Goal: Task Accomplishment & Management: Use online tool/utility

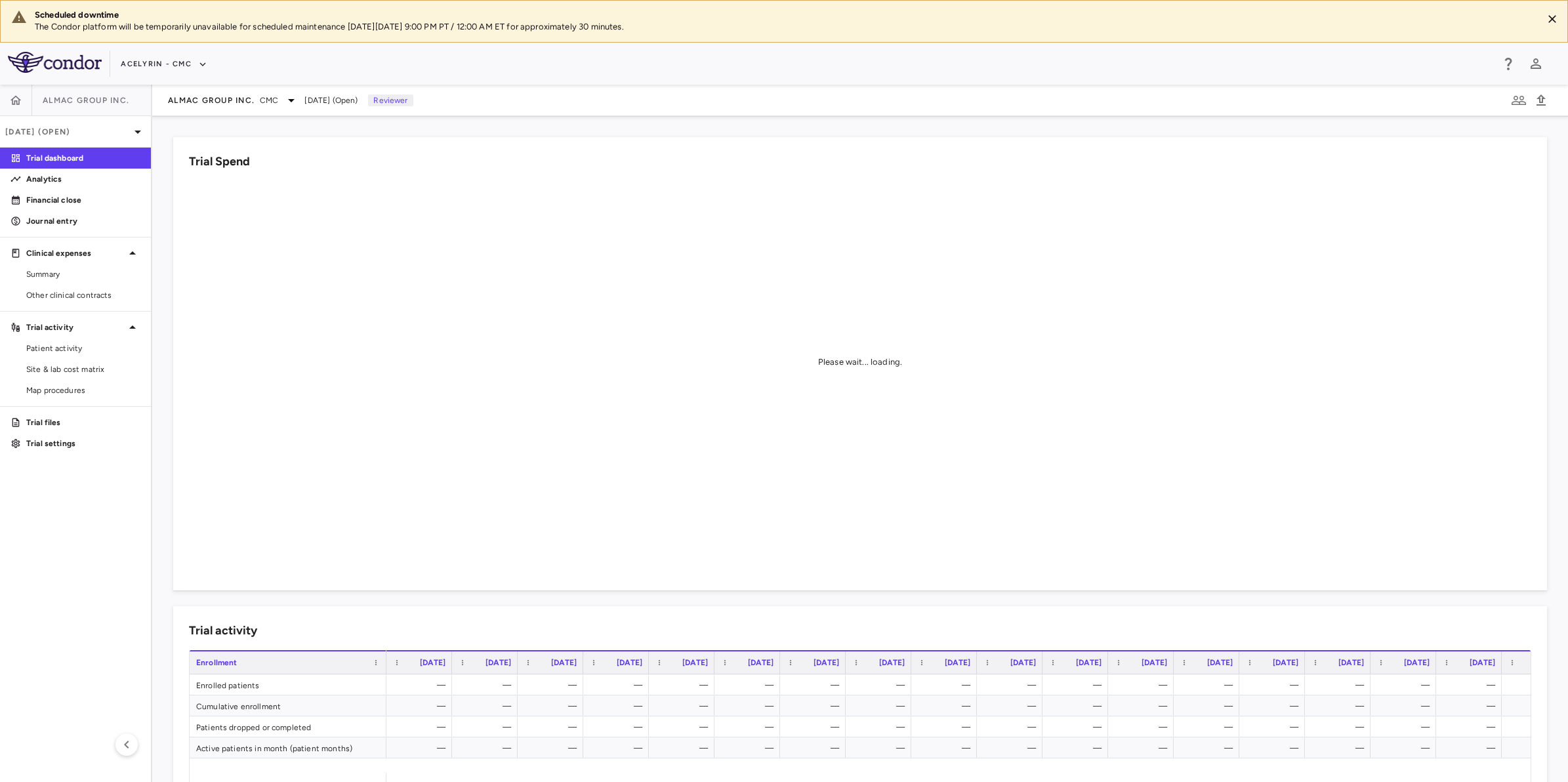
click at [96, 576] on aside "Almac Group Inc. Jul 2025 (Open) Trial dashboard Analytics Financial close Jour…" at bounding box center [75, 433] width 152 height 697
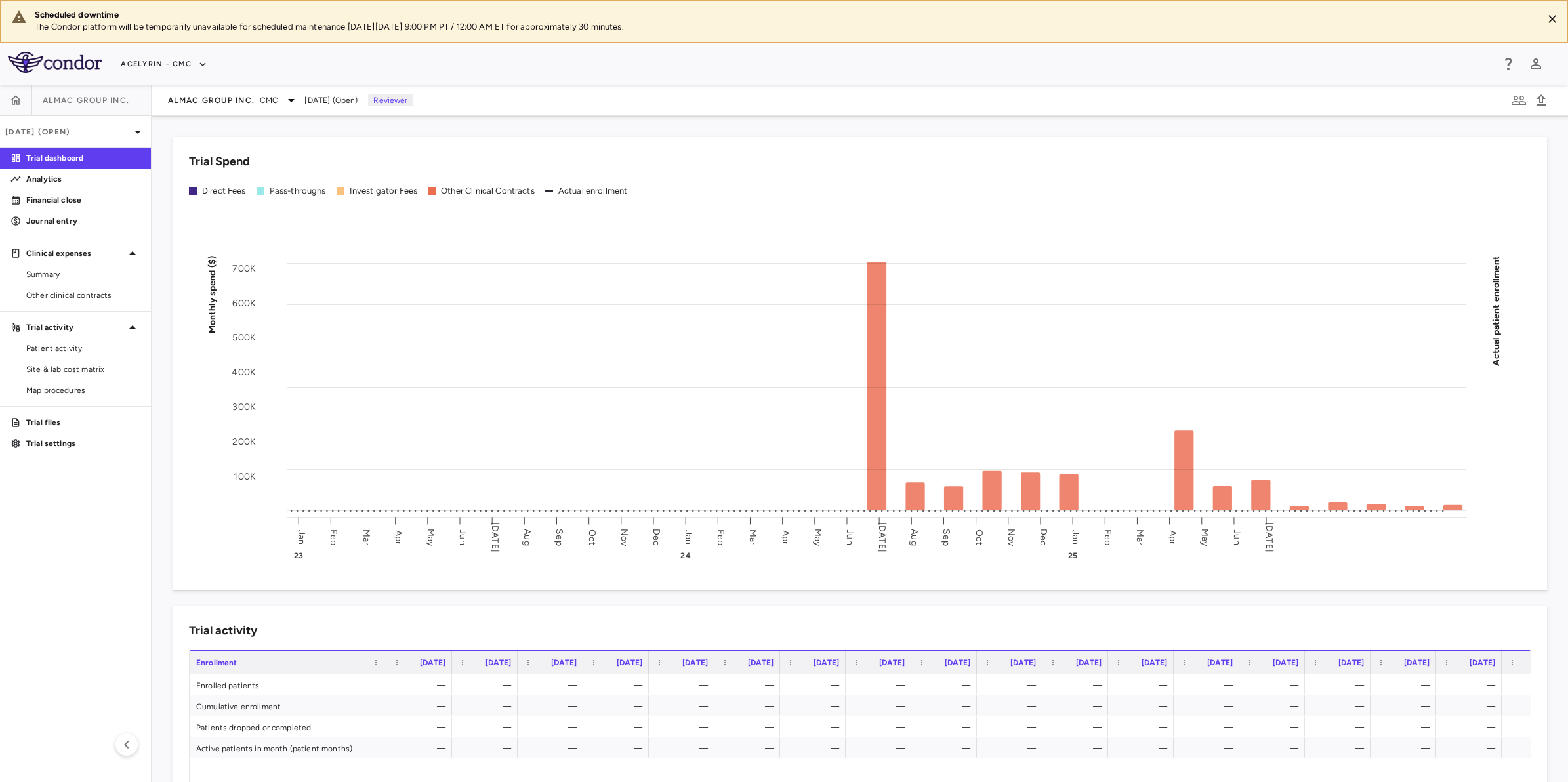
click at [752, 67] on div "Acelyrin - CMC" at bounding box center [806, 64] width 1371 height 22
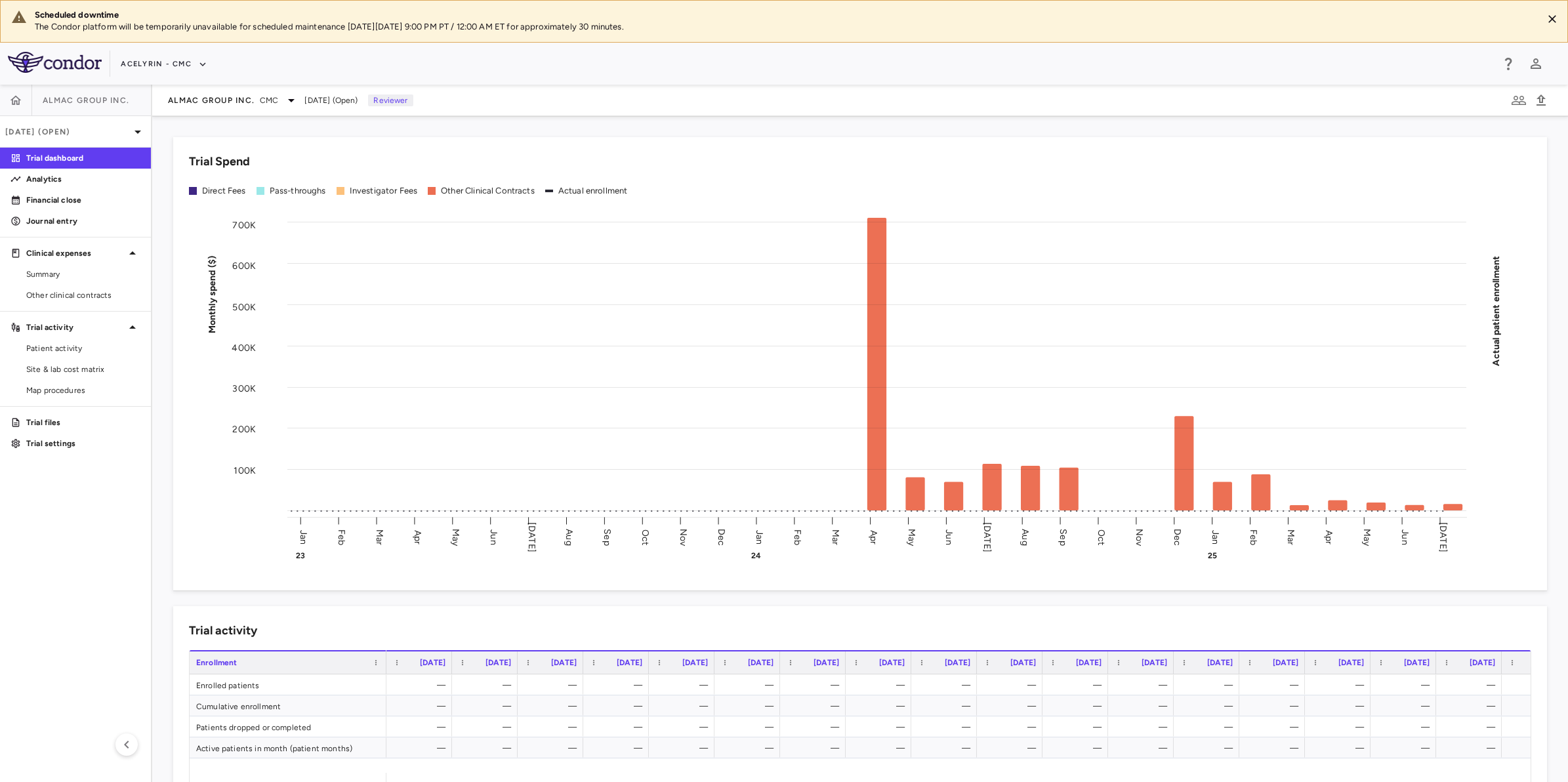
click at [907, 53] on div "Acelyrin - CMC" at bounding box center [806, 64] width 1371 height 22
click at [682, 70] on div "Acelyrin - CMC" at bounding box center [806, 64] width 1371 height 22
drag, startPoint x: 808, startPoint y: 64, endPoint x: 1024, endPoint y: 53, distance: 216.3
click at [811, 64] on div "Acelyrin - CMC" at bounding box center [806, 64] width 1371 height 22
click at [1025, 53] on div "Acelyrin - CMC" at bounding box center [806, 64] width 1371 height 22
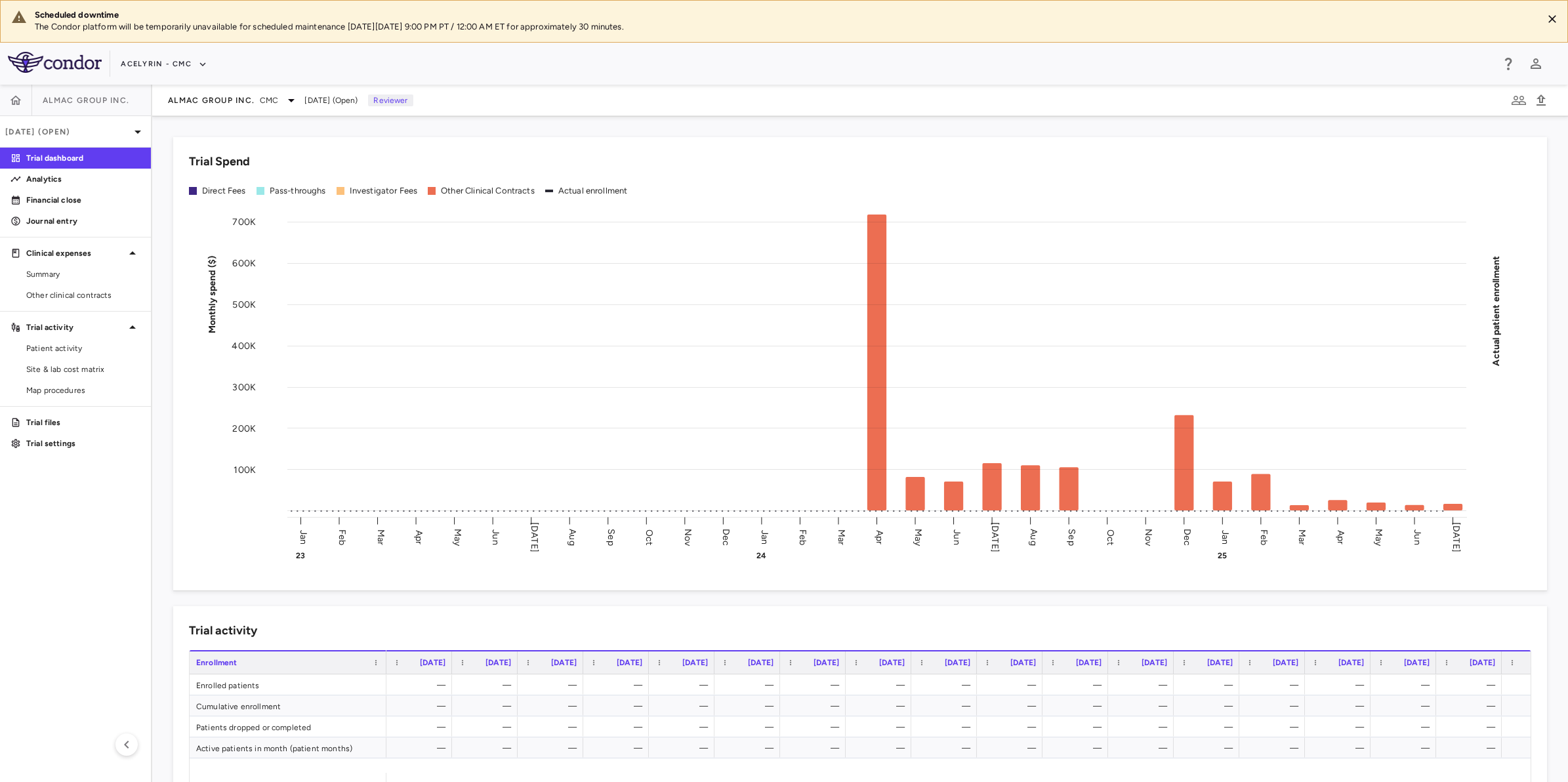
click at [679, 59] on div "Acelyrin - CMC" at bounding box center [806, 64] width 1371 height 22
drag, startPoint x: 821, startPoint y: 56, endPoint x: 969, endPoint y: 56, distance: 148.0
click at [823, 56] on div "Acelyrin - CMC" at bounding box center [806, 64] width 1371 height 22
click at [968, 56] on div "Acelyrin - CMC" at bounding box center [806, 64] width 1371 height 22
click at [656, 62] on div "Acelyrin - CMC" at bounding box center [806, 64] width 1371 height 22
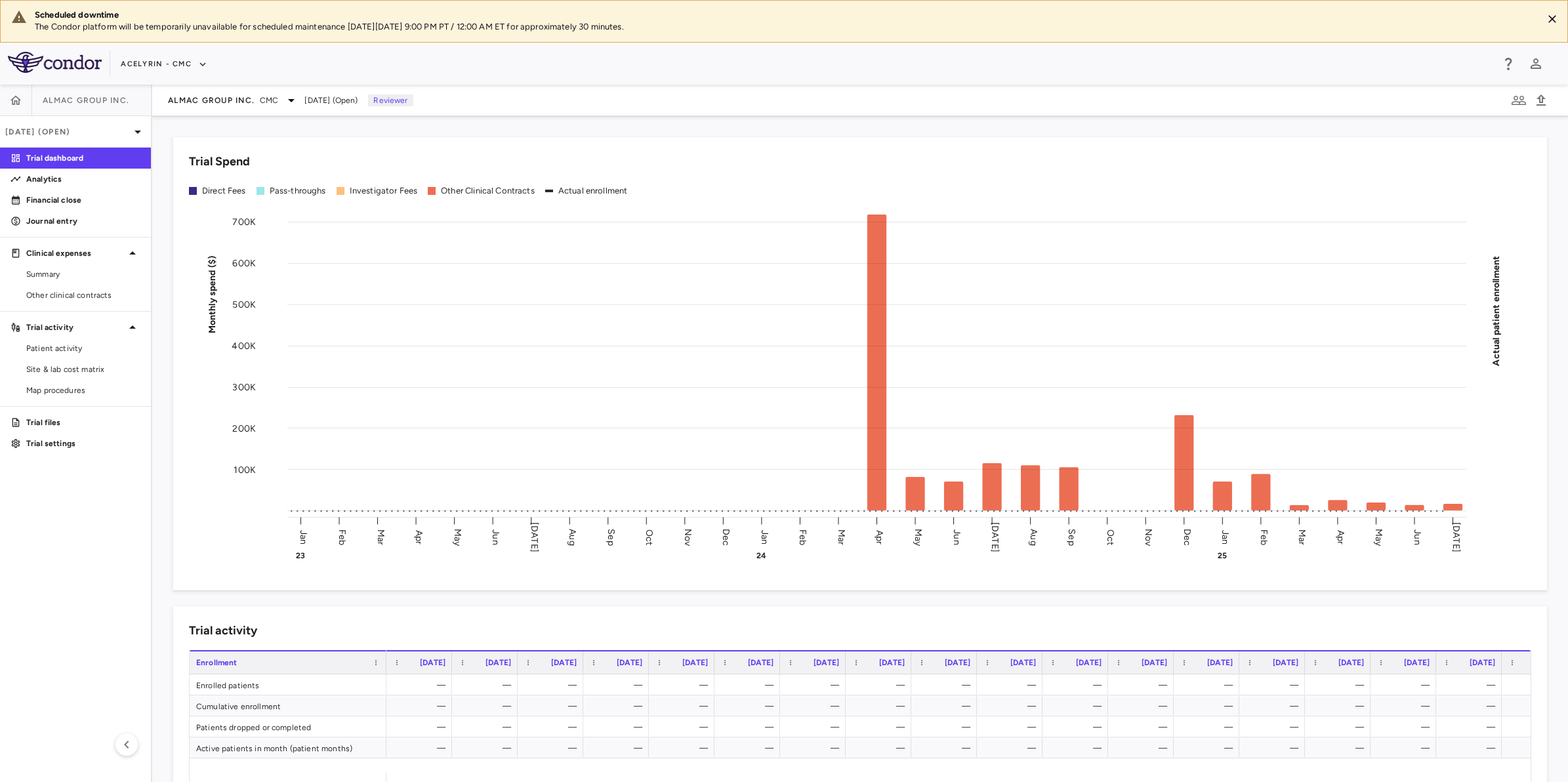
click at [72, 553] on aside "Almac Group Inc. Jul 2025 (Open) Trial dashboard Analytics Financial close Jour…" at bounding box center [75, 433] width 152 height 697
click at [890, 68] on div "Acelyrin - CMC" at bounding box center [806, 64] width 1371 height 22
click at [797, 70] on div "Acelyrin - CMC" at bounding box center [806, 64] width 1371 height 22
click at [31, 567] on aside "Almac Group Inc. Jul 2025 (Open) Trial dashboard Analytics Financial close Jour…" at bounding box center [75, 433] width 152 height 697
click at [950, 60] on div "Acelyrin - CMC" at bounding box center [806, 64] width 1371 height 22
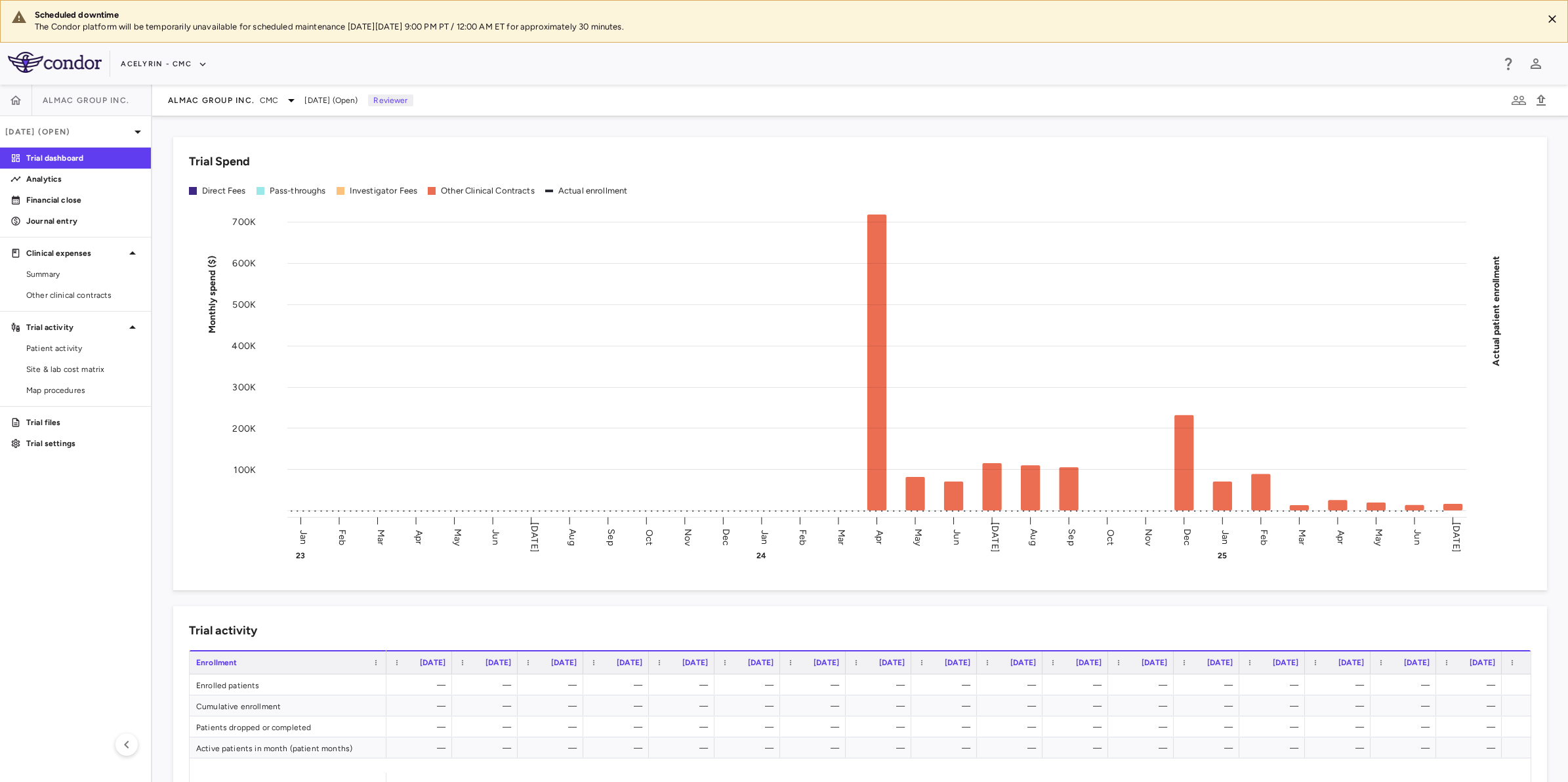
click at [583, 71] on div "Acelyrin - CMC" at bounding box center [806, 64] width 1371 height 22
click at [813, 64] on div "Acelyrin - CMC" at bounding box center [806, 64] width 1371 height 22
click at [696, 66] on div "Acelyrin - CMC" at bounding box center [806, 64] width 1371 height 22
click at [28, 541] on aside "Almac Group Inc. Jul 2025 (Open) Trial dashboard Analytics Financial close Jour…" at bounding box center [75, 433] width 152 height 697
drag, startPoint x: 673, startPoint y: 77, endPoint x: 749, endPoint y: 74, distance: 76.1
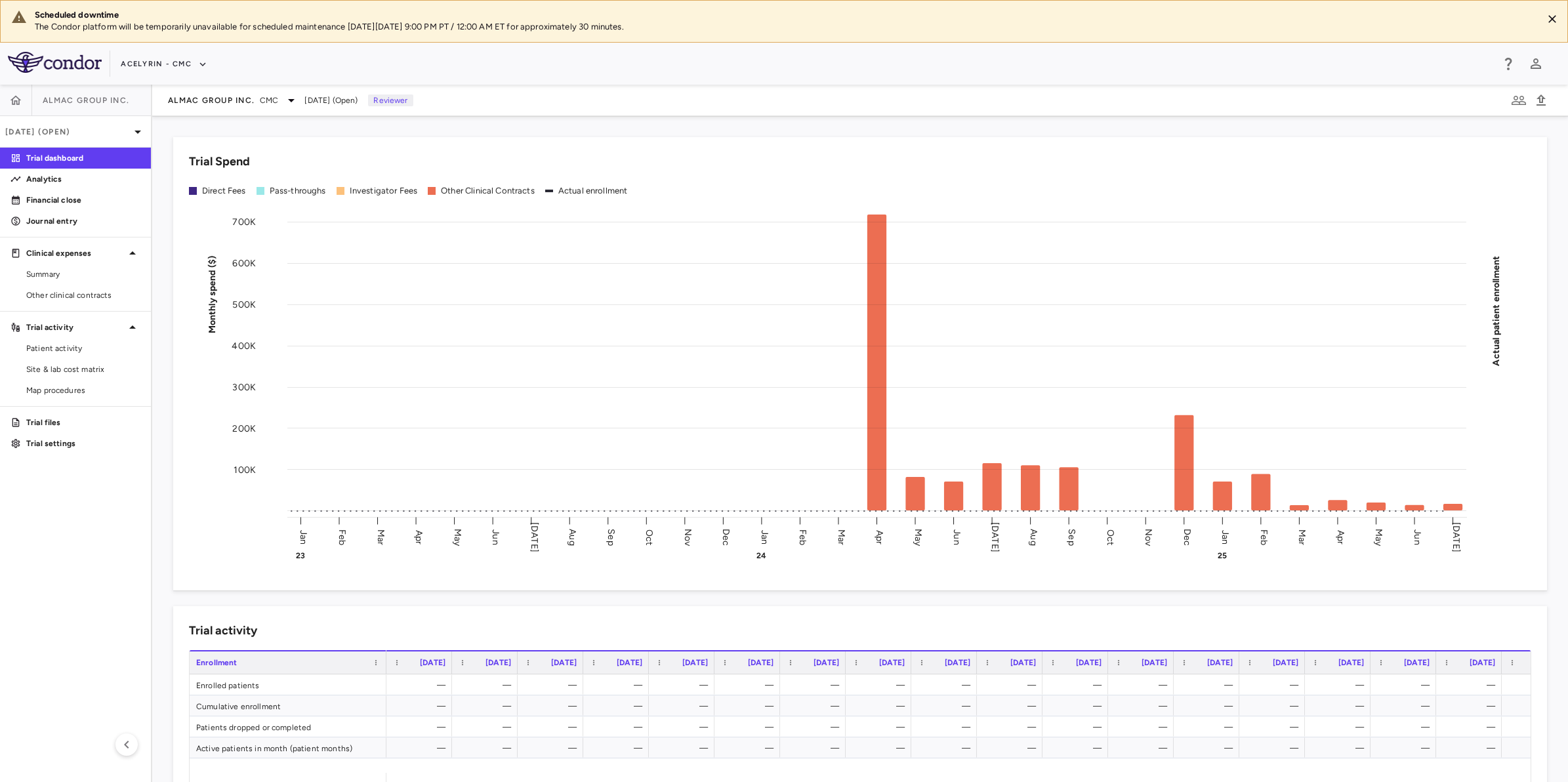
click at [676, 76] on div "Acelyrin - CMC" at bounding box center [784, 64] width 1568 height 42
click at [788, 73] on div "Acelyrin - CMC" at bounding box center [806, 64] width 1371 height 22
drag, startPoint x: 612, startPoint y: 73, endPoint x: 345, endPoint y: 233, distance: 311.3
click at [612, 74] on div "Acelyrin - CMC" at bounding box center [806, 64] width 1371 height 22
click at [112, 528] on aside "Almac Group Inc. Jul 2025 (Open) Trial dashboard Analytics Financial close Jour…" at bounding box center [75, 433] width 152 height 697
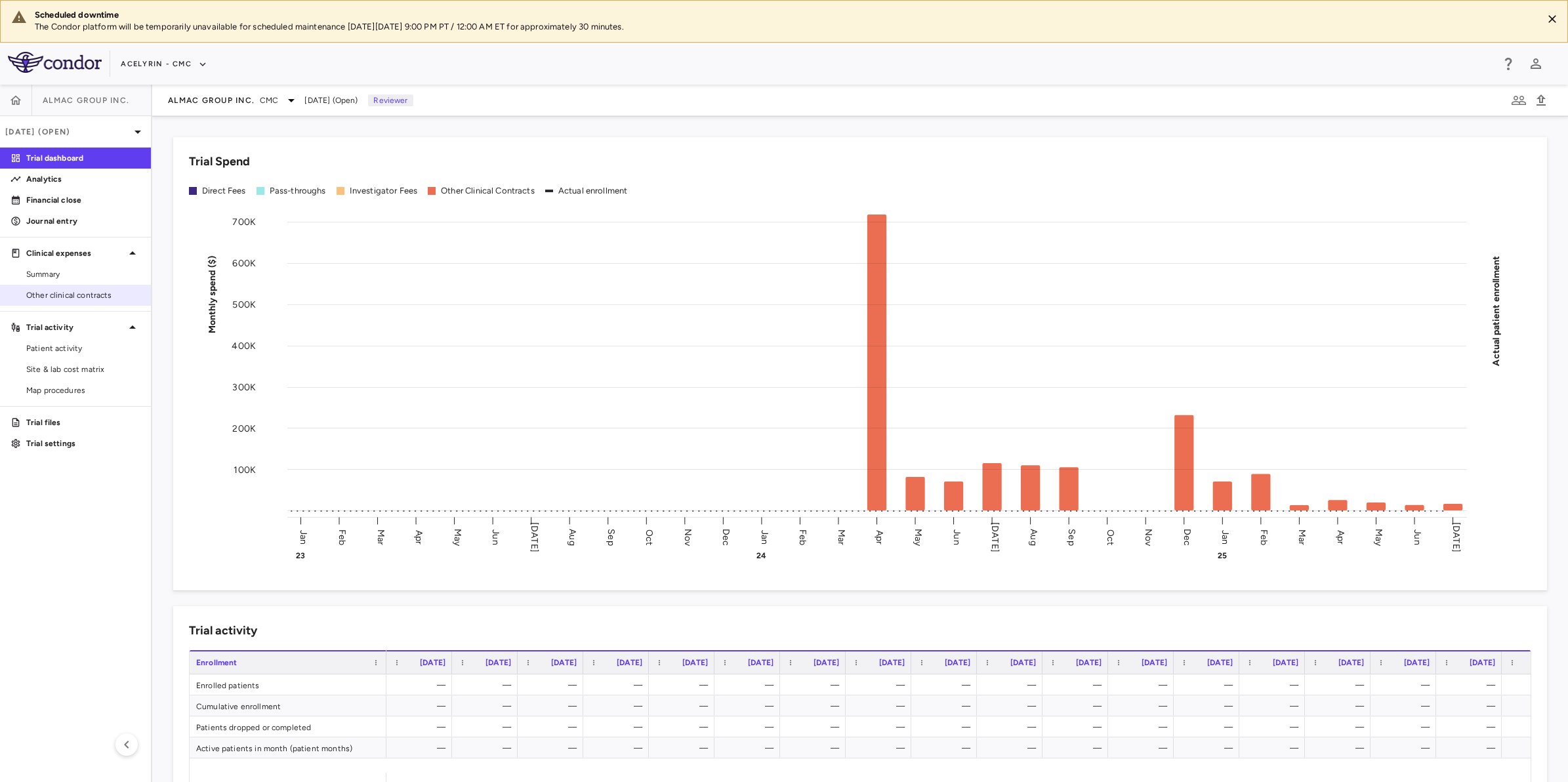
click at [65, 293] on span "Other clinical contracts" at bounding box center [83, 295] width 114 height 12
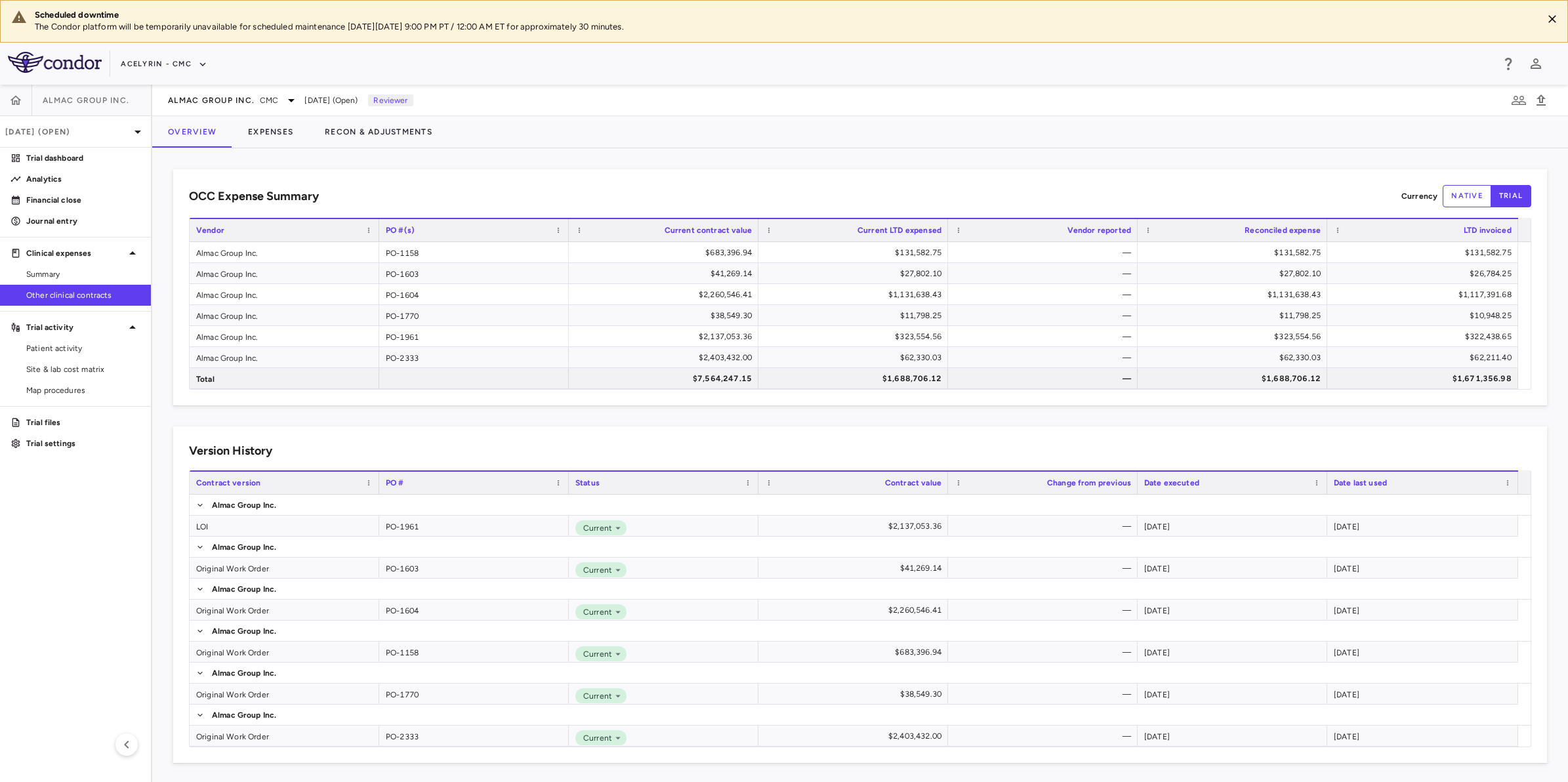
click at [51, 543] on aside "Almac Group Inc. Jul 2025 (Open) Trial dashboard Analytics Financial close Jour…" at bounding box center [75, 433] width 152 height 697
click at [862, 83] on div "Acelyrin - CMC" at bounding box center [784, 64] width 1568 height 42
drag, startPoint x: 1033, startPoint y: 65, endPoint x: 821, endPoint y: 63, distance: 212.0
click at [1031, 65] on div "Acelyrin - CMC" at bounding box center [806, 64] width 1371 height 22
click at [821, 63] on div "Acelyrin - CMC" at bounding box center [806, 64] width 1371 height 22
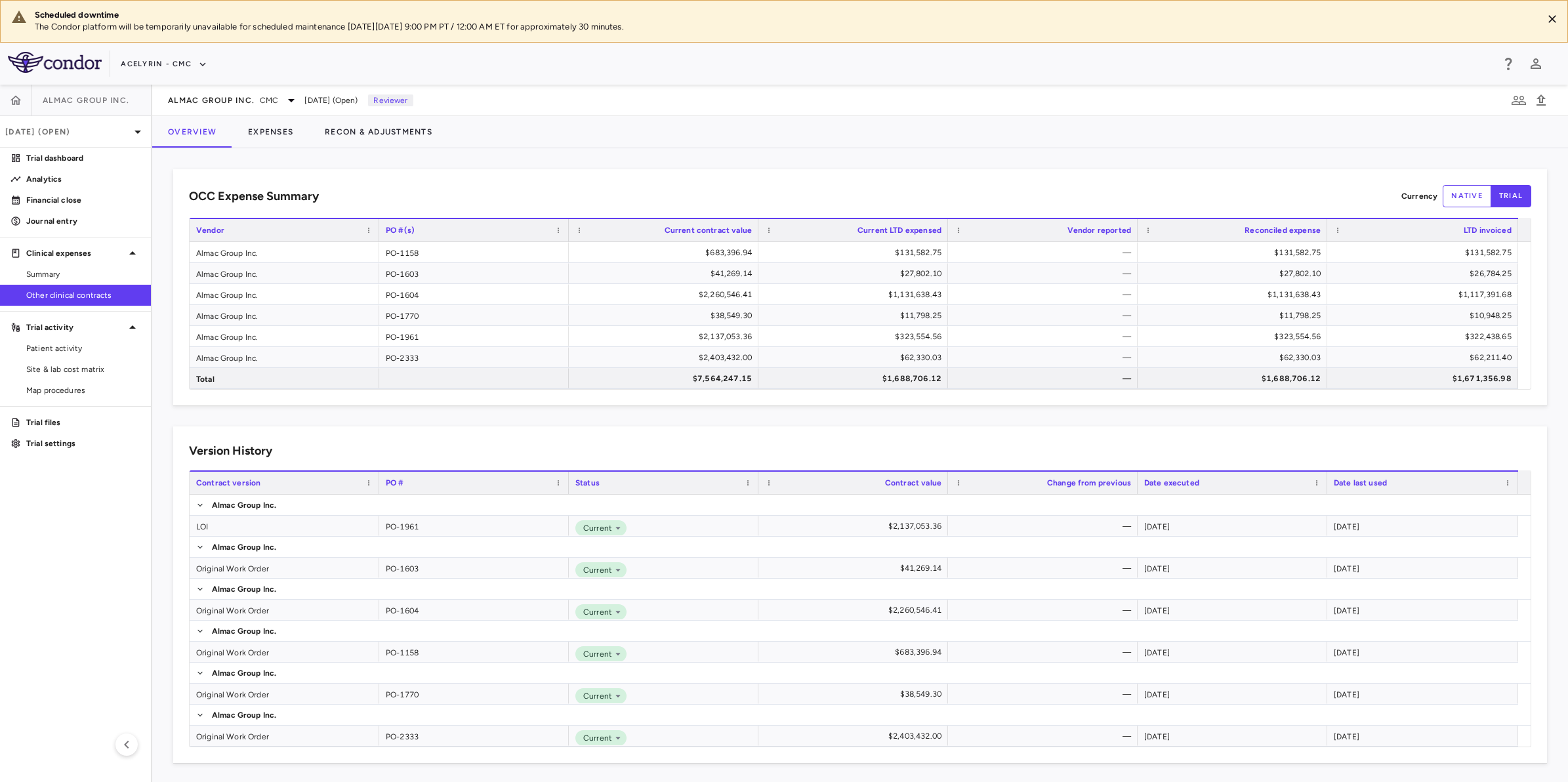
drag, startPoint x: 987, startPoint y: 68, endPoint x: 805, endPoint y: 80, distance: 182.4
click at [984, 68] on div "Acelyrin - CMC" at bounding box center [806, 64] width 1371 height 22
click at [708, 84] on div "Scheduled downtime The Condor platform will be temporarily unavailable for sche…" at bounding box center [784, 391] width 1568 height 782
click at [10, 595] on aside "Almac Group Inc. Jul 2025 (Open) Trial dashboard Analytics Financial close Jour…" at bounding box center [75, 433] width 152 height 697
click at [768, 72] on div "Acelyrin - CMC" at bounding box center [806, 64] width 1371 height 22
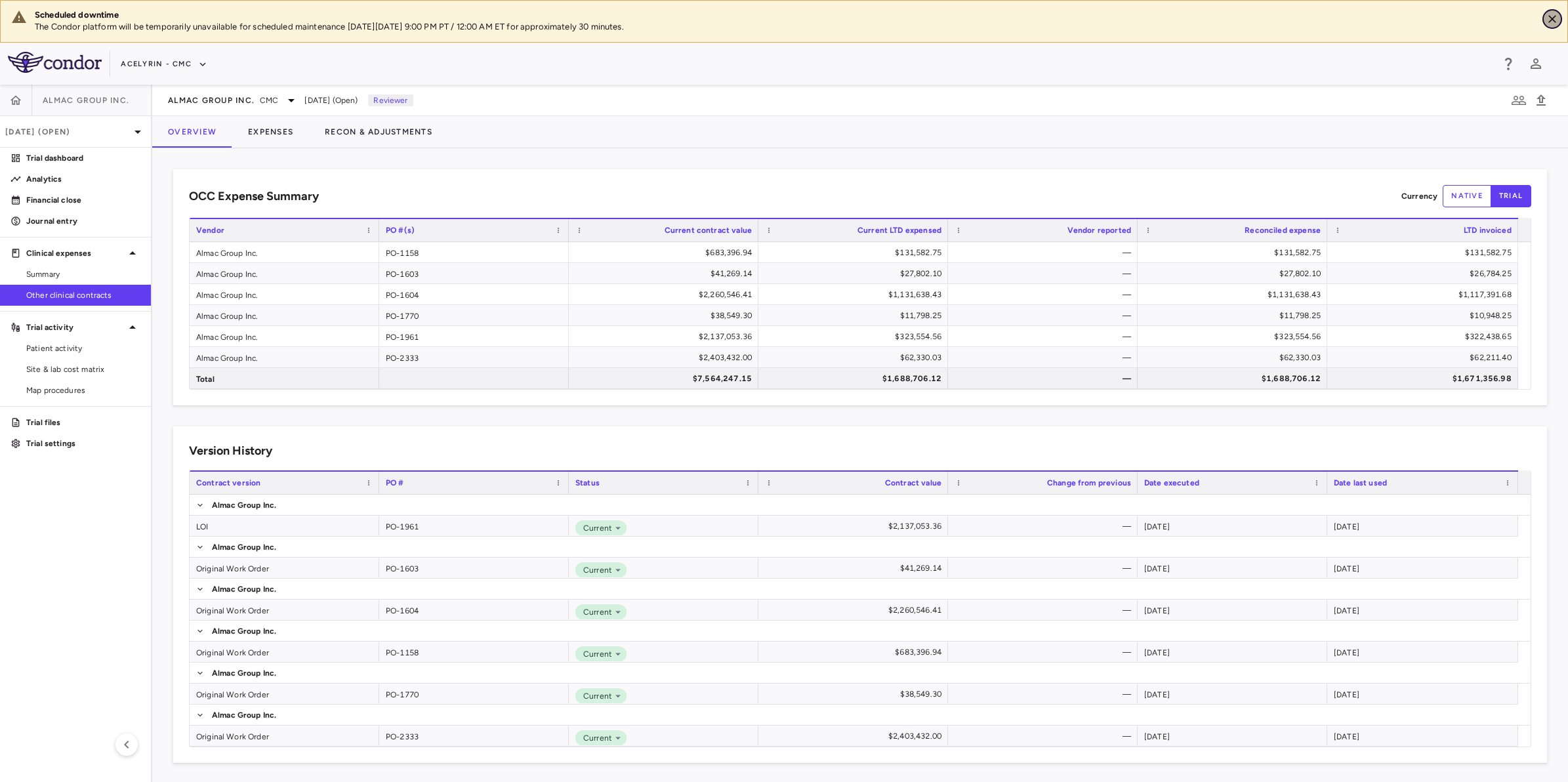
click at [1545, 20] on icon "Close" at bounding box center [1551, 19] width 13 height 13
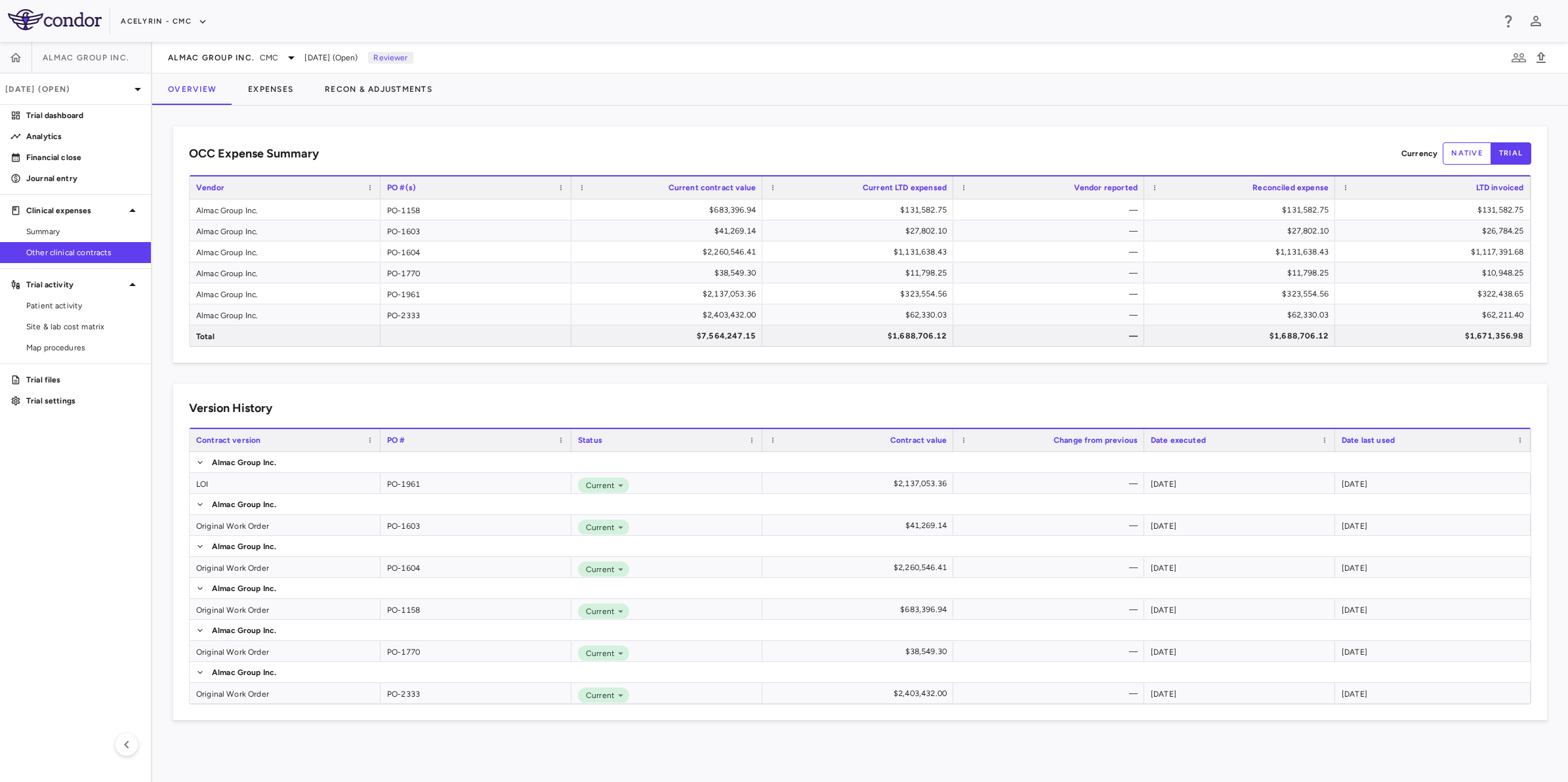
click at [216, 21] on div "Acelyrin - CMC" at bounding box center [806, 21] width 1371 height 22
click at [172, 22] on button "Acelyrin - CMC" at bounding box center [164, 21] width 86 height 21
click at [179, 88] on li "Acelyrin - Translational" at bounding box center [175, 86] width 109 height 20
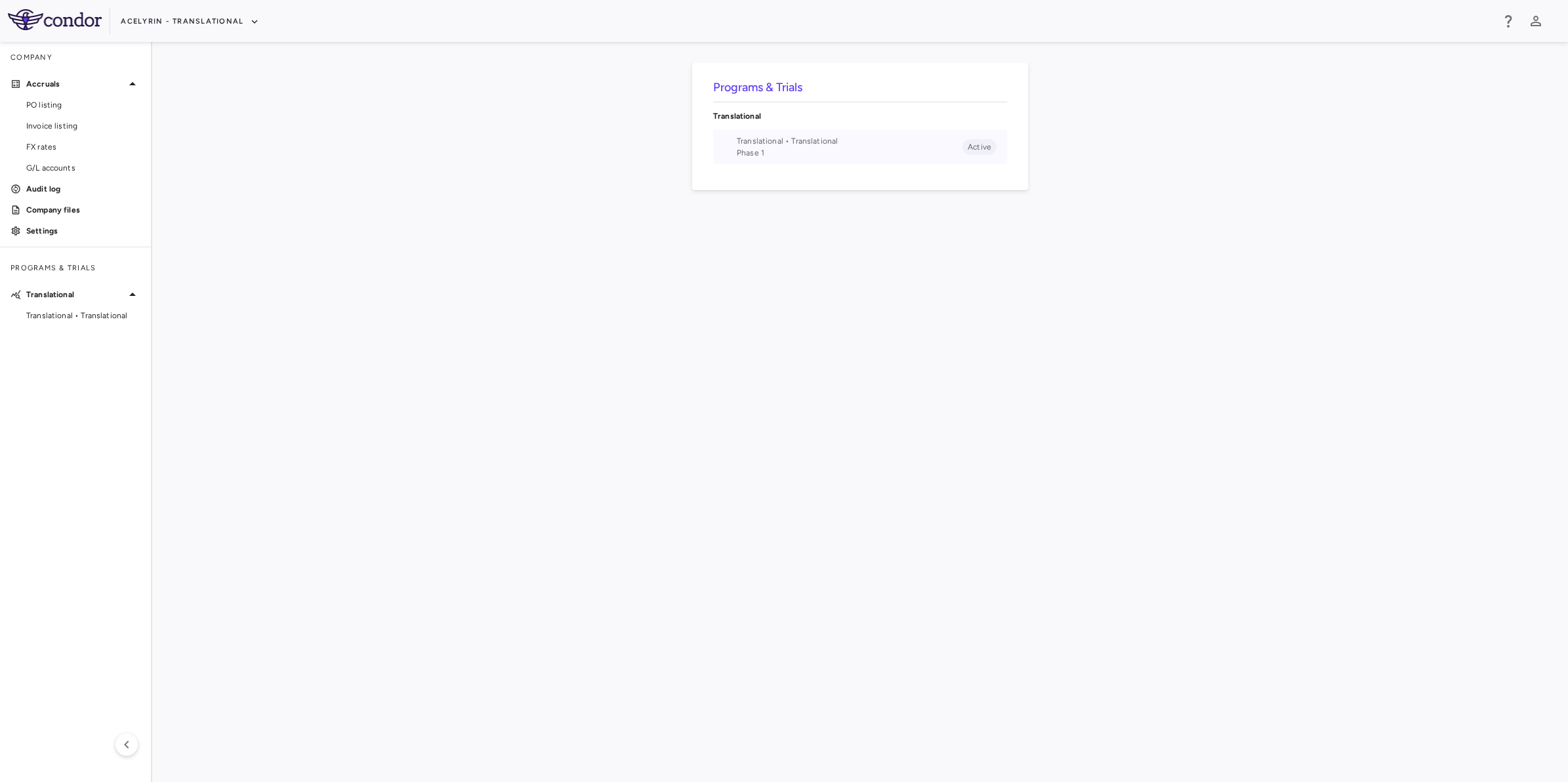
click at [848, 141] on span "Translational • Translational" at bounding box center [850, 141] width 226 height 12
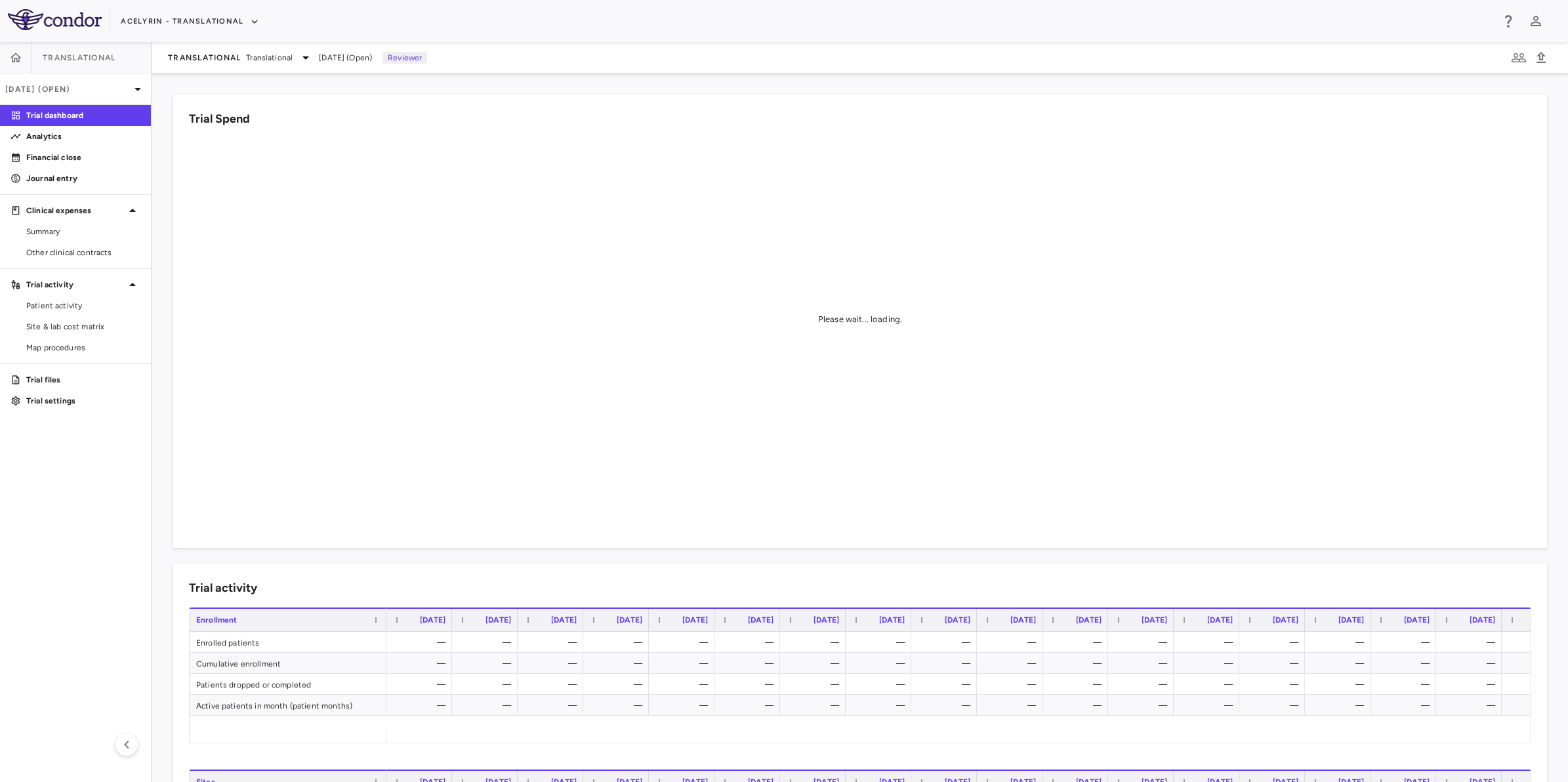
click at [36, 483] on aside "Translational [DATE] (Open) Trial dashboard Analytics Financial close Journal e…" at bounding box center [75, 412] width 152 height 740
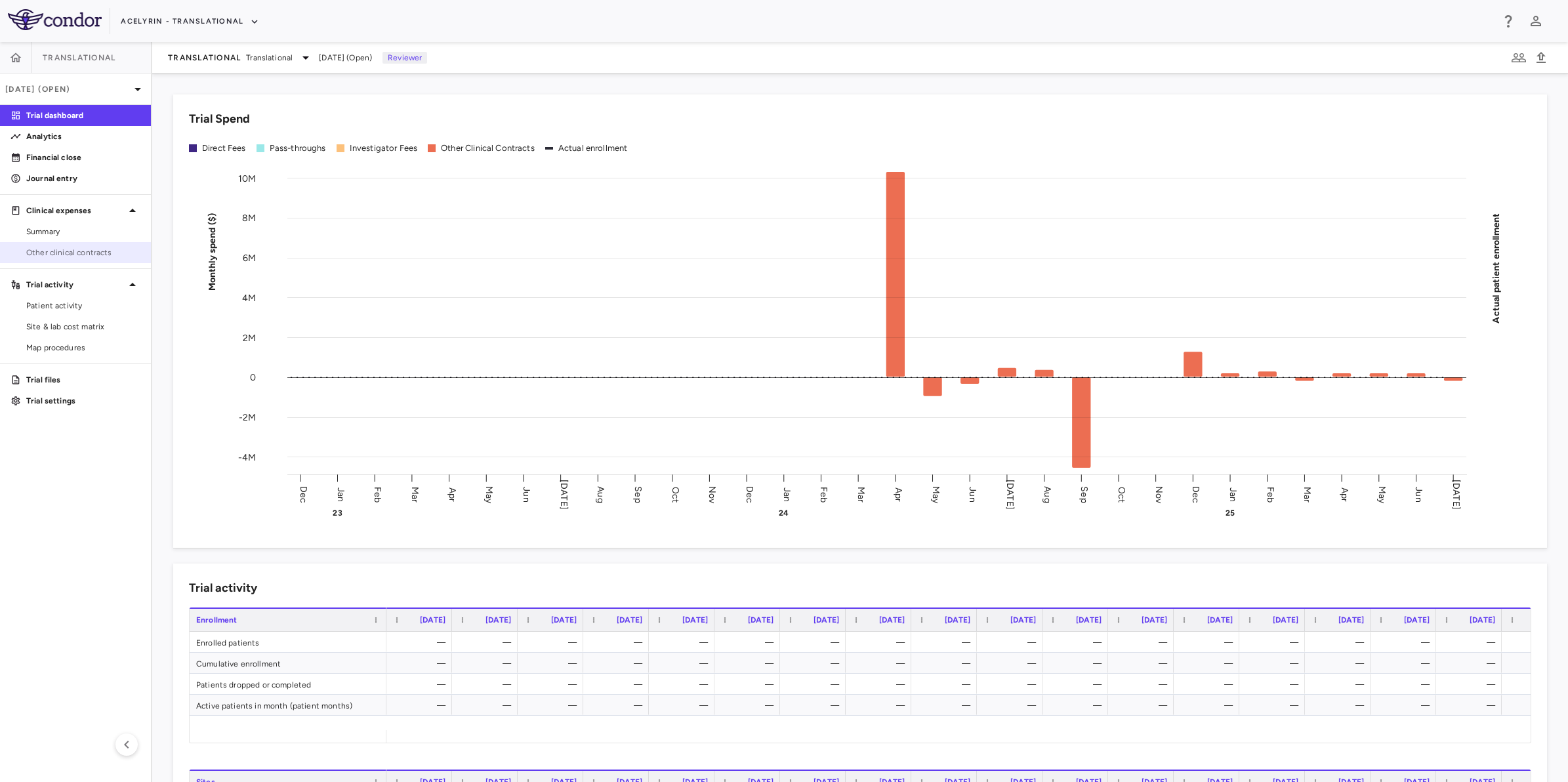
click at [82, 260] on link "Other clinical contracts" at bounding box center [75, 252] width 151 height 20
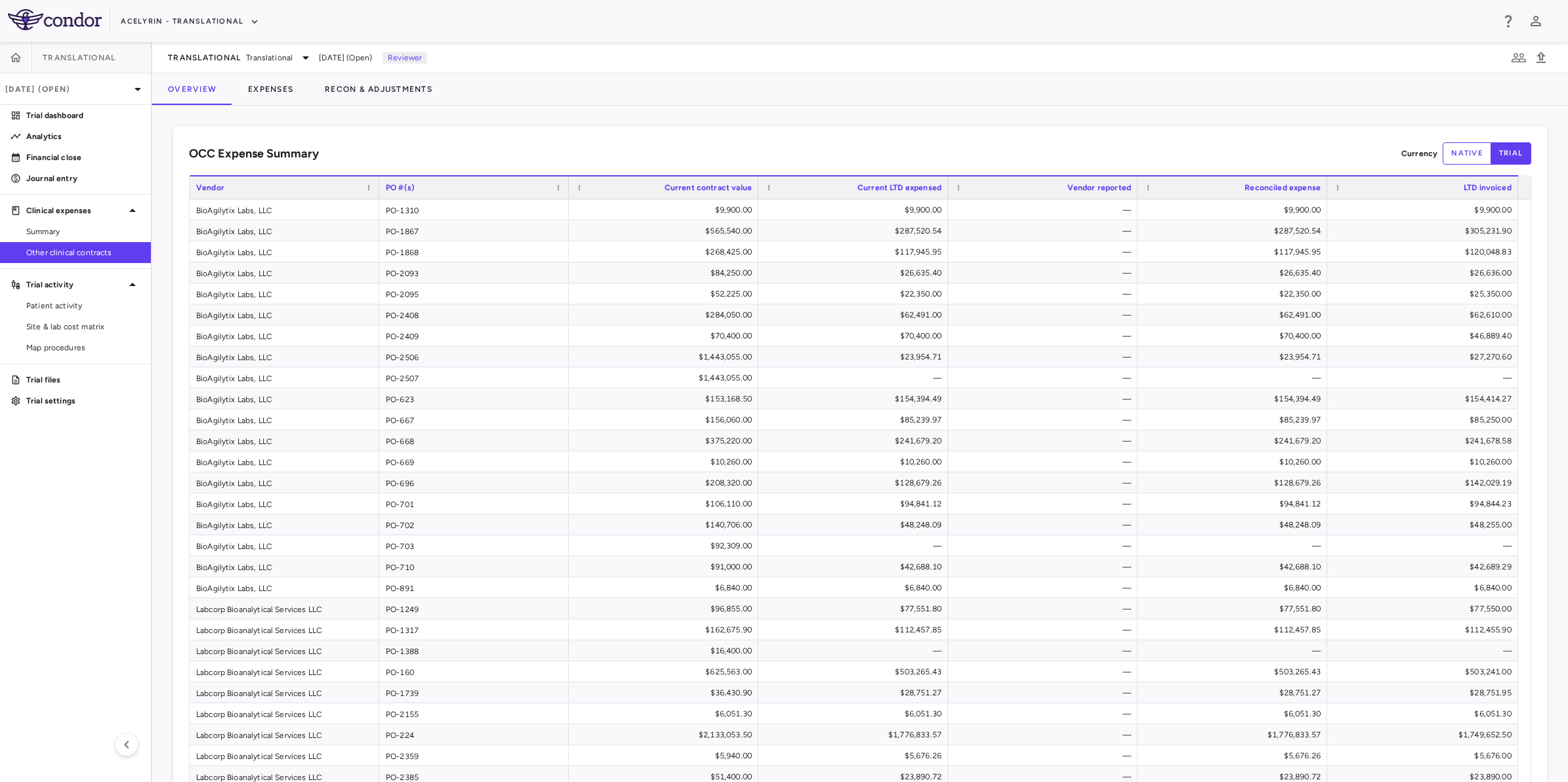
drag, startPoint x: 660, startPoint y: 141, endPoint x: 506, endPoint y: 204, distance: 166.4
click at [661, 141] on div "OCC Expense Summary Currency native trial Drag here to set row groups Drag here…" at bounding box center [860, 601] width 1374 height 950
click at [84, 500] on aside "Translational [DATE] (Open) Trial dashboard Analytics Financial close Journal e…" at bounding box center [75, 412] width 152 height 740
click at [44, 535] on aside "Translational [DATE] (Open) Trial dashboard Analytics Financial close Journal e…" at bounding box center [75, 412] width 152 height 740
click at [879, 144] on div "OCC Expense Summary Currency native trial" at bounding box center [860, 154] width 1342 height 22
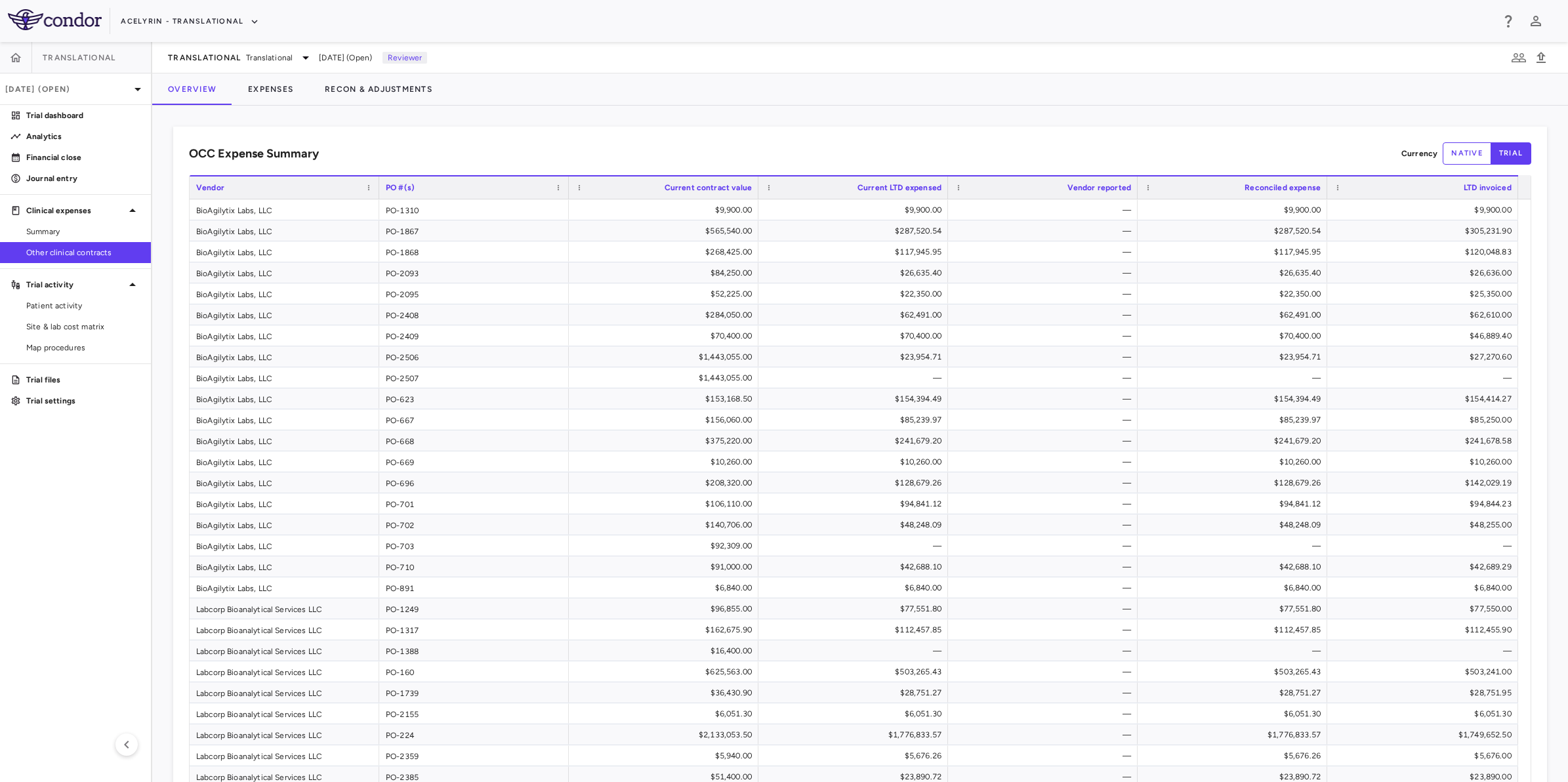
click at [1046, 146] on div "OCC Expense Summary Currency native trial" at bounding box center [860, 154] width 1342 height 22
click at [684, 143] on div "OCC Expense Summary Currency native trial" at bounding box center [860, 154] width 1342 height 22
click at [869, 139] on div "OCC Expense Summary Currency native trial Drag here to set row groups Drag here…" at bounding box center [860, 601] width 1374 height 950
drag, startPoint x: 907, startPoint y: 142, endPoint x: 840, endPoint y: 142, distance: 67.0
click at [863, 142] on div "OCC Expense Summary Currency native trial" at bounding box center [860, 154] width 1342 height 22
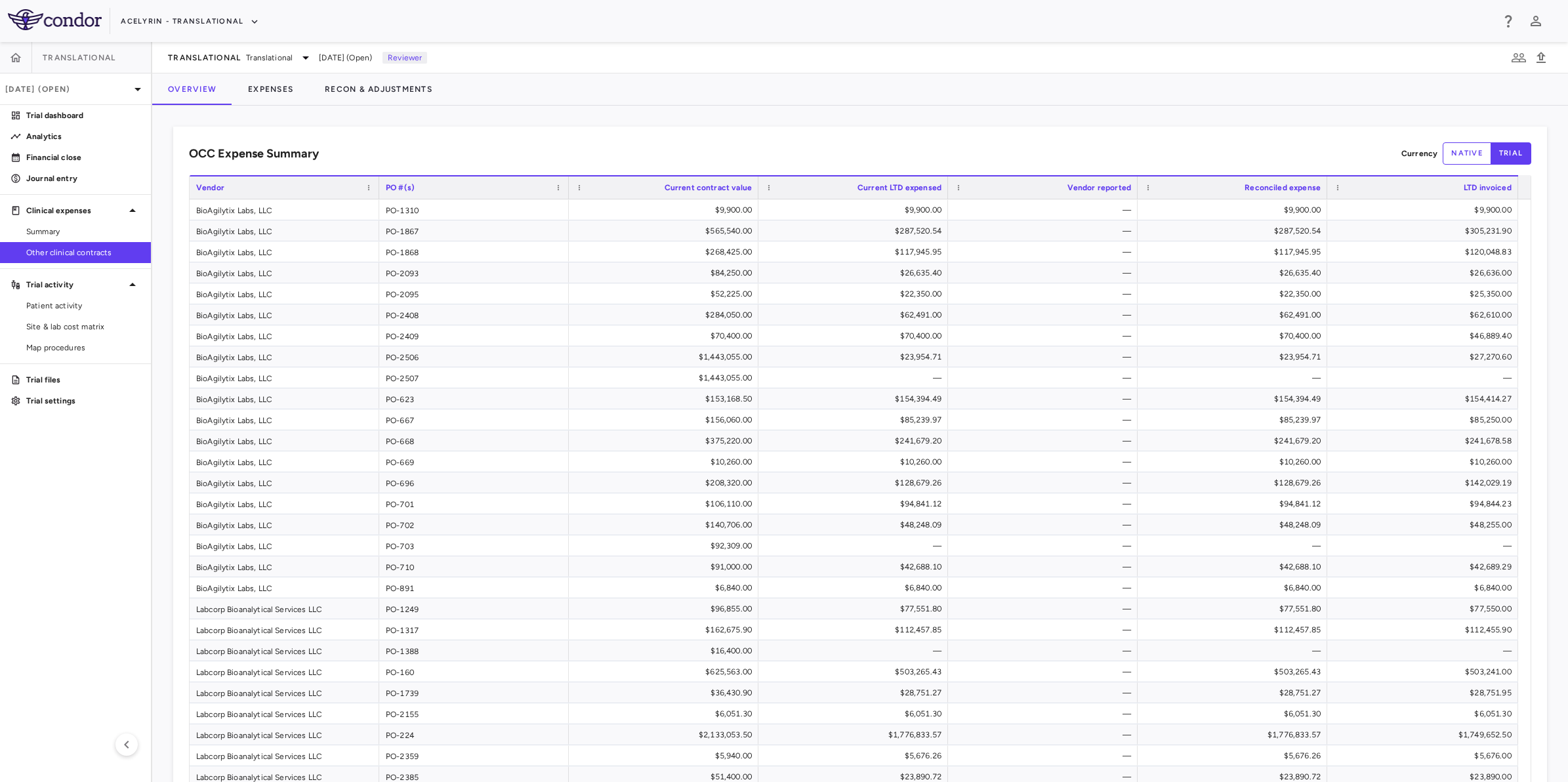
drag, startPoint x: 722, startPoint y: 145, endPoint x: 909, endPoint y: 141, distance: 187.0
click at [736, 145] on div "OCC Expense Summary Currency native trial" at bounding box center [860, 154] width 1342 height 22
click at [912, 141] on div "OCC Expense Summary Currency native trial Drag here to set row groups Drag here…" at bounding box center [860, 601] width 1374 height 950
click at [720, 142] on div "OCC Expense Summary Currency native trial" at bounding box center [860, 154] width 1342 height 22
click at [30, 563] on aside "Translational [DATE] (Open) Trial dashboard Analytics Financial close Journal e…" at bounding box center [75, 412] width 152 height 740
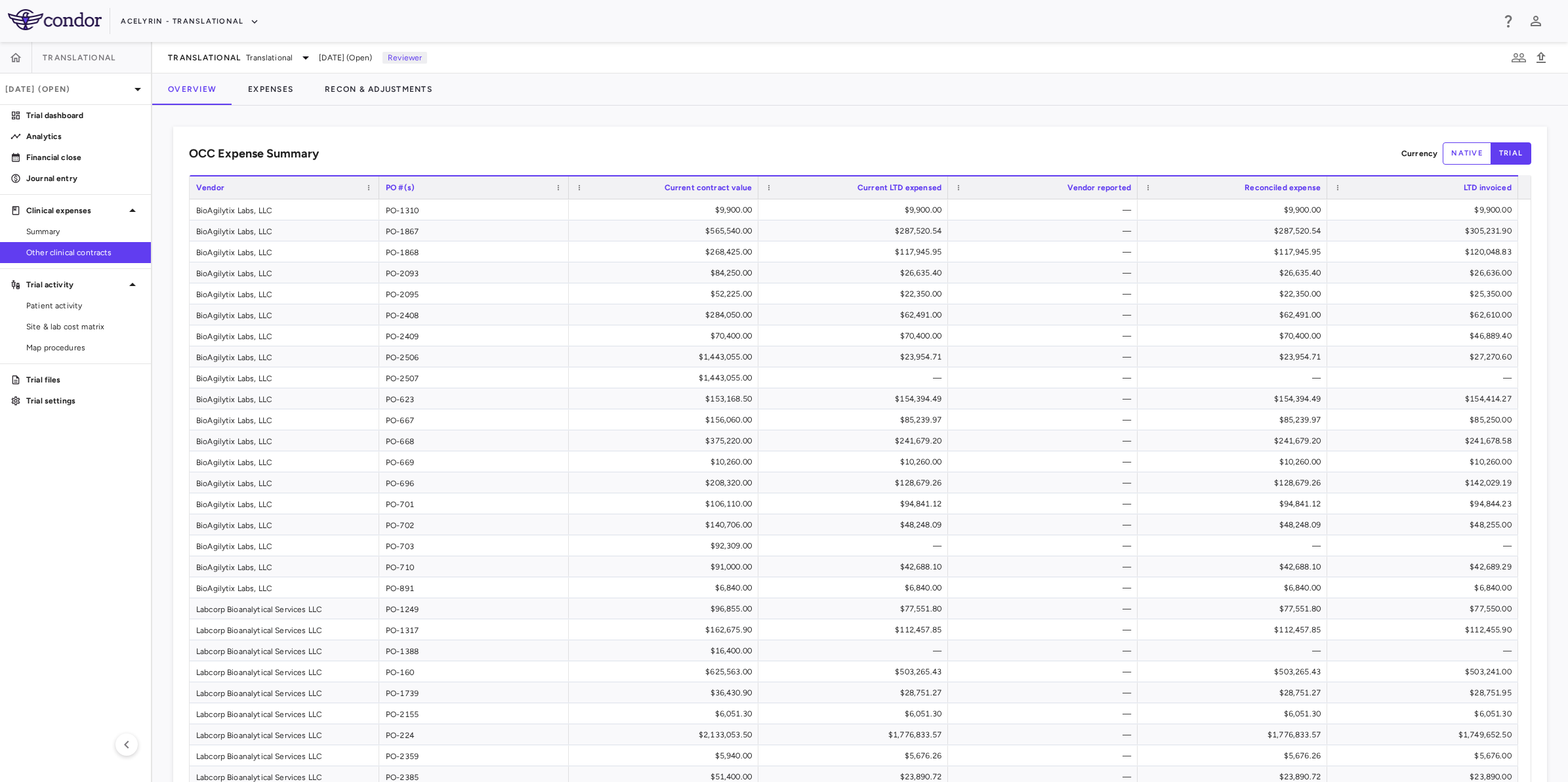
drag, startPoint x: 25, startPoint y: 518, endPoint x: 59, endPoint y: 500, distance: 38.5
click at [26, 518] on aside "Translational [DATE] (Open) Trial dashboard Analytics Financial close Journal e…" at bounding box center [75, 412] width 152 height 740
drag, startPoint x: 684, startPoint y: 140, endPoint x: 940, endPoint y: 135, distance: 256.0
click at [686, 140] on div "OCC Expense Summary Currency native trial Drag here to set row groups Drag here…" at bounding box center [860, 601] width 1374 height 950
click at [946, 135] on div "OCC Expense Summary Currency native trial Drag here to set row groups Drag here…" at bounding box center [860, 601] width 1374 height 950
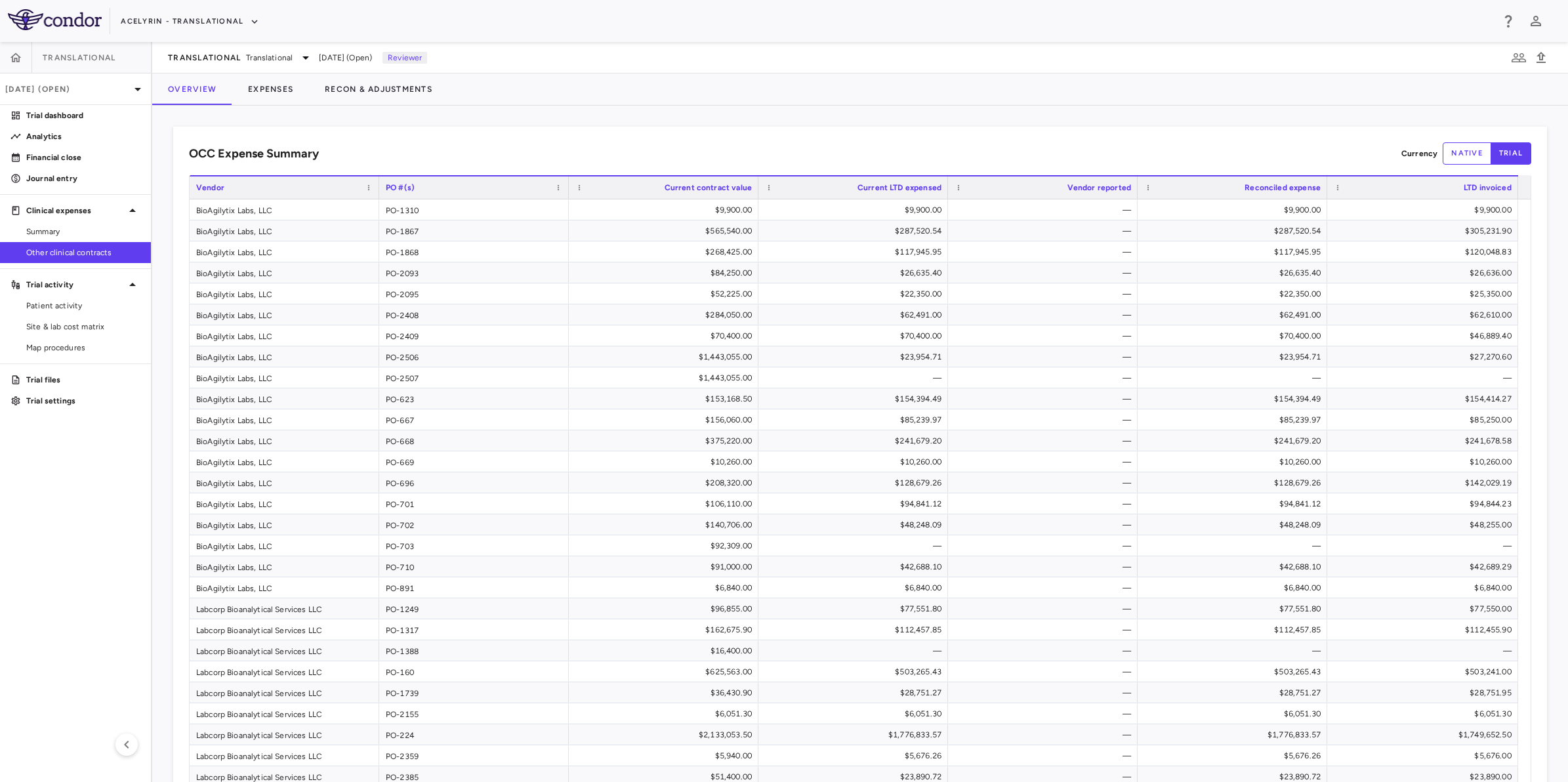
click at [706, 141] on div "OCC Expense Summary Currency native trial Drag here to set row groups Drag here…" at bounding box center [860, 601] width 1374 height 950
click at [870, 142] on div "OCC Expense Summary Currency native trial" at bounding box center [860, 154] width 1342 height 22
click at [773, 151] on div "OCC Expense Summary Currency native trial" at bounding box center [860, 154] width 1342 height 22
drag, startPoint x: 887, startPoint y: 149, endPoint x: 694, endPoint y: 146, distance: 193.0
click at [882, 149] on div "OCC Expense Summary Currency native trial" at bounding box center [860, 154] width 1342 height 22
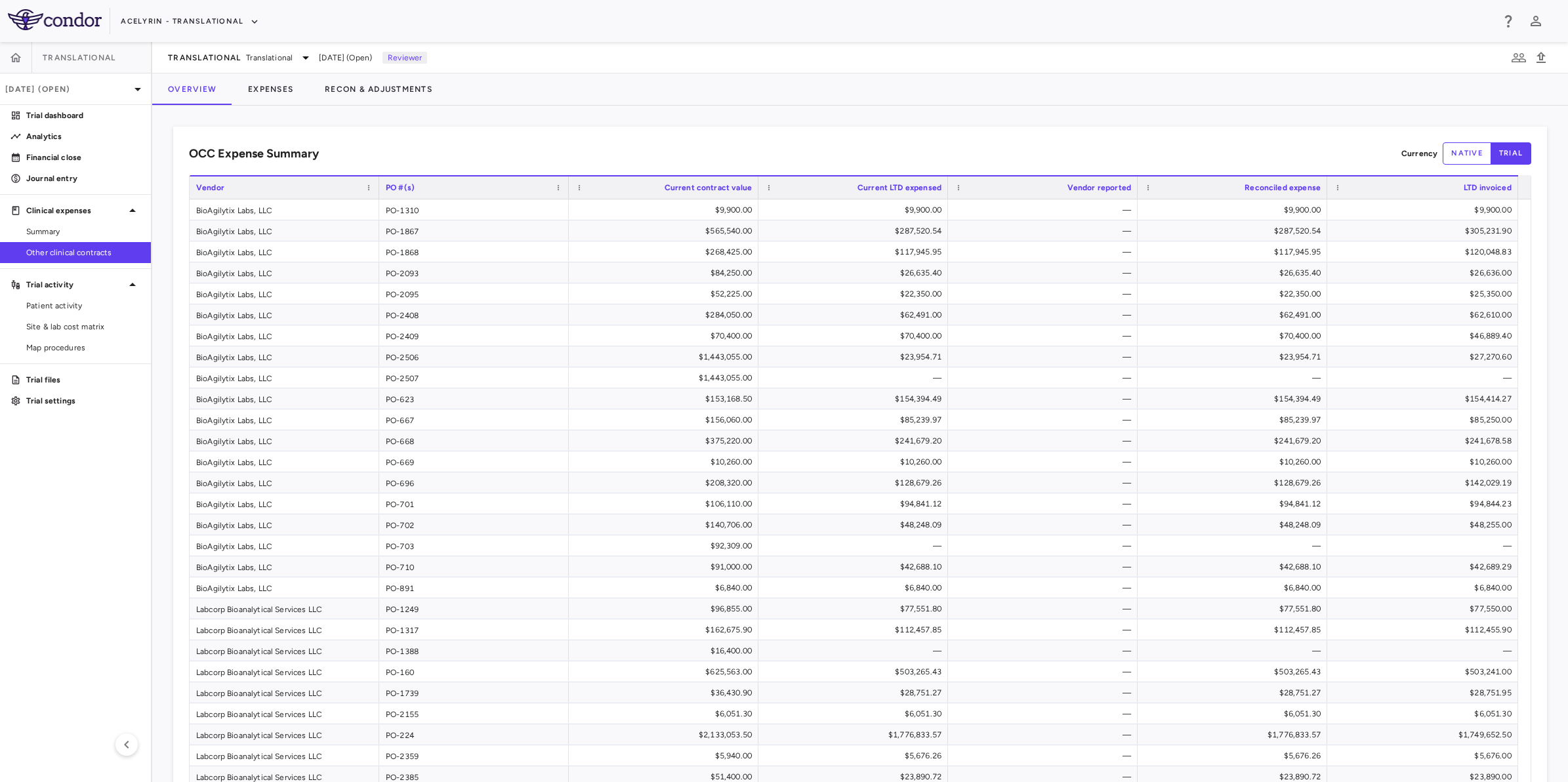
drag, startPoint x: 694, startPoint y: 146, endPoint x: 897, endPoint y: 146, distance: 203.0
click at [700, 146] on div "OCC Expense Summary Currency native trial" at bounding box center [860, 154] width 1342 height 22
drag, startPoint x: 897, startPoint y: 146, endPoint x: 807, endPoint y: 146, distance: 90.0
click at [890, 146] on div "OCC Expense Summary Currency native trial" at bounding box center [860, 154] width 1342 height 22
drag, startPoint x: 661, startPoint y: 145, endPoint x: 848, endPoint y: 141, distance: 187.0
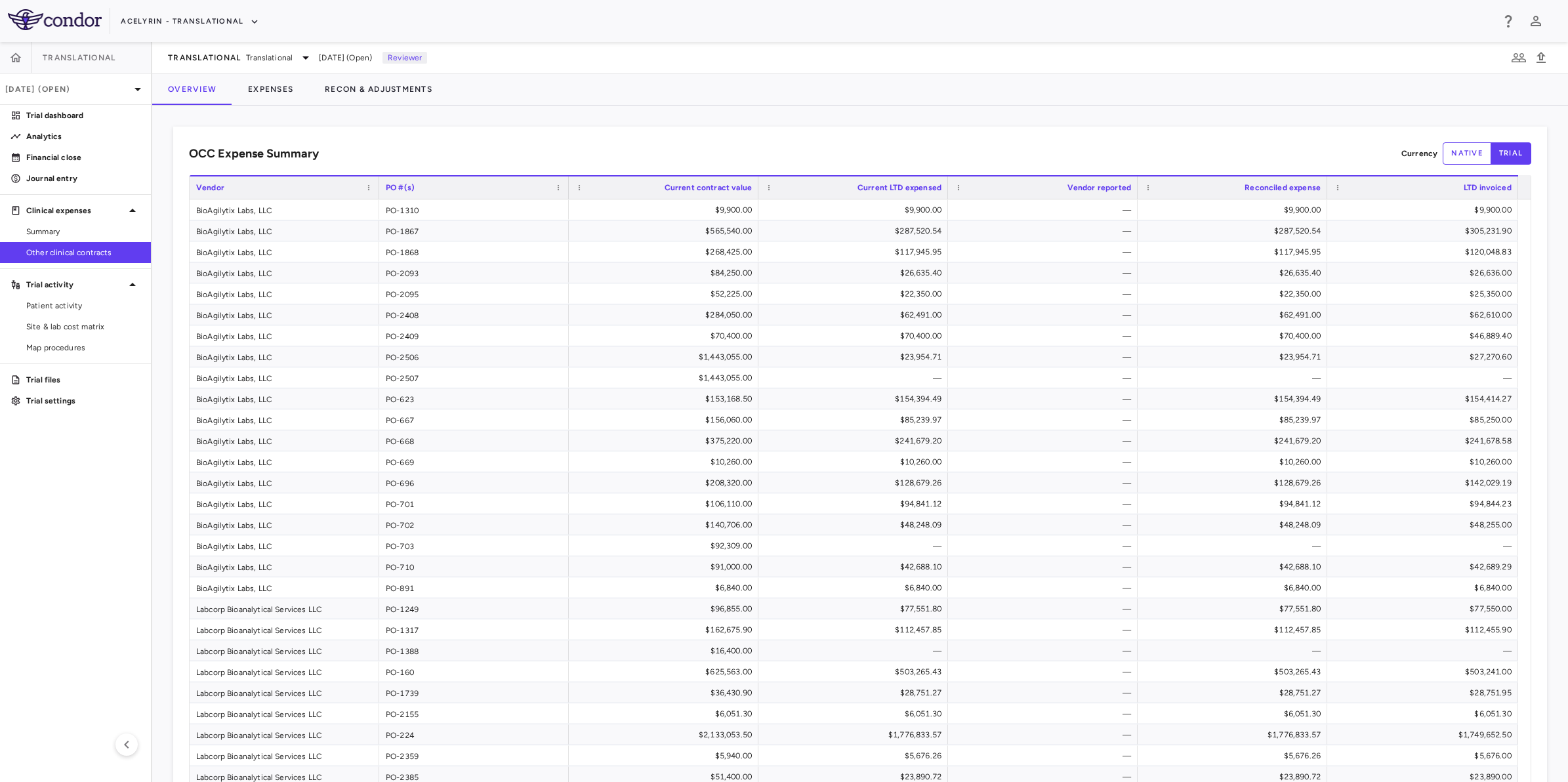
click at [662, 145] on div "OCC Expense Summary Currency native trial" at bounding box center [860, 154] width 1342 height 22
drag, startPoint x: 848, startPoint y: 141, endPoint x: 834, endPoint y: 141, distance: 14.0
click at [852, 141] on div "OCC Expense Summary Currency native trial Drag here to set row groups Drag here…" at bounding box center [860, 601] width 1374 height 950
drag, startPoint x: 657, startPoint y: 142, endPoint x: 869, endPoint y: 141, distance: 212.0
click at [671, 142] on div "OCC Expense Summary Currency native trial" at bounding box center [860, 154] width 1342 height 22
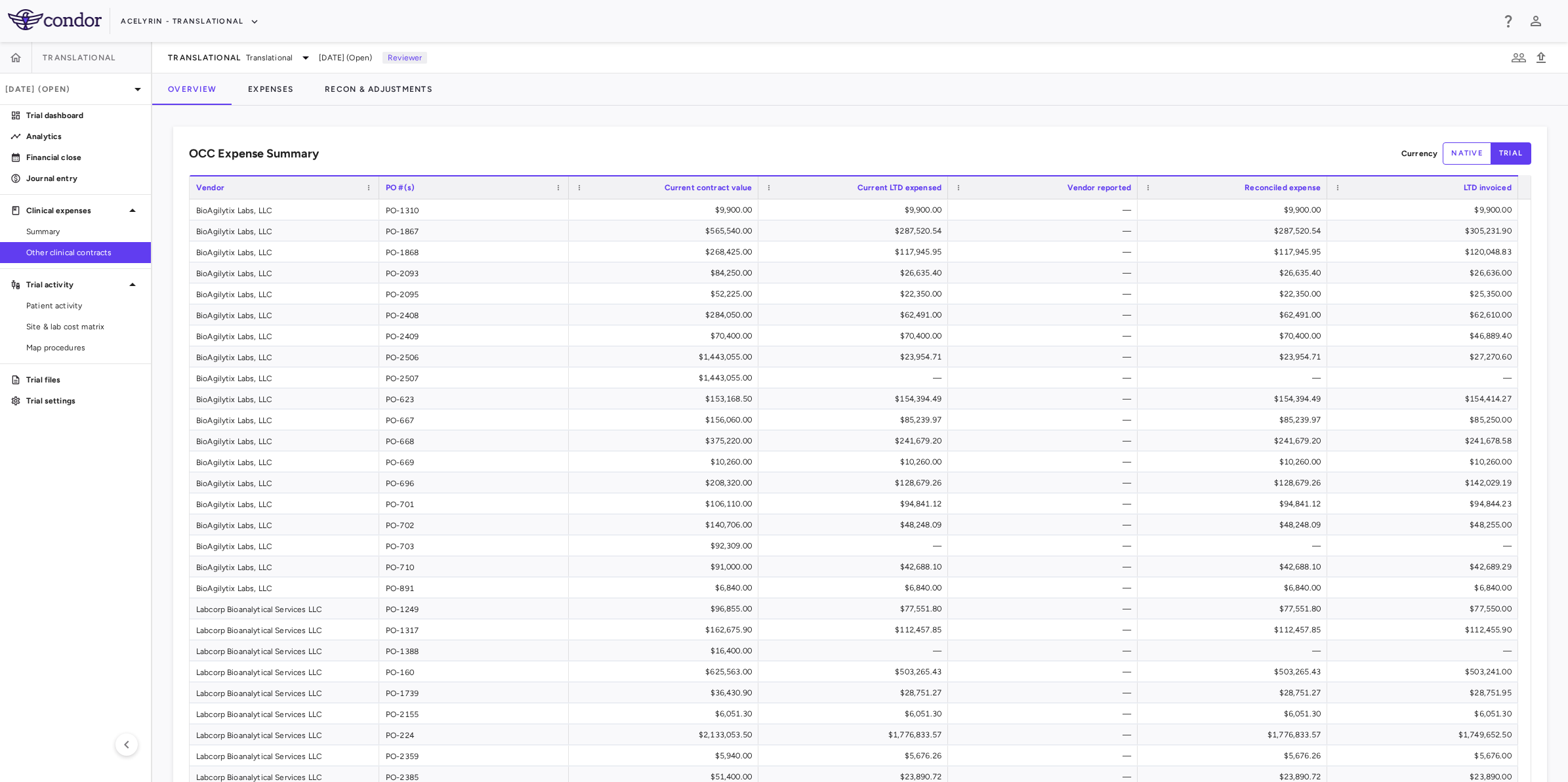
drag, startPoint x: 873, startPoint y: 141, endPoint x: 861, endPoint y: 141, distance: 12.0
click at [867, 141] on div "OCC Expense Summary Currency native trial Drag here to set row groups Drag here…" at bounding box center [860, 601] width 1374 height 950
drag, startPoint x: 650, startPoint y: 138, endPoint x: 850, endPoint y: 136, distance: 200.0
click at [654, 138] on div "OCC Expense Summary Currency native trial Drag here to set row groups Drag here…" at bounding box center [860, 601] width 1374 height 950
drag, startPoint x: 850, startPoint y: 136, endPoint x: 838, endPoint y: 136, distance: 12.0
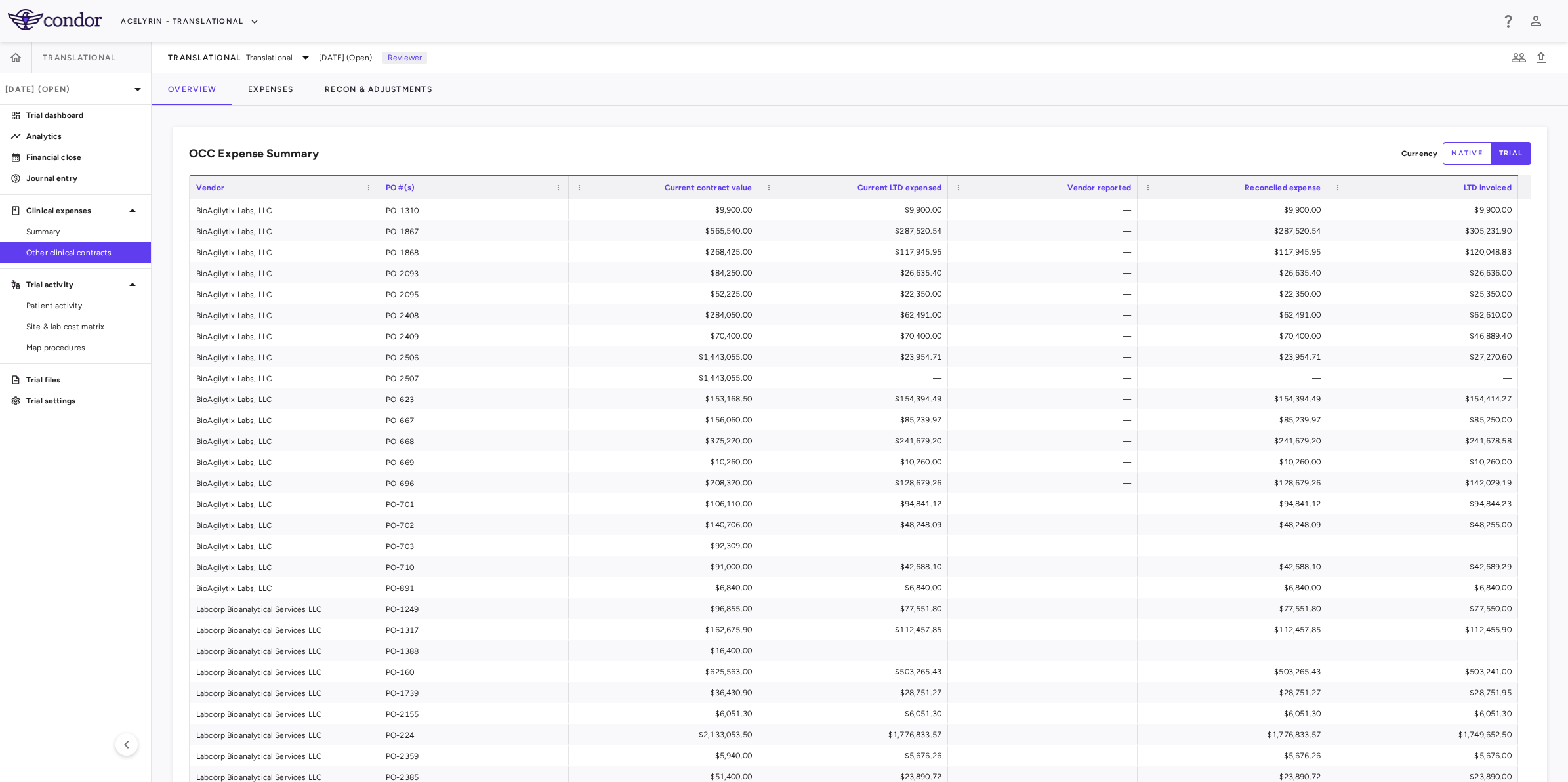
click at [838, 136] on div "OCC Expense Summary Currency native trial Drag here to set row groups Drag here…" at bounding box center [860, 601] width 1374 height 950
drag, startPoint x: 661, startPoint y: 135, endPoint x: 922, endPoint y: 135, distance: 261.0
click at [670, 135] on div "OCC Expense Summary Currency native trial Drag here to set row groups Drag here…" at bounding box center [860, 601] width 1374 height 950
drag, startPoint x: 922, startPoint y: 135, endPoint x: 663, endPoint y: 132, distance: 259.0
click at [905, 135] on div "OCC Expense Summary Currency native trial Drag here to set row groups Drag here…" at bounding box center [860, 601] width 1374 height 950
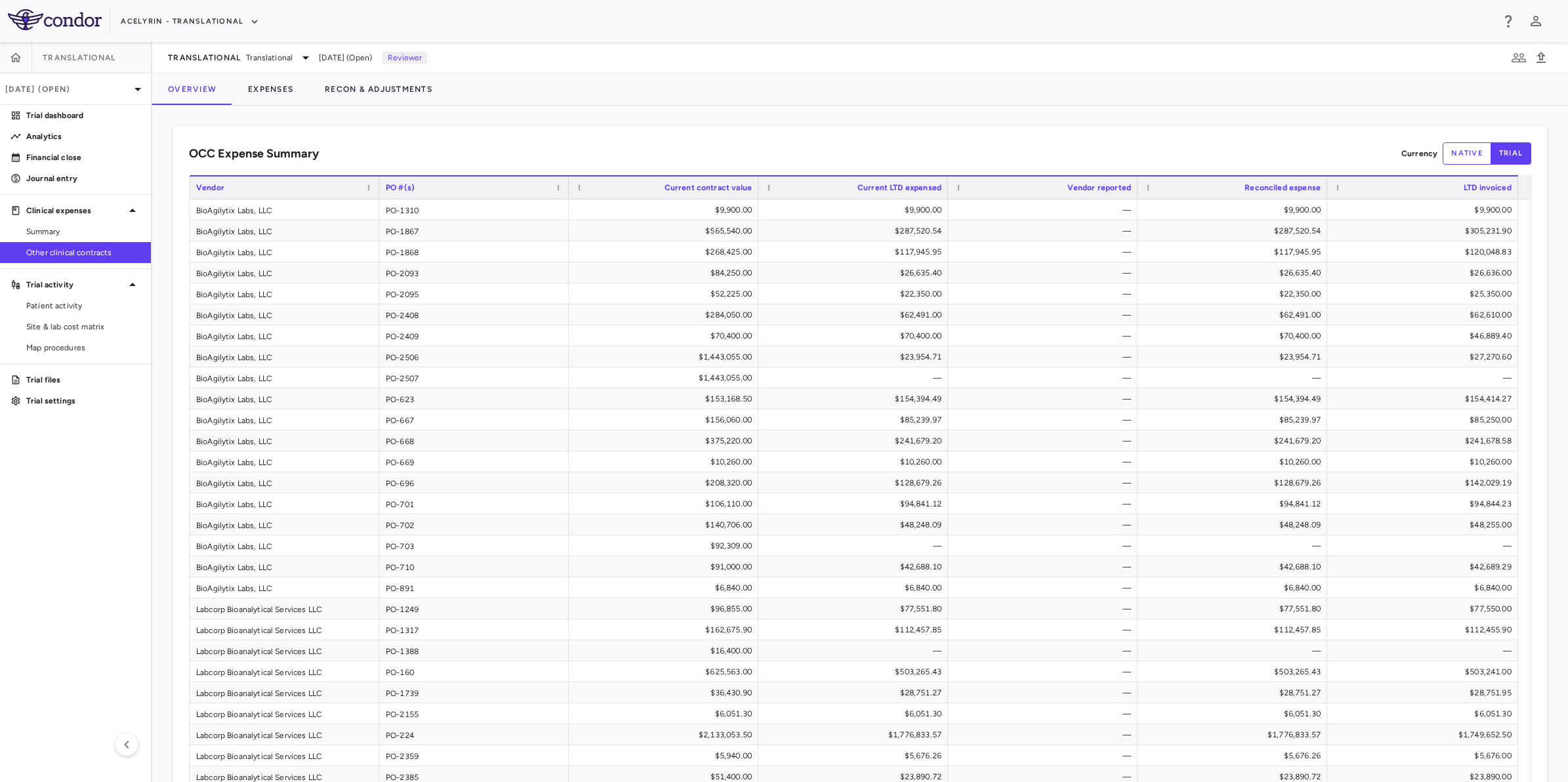
click at [664, 133] on div "OCC Expense Summary Currency native trial Drag here to set row groups Drag here…" at bounding box center [860, 601] width 1374 height 950
click at [27, 510] on aside "Translational [DATE] (Open) Trial dashboard Analytics Financial close Journal e…" at bounding box center [75, 412] width 152 height 740
click at [80, 490] on aside "Translational [DATE] (Open) Trial dashboard Analytics Financial close Journal e…" at bounding box center [75, 412] width 152 height 740
drag, startPoint x: 699, startPoint y: 139, endPoint x: 806, endPoint y: 145, distance: 107.2
click at [700, 140] on div "OCC Expense Summary Currency native trial Drag here to set row groups Drag here…" at bounding box center [860, 601] width 1374 height 950
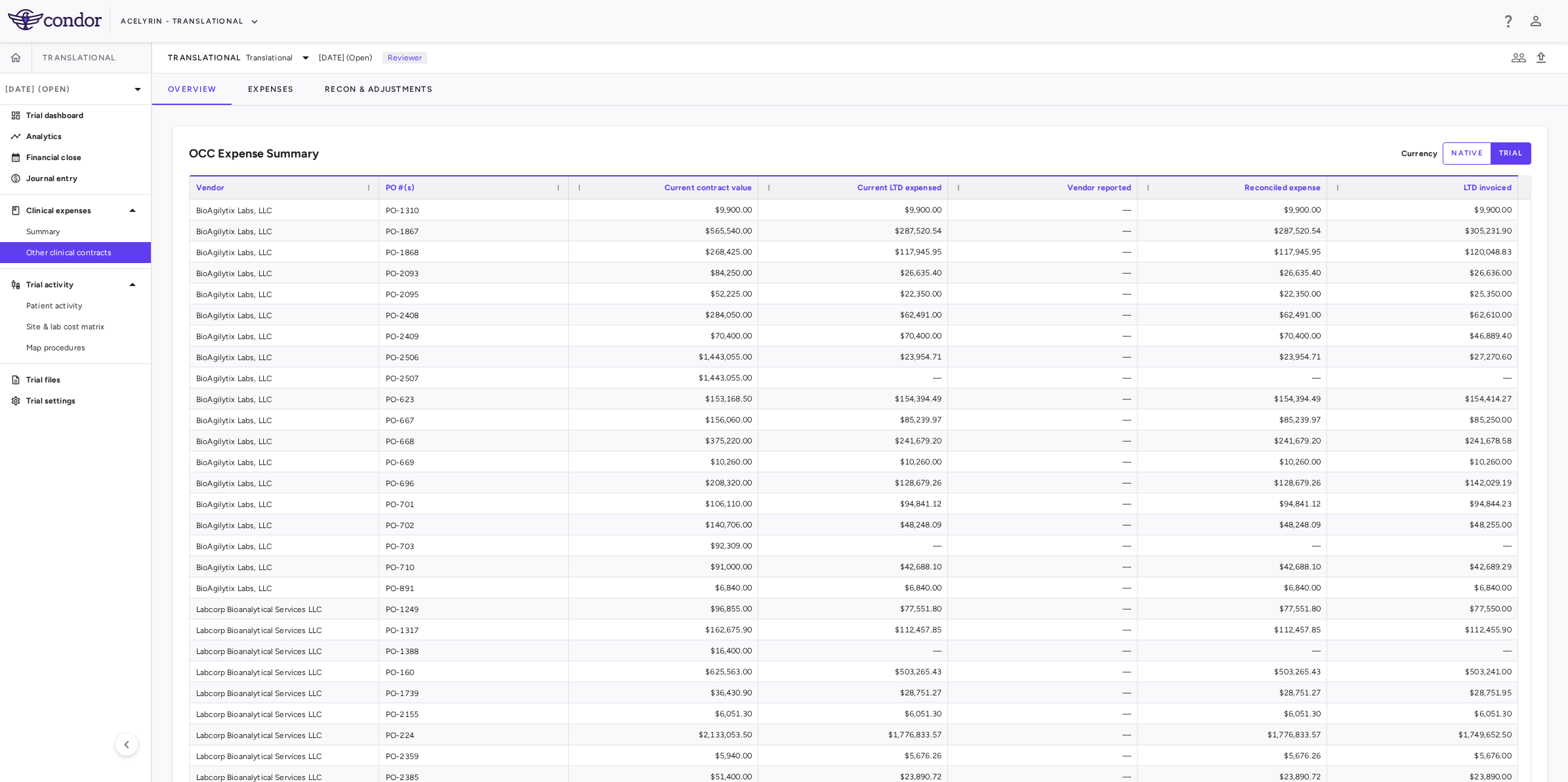
drag, startPoint x: 905, startPoint y: 142, endPoint x: 682, endPoint y: 146, distance: 223.0
click at [885, 144] on div "OCC Expense Summary Currency native trial Drag here to set row groups Drag here…" at bounding box center [860, 601] width 1374 height 950
click at [661, 146] on div "OCC Expense Summary Currency native trial" at bounding box center [860, 154] width 1342 height 22
click at [46, 534] on aside "Translational [DATE] (Open) Trial dashboard Analytics Financial close Journal e…" at bounding box center [75, 412] width 152 height 740
drag, startPoint x: 529, startPoint y: 142, endPoint x: 762, endPoint y: 143, distance: 233.0
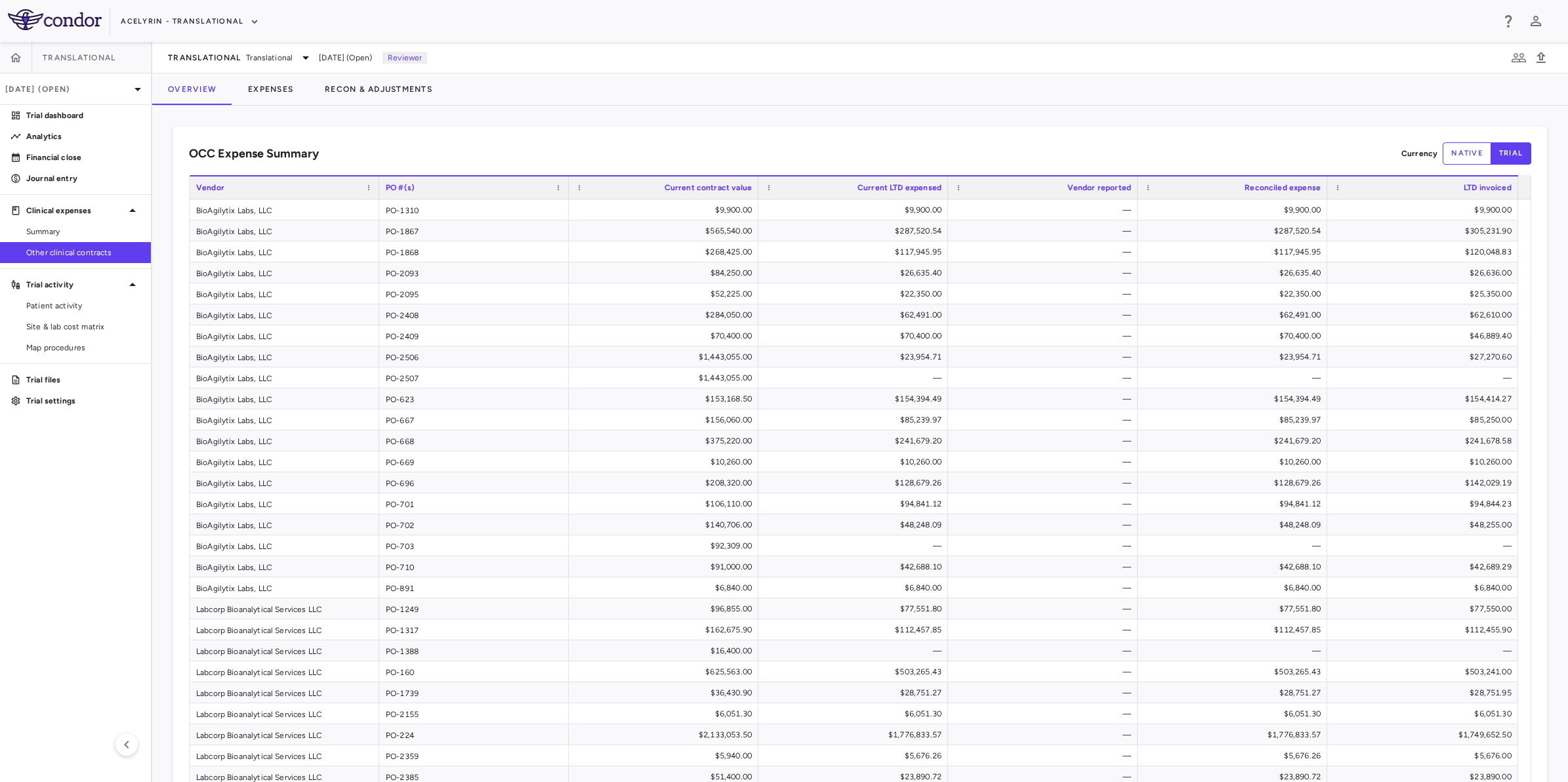
click at [530, 142] on div "OCC Expense Summary Currency native trial" at bounding box center [860, 154] width 1342 height 22
drag, startPoint x: 769, startPoint y: 145, endPoint x: 745, endPoint y: 151, distance: 24.7
click at [761, 148] on div "OCC Expense Summary Currency native trial" at bounding box center [860, 154] width 1342 height 22
click at [546, 155] on div "OCC Expense Summary Currency native trial" at bounding box center [860, 154] width 1342 height 22
click at [76, 495] on aside "Translational [DATE] (Open) Trial dashboard Analytics Financial close Journal e…" at bounding box center [75, 412] width 152 height 740
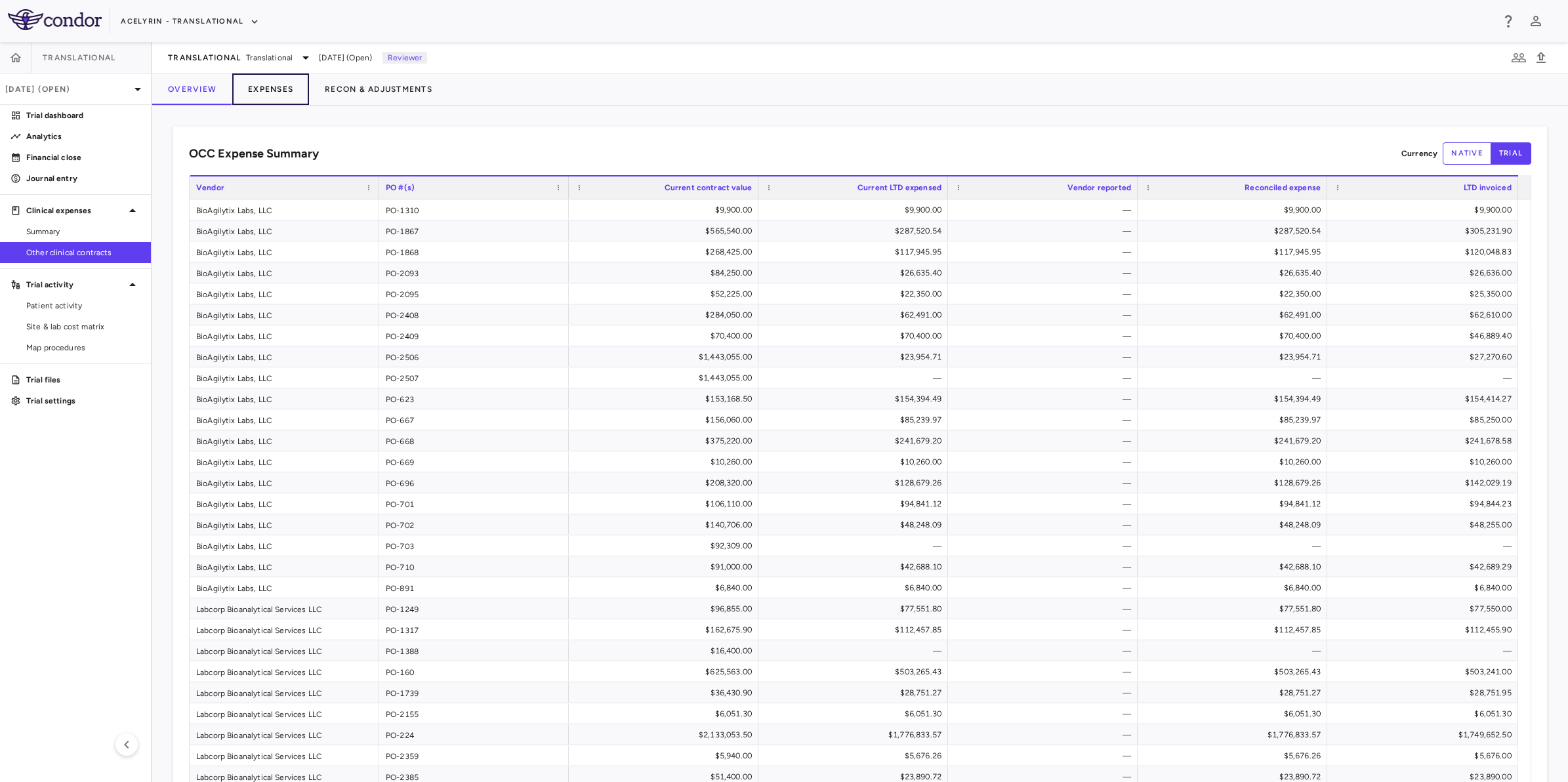
click at [271, 95] on button "Expenses" at bounding box center [271, 89] width 76 height 31
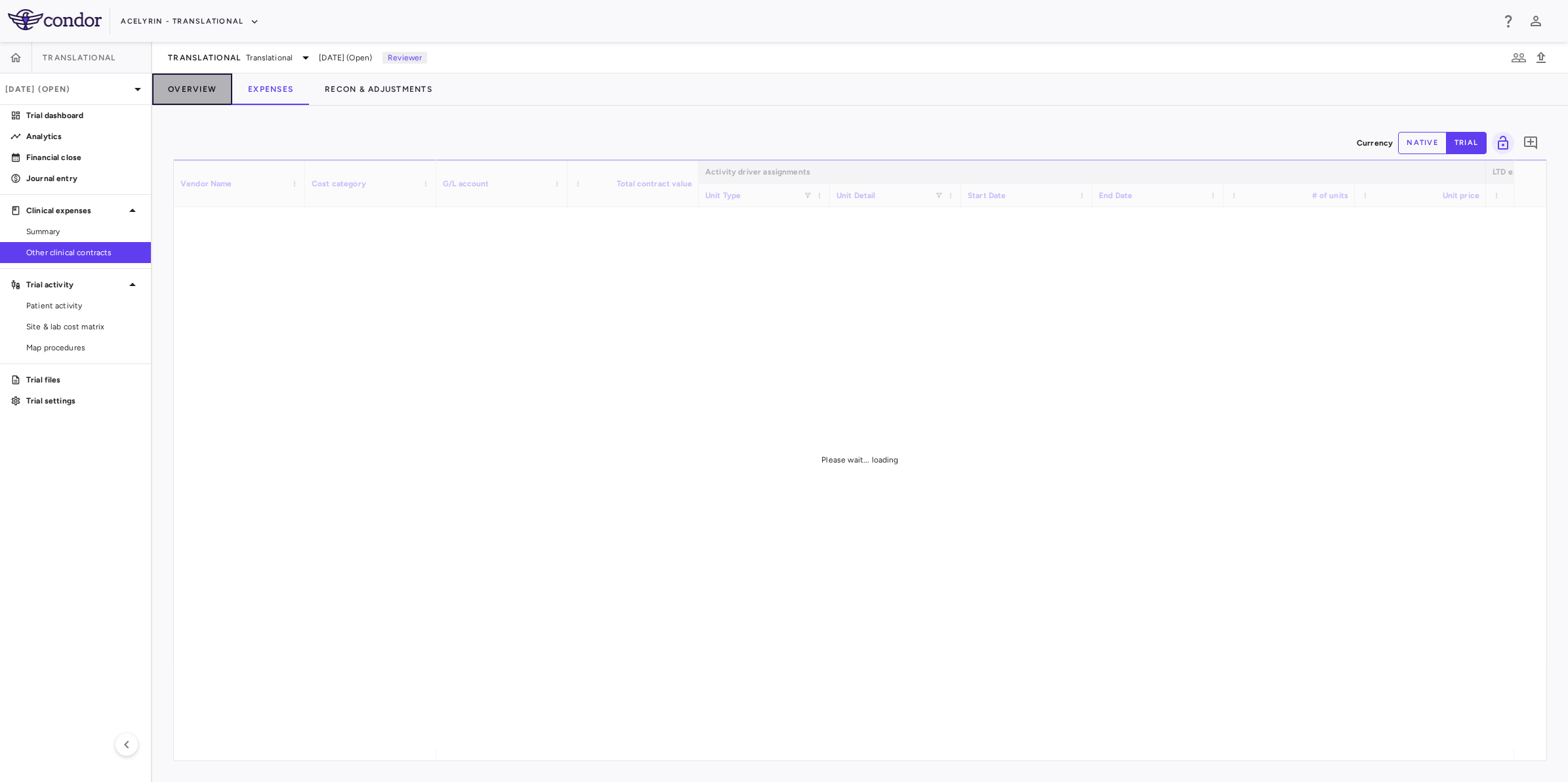
click at [189, 91] on button "Overview" at bounding box center [192, 89] width 80 height 31
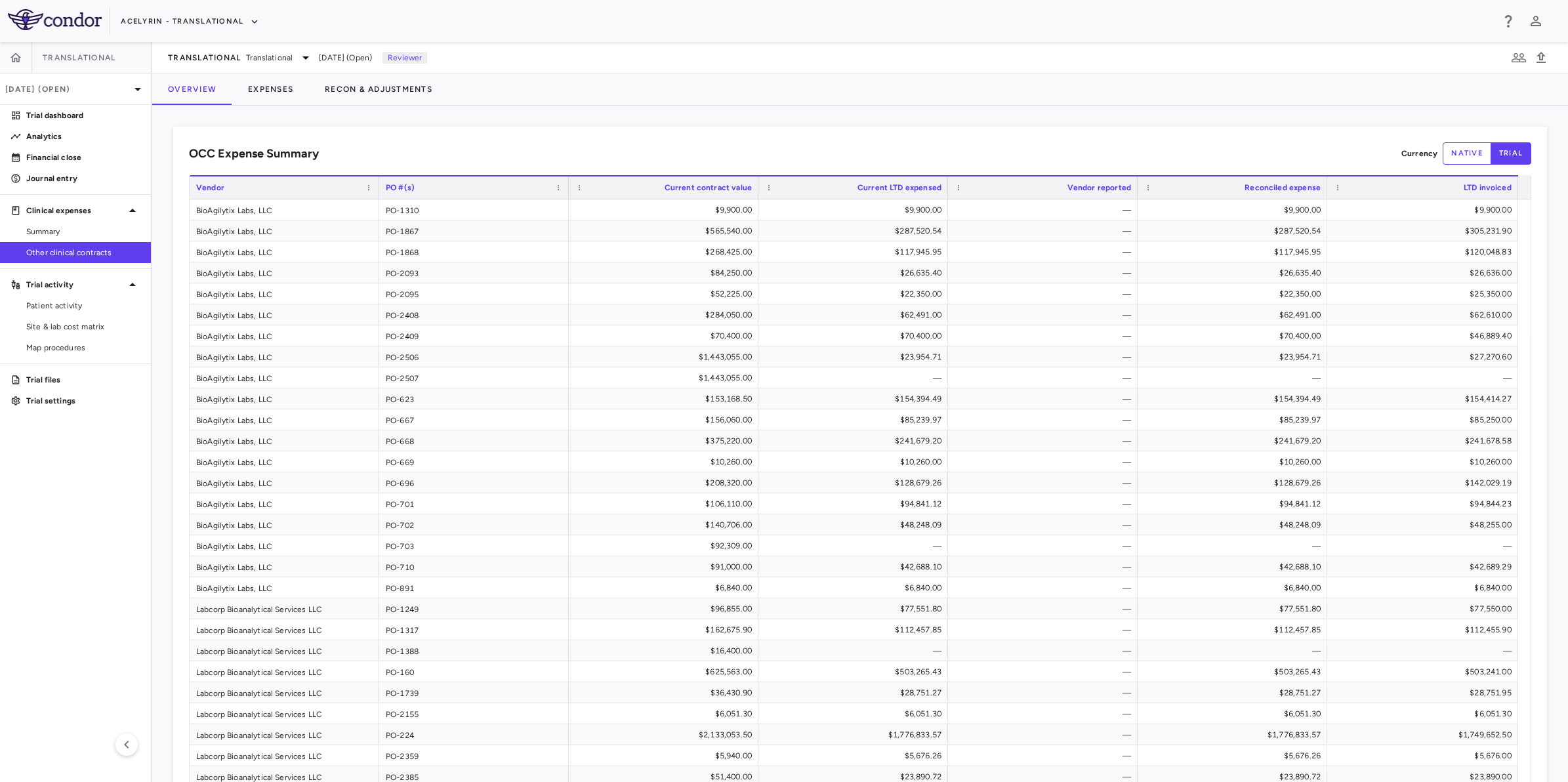
click at [8, 578] on aside "Translational [DATE] (Open) Trial dashboard Analytics Financial close Journal e…" at bounding box center [75, 412] width 152 height 740
click at [929, 136] on div "OCC Expense Summary Currency native trial Drag here to set row groups Drag here…" at bounding box center [860, 601] width 1374 height 950
drag, startPoint x: 1122, startPoint y: 142, endPoint x: 1101, endPoint y: 145, distance: 21.2
click at [1119, 143] on div "OCC Expense Summary Currency native trial" at bounding box center [860, 154] width 1342 height 22
drag, startPoint x: 989, startPoint y: 144, endPoint x: 1004, endPoint y: 142, distance: 15.1
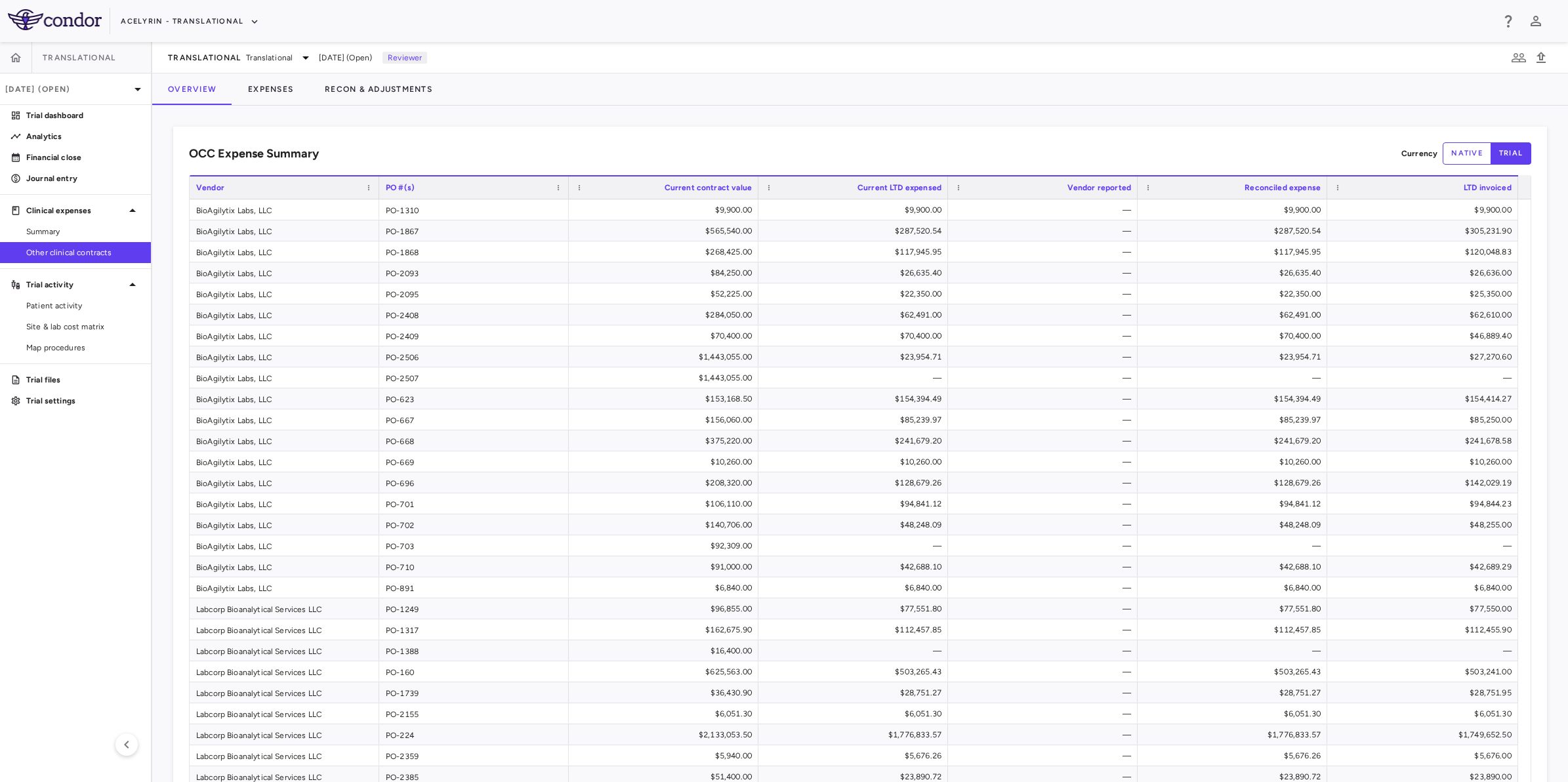
click at [985, 144] on div "OCC Expense Summary Currency native trial" at bounding box center [860, 154] width 1342 height 22
drag, startPoint x: 1165, startPoint y: 141, endPoint x: 1278, endPoint y: 142, distance: 113.0
click at [1168, 141] on div "OCC Expense Summary Currency native trial Drag here to set row groups Drag here…" at bounding box center [860, 601] width 1374 height 950
drag, startPoint x: 1278, startPoint y: 142, endPoint x: 962, endPoint y: 143, distance: 316.0
click at [1235, 143] on div "OCC Expense Summary Currency native trial" at bounding box center [860, 154] width 1342 height 22
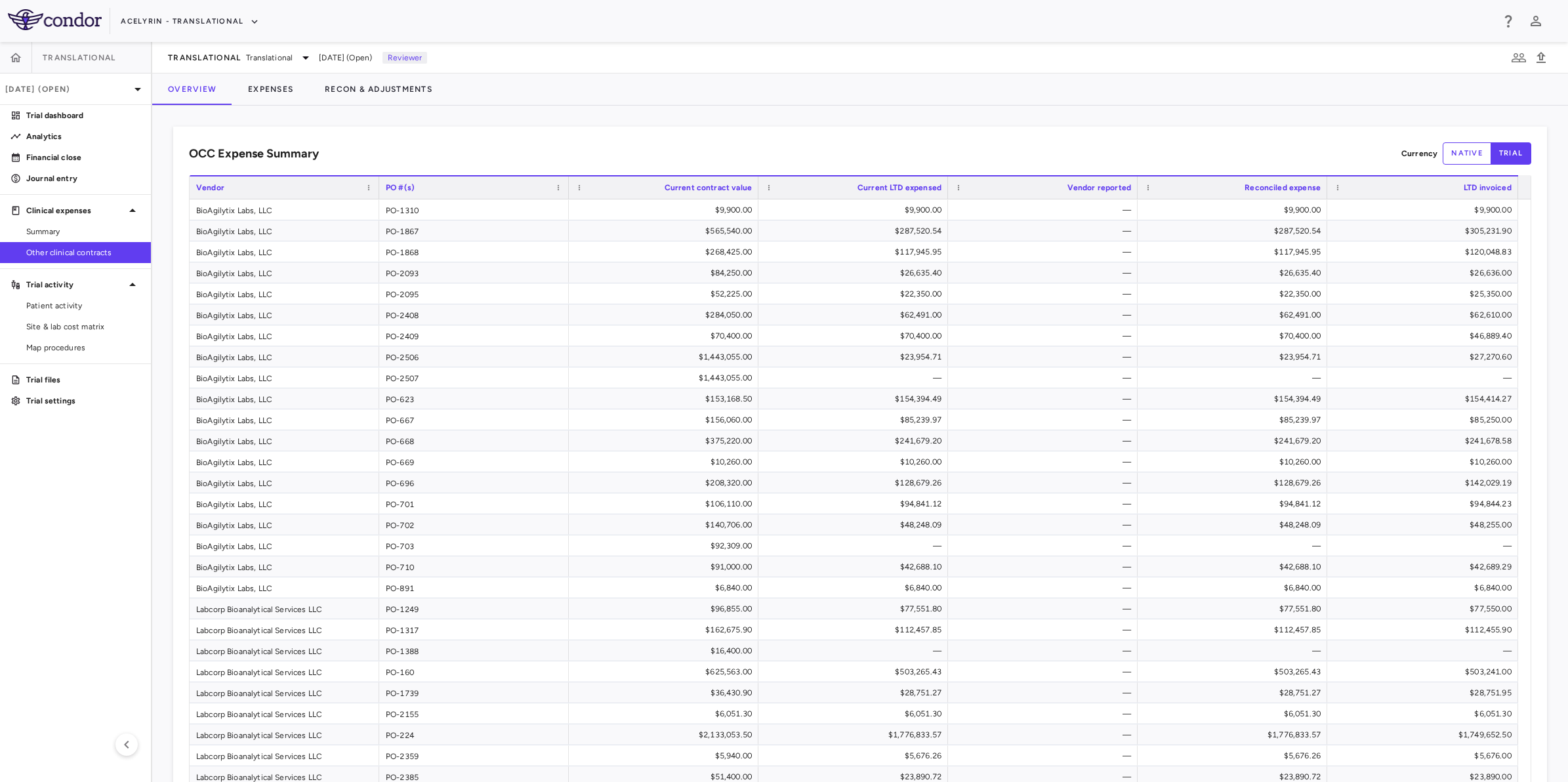
drag, startPoint x: 893, startPoint y: 145, endPoint x: 715, endPoint y: 146, distance: 178.0
click at [882, 146] on div "OCC Expense Summary Currency native trial" at bounding box center [860, 154] width 1342 height 22
drag, startPoint x: 715, startPoint y: 146, endPoint x: 611, endPoint y: 148, distance: 104.0
click at [704, 146] on div "OCC Expense Summary Currency native trial" at bounding box center [860, 154] width 1342 height 22
drag, startPoint x: 594, startPoint y: 148, endPoint x: 389, endPoint y: 293, distance: 251.1
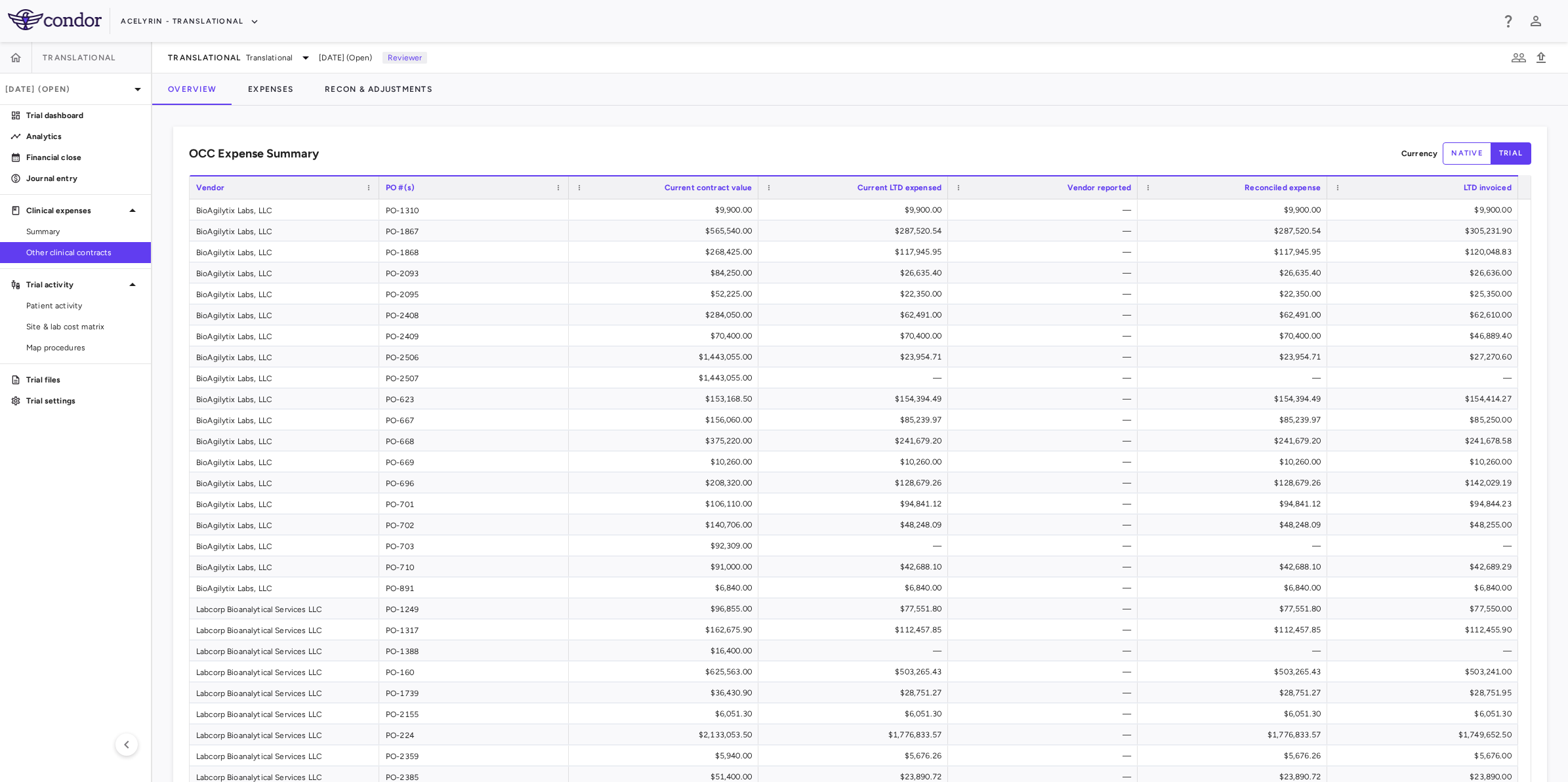
click at [592, 148] on div "OCC Expense Summary Currency native trial" at bounding box center [860, 154] width 1342 height 22
click at [73, 528] on aside "Translational [DATE] (Open) Trial dashboard Analytics Financial close Journal e…" at bounding box center [75, 412] width 152 height 740
click at [70, 528] on aside "Translational [DATE] (Open) Trial dashboard Analytics Financial close Journal e…" at bounding box center [75, 412] width 152 height 740
click at [665, 140] on div "OCC Expense Summary Currency native trial Drag here to set row groups Drag here…" at bounding box center [860, 601] width 1374 height 950
click at [806, 146] on div "OCC Expense Summary Currency native trial" at bounding box center [860, 154] width 1342 height 22
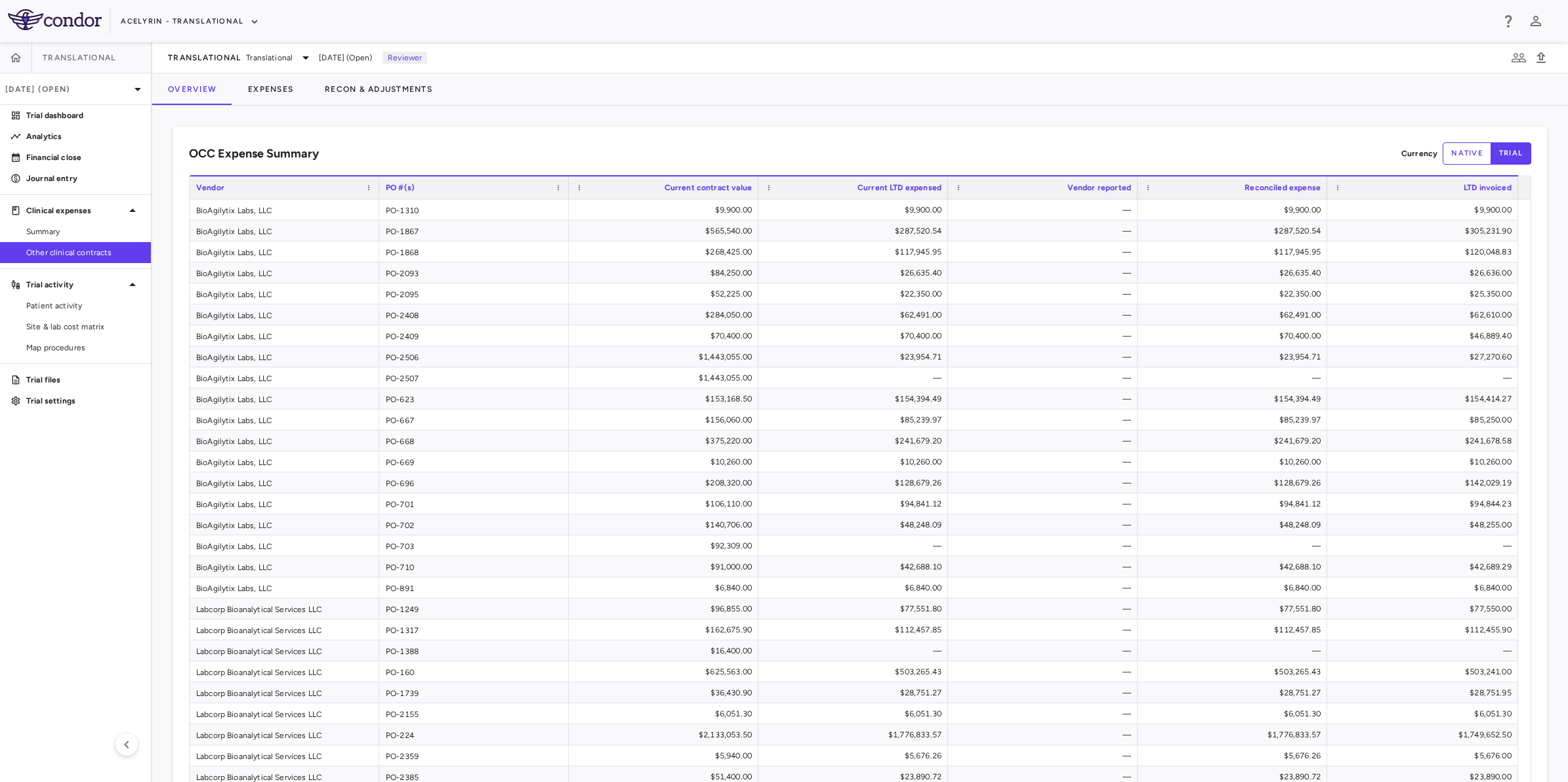
drag, startPoint x: 745, startPoint y: 155, endPoint x: 1001, endPoint y: 145, distance: 256.2
click at [749, 155] on div "OCC Expense Summary Currency native trial" at bounding box center [860, 154] width 1342 height 22
drag, startPoint x: 1001, startPoint y: 145, endPoint x: 1141, endPoint y: 141, distance: 140.1
click at [1022, 144] on div "OCC Expense Summary Currency native trial" at bounding box center [860, 154] width 1342 height 22
drag, startPoint x: 1141, startPoint y: 141, endPoint x: 1053, endPoint y: 143, distance: 88.0
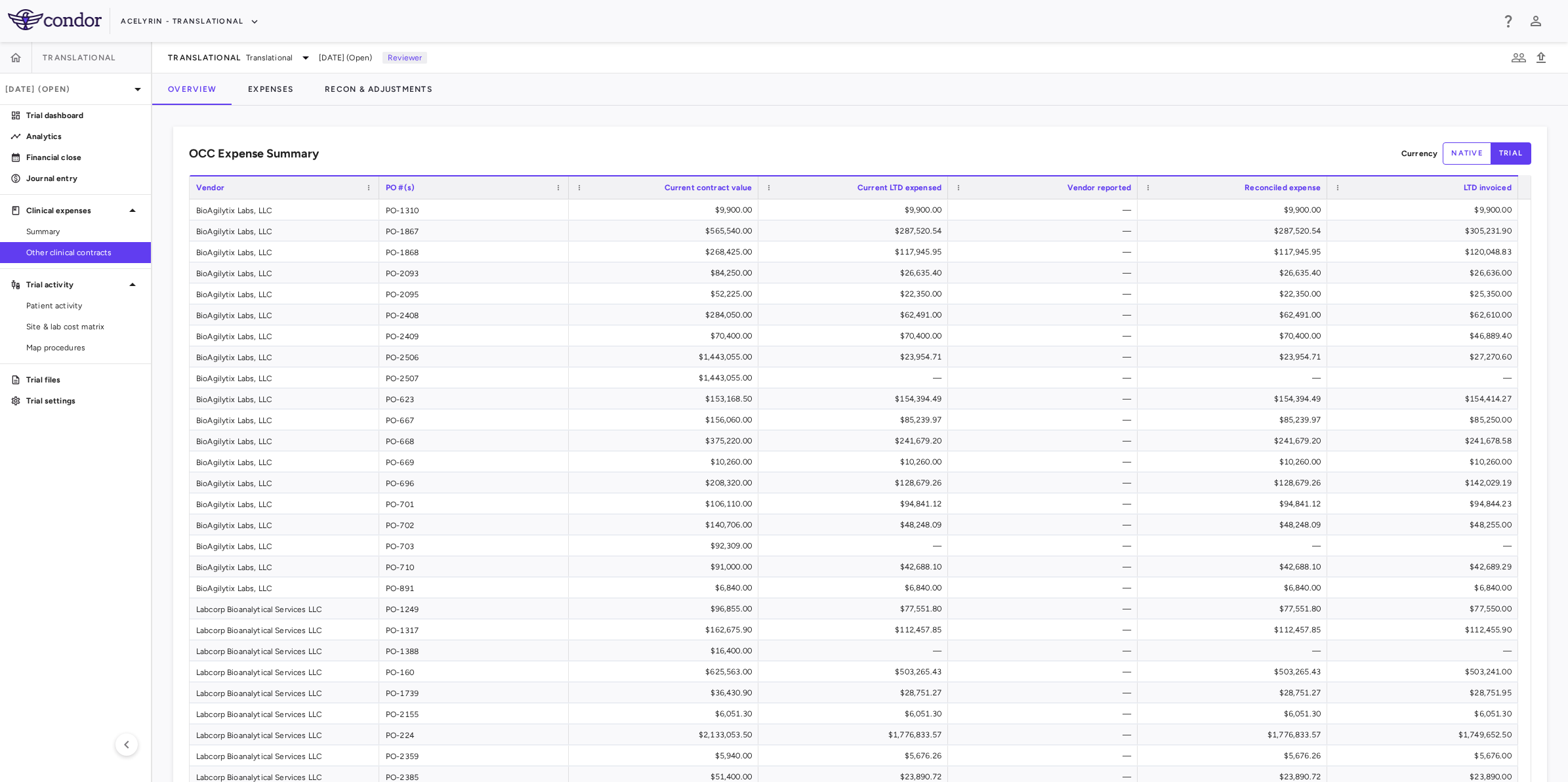
click at [1142, 141] on div "OCC Expense Summary Currency native trial Drag here to set row groups Drag here…" at bounding box center [860, 601] width 1374 height 950
drag, startPoint x: 823, startPoint y: 148, endPoint x: 729, endPoint y: 155, distance: 94.3
click at [822, 148] on div "OCC Expense Summary Currency native trial" at bounding box center [860, 154] width 1342 height 22
click at [622, 155] on div "OCC Expense Summary Currency native trial" at bounding box center [860, 154] width 1342 height 22
drag, startPoint x: 1105, startPoint y: 144, endPoint x: 694, endPoint y: 137, distance: 411.1
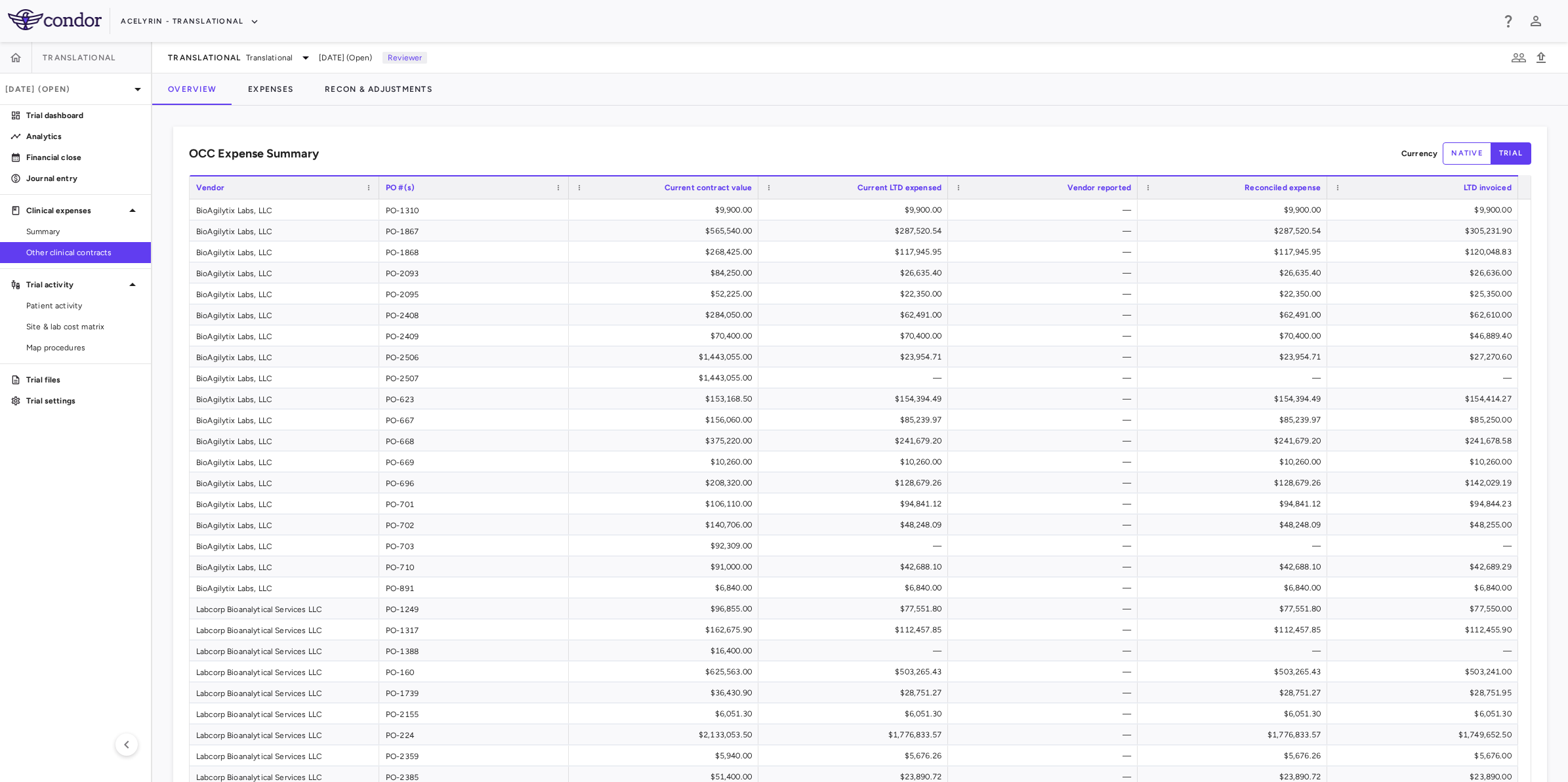
click at [1104, 144] on div "OCC Expense Summary Currency native trial" at bounding box center [860, 154] width 1342 height 22
click at [64, 493] on aside "Translational [DATE] (Open) Trial dashboard Analytics Financial close Journal e…" at bounding box center [75, 412] width 152 height 740
click at [750, 152] on div "OCC Expense Summary Currency native trial" at bounding box center [860, 154] width 1342 height 22
click at [964, 149] on div "OCC Expense Summary Currency native trial" at bounding box center [860, 154] width 1342 height 22
drag, startPoint x: 1145, startPoint y: 146, endPoint x: 1113, endPoint y: 152, distance: 32.6
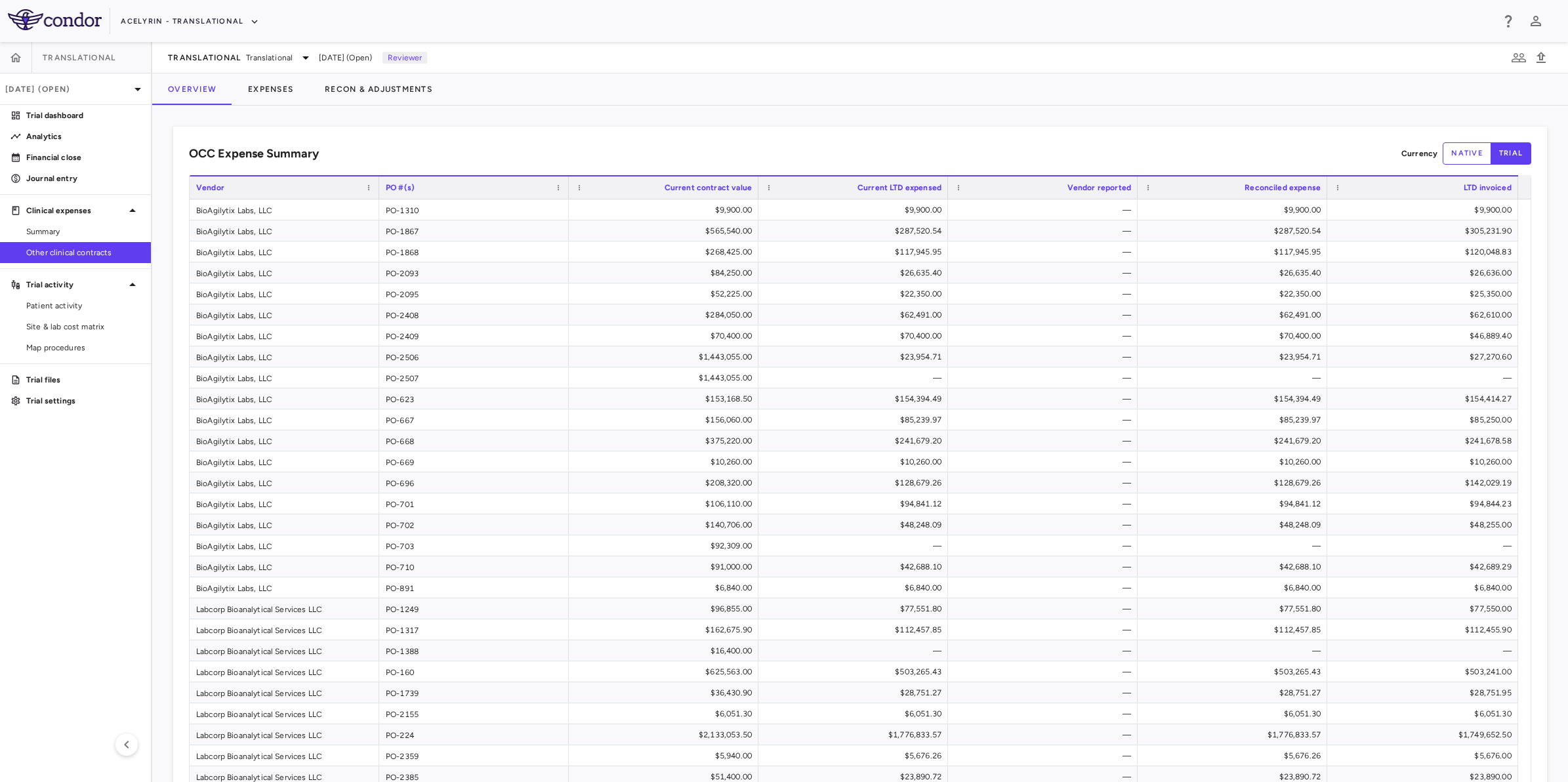
click at [1159, 151] on div "OCC Expense Summary Currency native trial" at bounding box center [860, 154] width 1342 height 22
click at [717, 139] on div "OCC Expense Summary Currency native trial Drag here to set row groups Drag here…" at bounding box center [860, 601] width 1374 height 950
drag, startPoint x: 990, startPoint y: 139, endPoint x: 1052, endPoint y: 139, distance: 62.0
click at [995, 139] on div "OCC Expense Summary Currency native trial Drag here to set row groups Drag here…" at bounding box center [860, 601] width 1374 height 950
click at [1154, 144] on div "OCC Expense Summary Currency native trial" at bounding box center [860, 154] width 1342 height 22
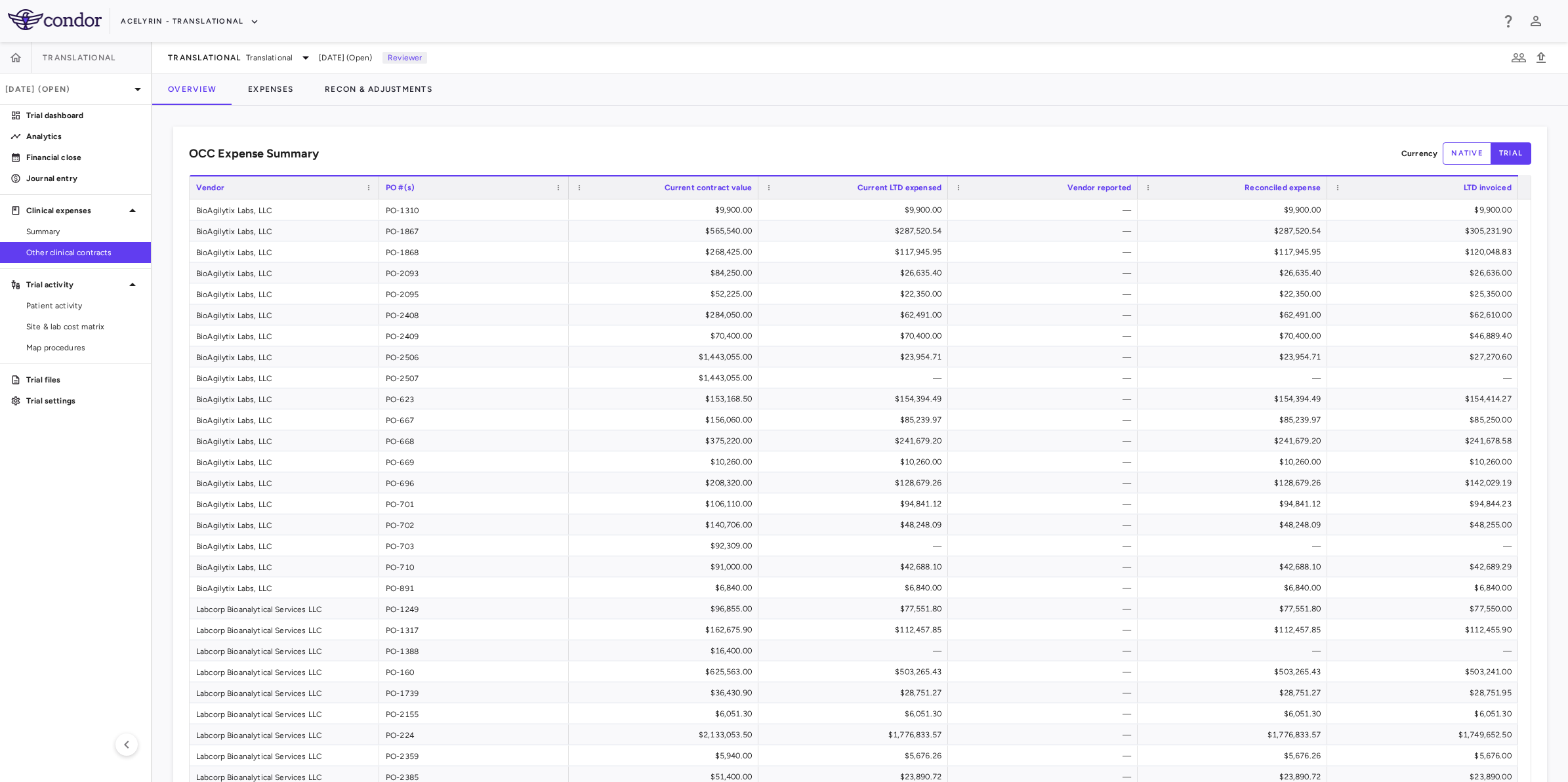
click at [739, 140] on div "OCC Expense Summary Currency native trial Drag here to set row groups Drag here…" at bounding box center [860, 601] width 1374 height 950
click at [648, 159] on div "OCC Expense Summary Currency native trial" at bounding box center [860, 154] width 1342 height 22
click at [3, 548] on aside "Translational [DATE] (Open) Trial dashboard Analytics Financial close Journal e…" at bounding box center [75, 412] width 152 height 740
drag, startPoint x: 903, startPoint y: 163, endPoint x: 1139, endPoint y: 144, distance: 236.8
click at [911, 160] on div "OCC Expense Summary Currency native trial" at bounding box center [860, 154] width 1342 height 22
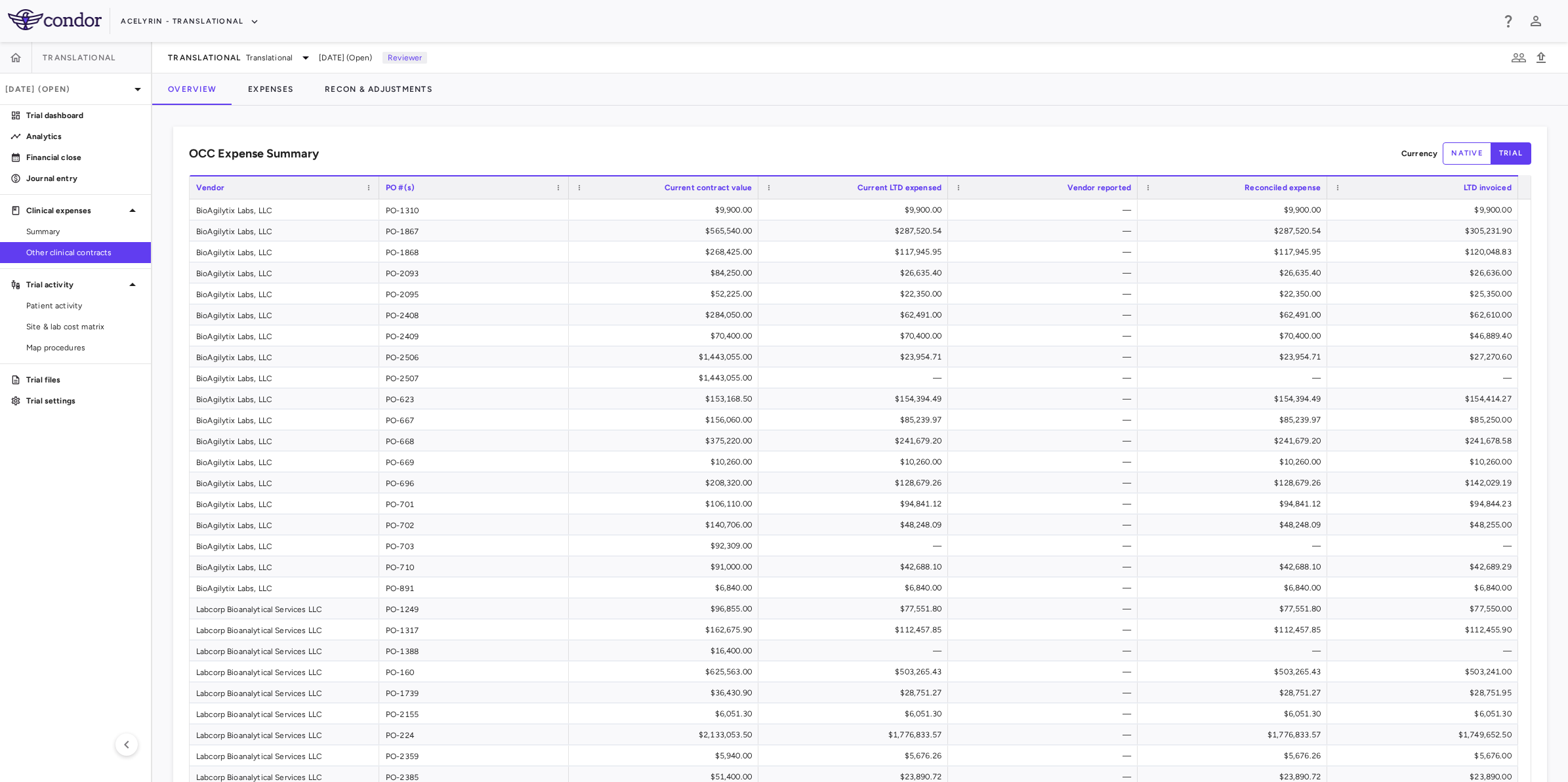
click at [1140, 144] on div "OCC Expense Summary Currency native trial" at bounding box center [860, 154] width 1342 height 22
drag, startPoint x: 1242, startPoint y: 148, endPoint x: 1182, endPoint y: 152, distance: 60.1
click at [1238, 149] on div "OCC Expense Summary Currency native trial" at bounding box center [860, 154] width 1342 height 22
click at [860, 155] on div "OCC Expense Summary Currency native trial" at bounding box center [860, 154] width 1342 height 22
drag, startPoint x: 1102, startPoint y: 149, endPoint x: 1225, endPoint y: 153, distance: 123.1
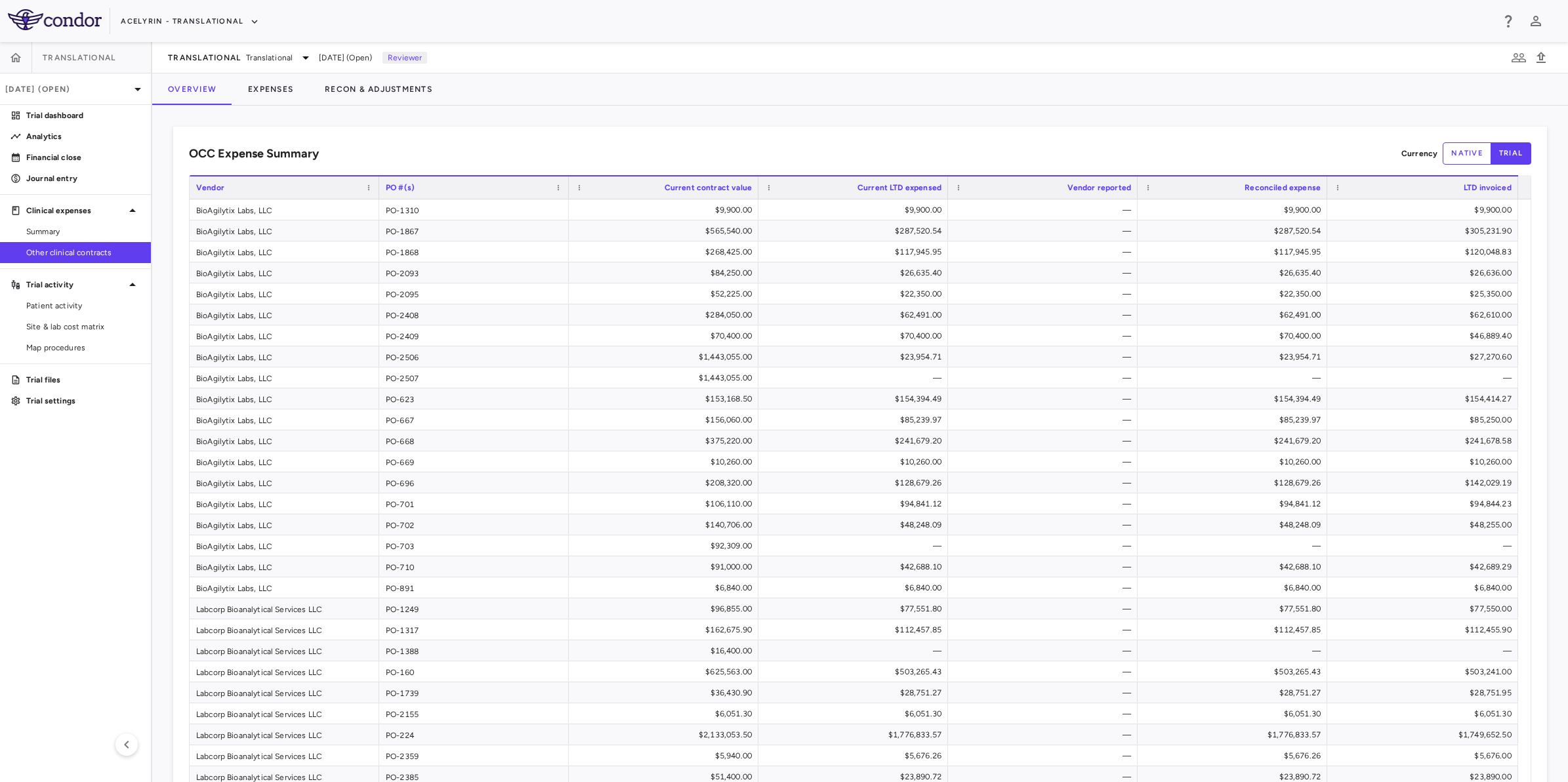
click at [1119, 149] on div "OCC Expense Summary Currency native trial" at bounding box center [860, 154] width 1342 height 22
drag, startPoint x: 1259, startPoint y: 153, endPoint x: 841, endPoint y: 152, distance: 418.0
click at [1238, 155] on div "OCC Expense Summary Currency native trial" at bounding box center [860, 154] width 1342 height 22
click at [765, 152] on div "OCC Expense Summary Currency native trial" at bounding box center [860, 154] width 1342 height 22
click at [661, 158] on div "OCC Expense Summary Currency native trial" at bounding box center [860, 154] width 1342 height 22
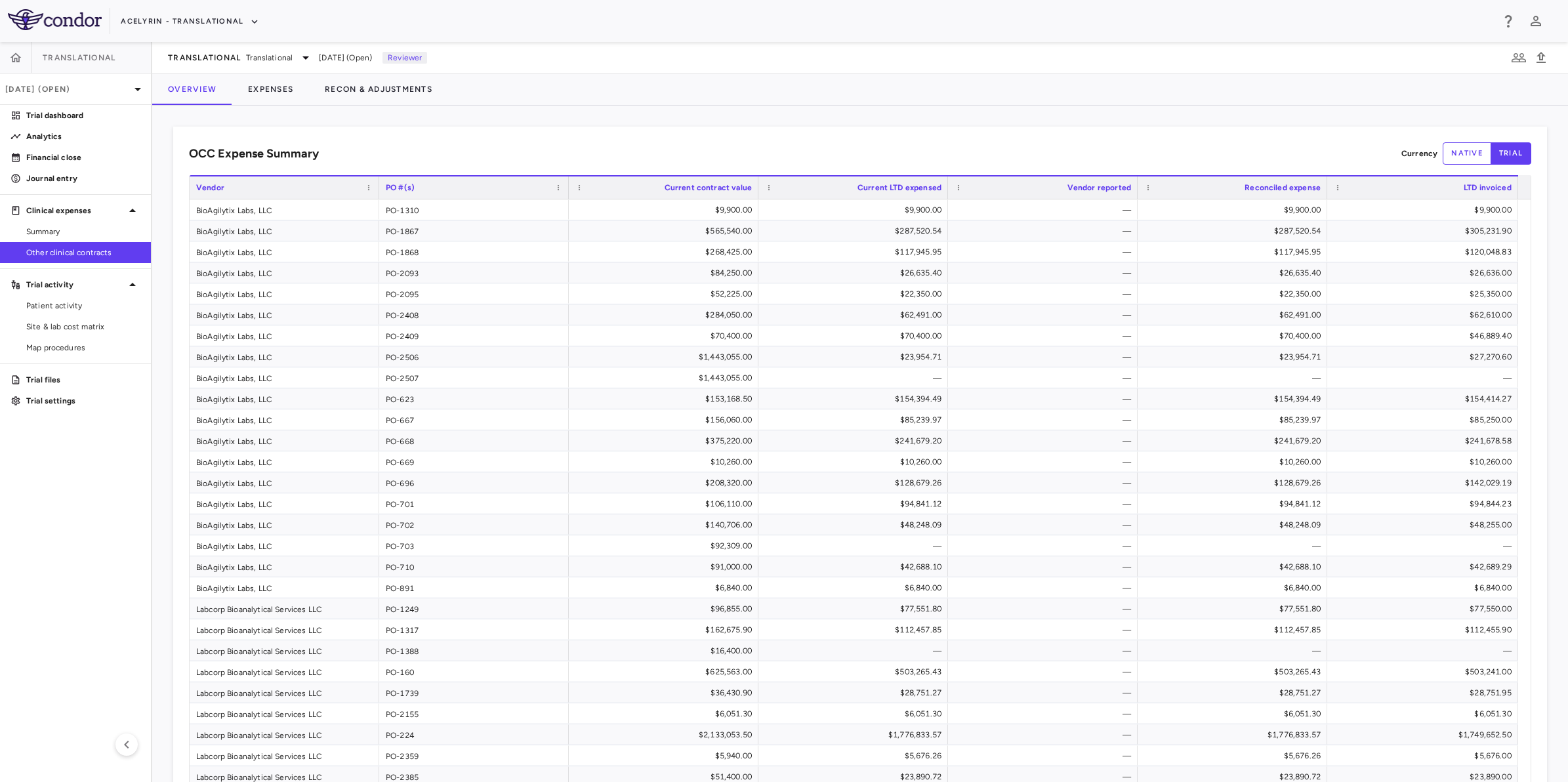
click at [75, 561] on aside "Translational [DATE] (Open) Trial dashboard Analytics Financial close Journal e…" at bounding box center [75, 412] width 152 height 740
click at [27, 494] on aside "Translational [DATE] (Open) Trial dashboard Analytics Financial close Journal e…" at bounding box center [75, 412] width 152 height 740
drag, startPoint x: 723, startPoint y: 153, endPoint x: 971, endPoint y: 138, distance: 248.5
click at [725, 152] on div "OCC Expense Summary Currency native trial" at bounding box center [860, 154] width 1342 height 22
click at [991, 138] on div "OCC Expense Summary Currency native trial Drag here to set row groups Drag here…" at bounding box center [860, 601] width 1374 height 950
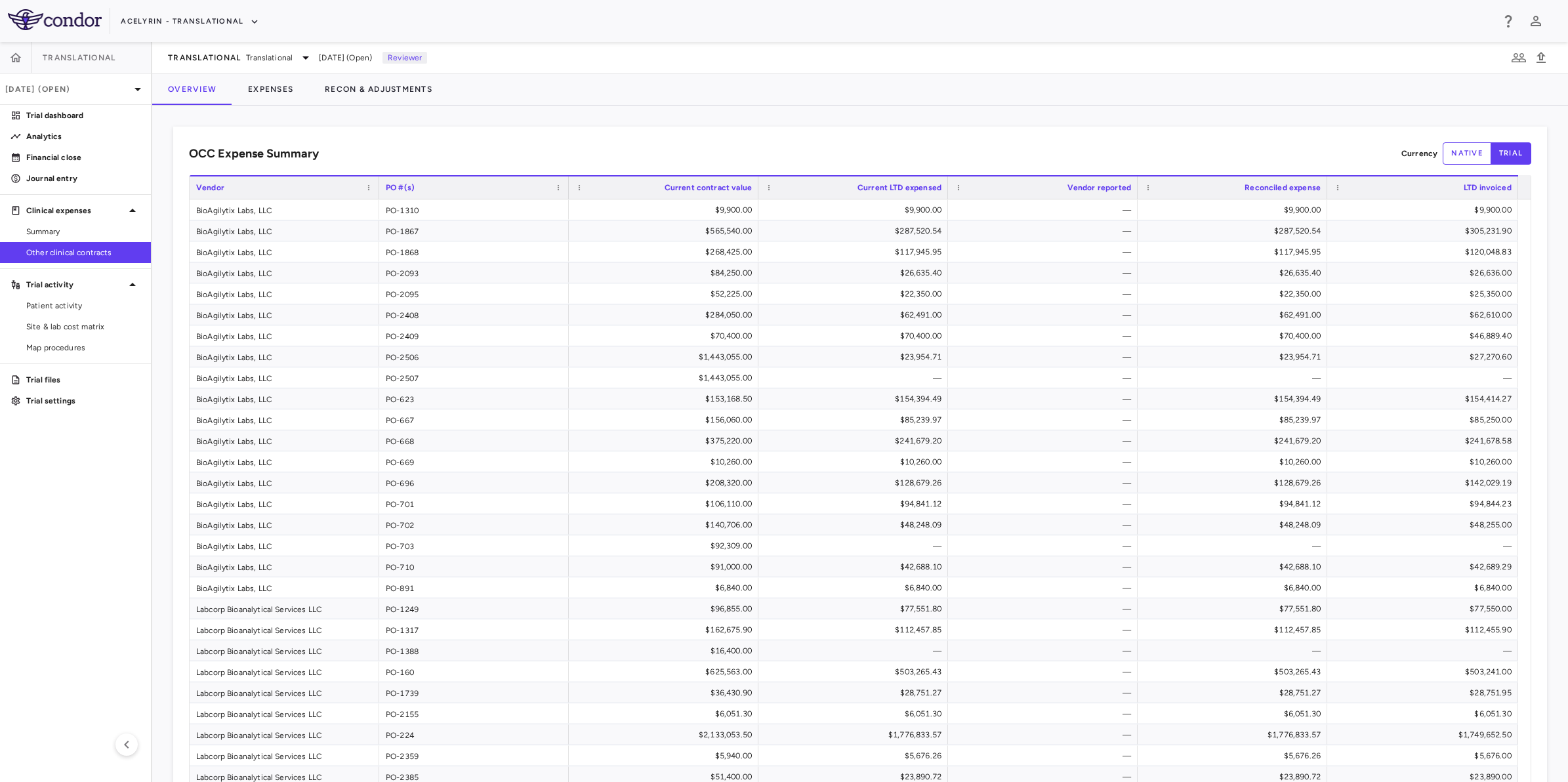
click at [1126, 146] on div "OCC Expense Summary Currency native trial" at bounding box center [860, 154] width 1342 height 22
click at [913, 156] on div "OCC Expense Summary Currency native trial" at bounding box center [860, 154] width 1342 height 22
drag, startPoint x: 1046, startPoint y: 156, endPoint x: 1132, endPoint y: 151, distance: 86.1
click at [1071, 155] on div "OCC Expense Summary Currency native trial" at bounding box center [860, 154] width 1342 height 22
click at [1226, 148] on div "OCC Expense Summary Currency native trial" at bounding box center [860, 154] width 1342 height 22
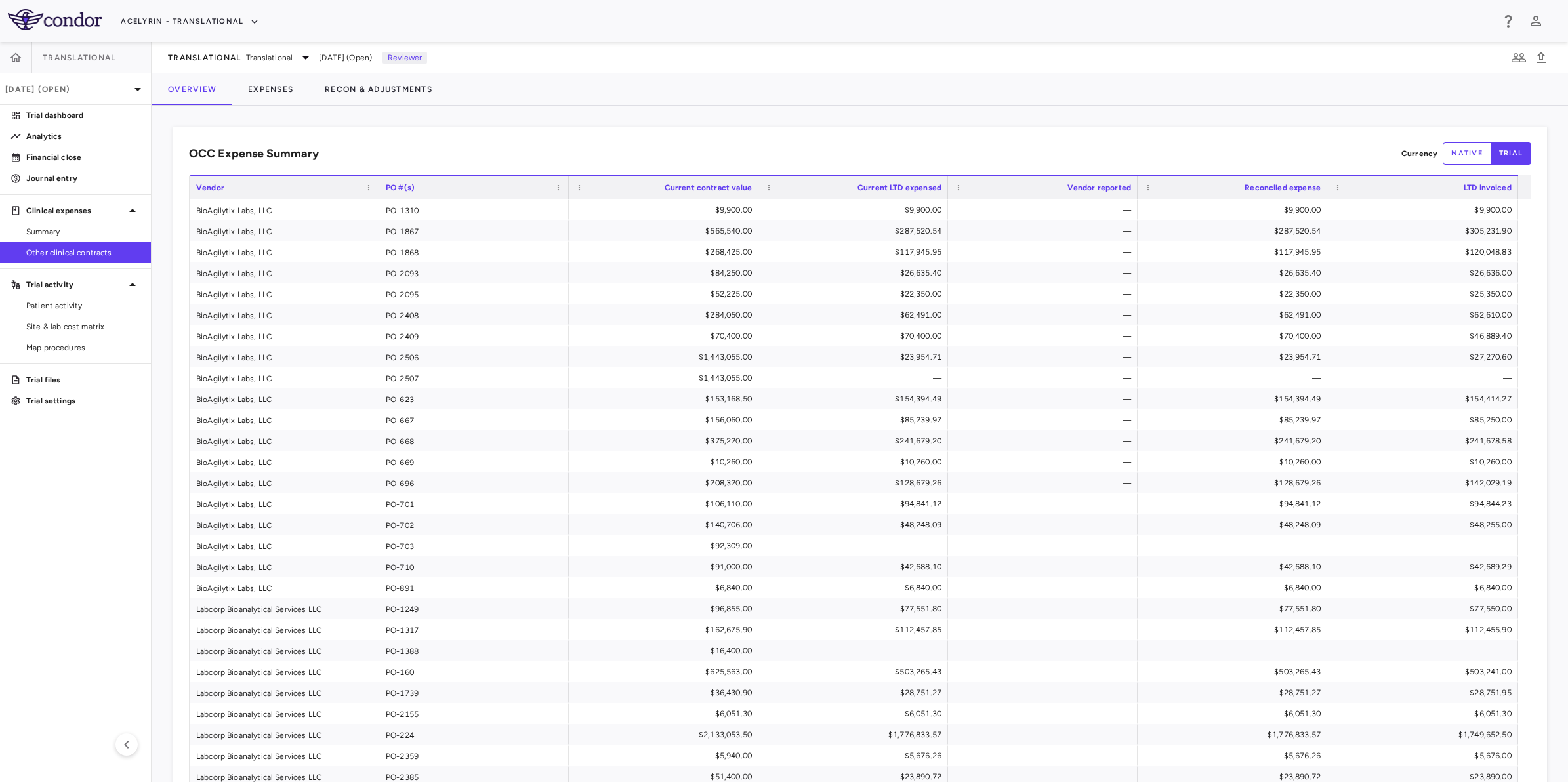
click at [871, 152] on div "OCC Expense Summary Currency native trial" at bounding box center [860, 154] width 1342 height 22
drag, startPoint x: 935, startPoint y: 146, endPoint x: 1061, endPoint y: 146, distance: 126.0
click at [945, 146] on div "OCC Expense Summary Currency native trial" at bounding box center [860, 154] width 1342 height 22
click at [1178, 146] on div "OCC Expense Summary Currency native trial" at bounding box center [860, 154] width 1342 height 22
drag, startPoint x: 1260, startPoint y: 153, endPoint x: 813, endPoint y: 155, distance: 447.0
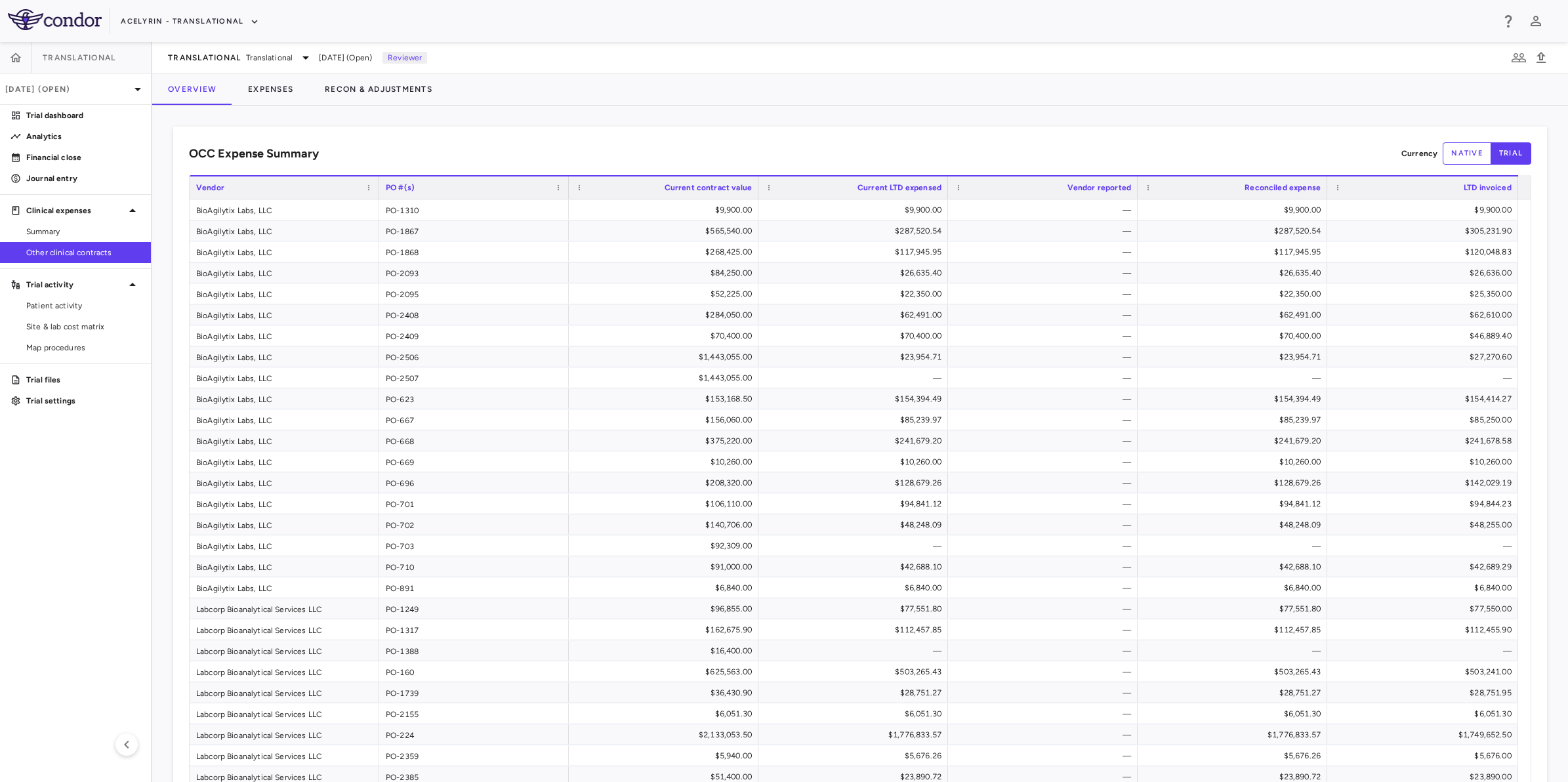
click at [1247, 153] on div "OCC Expense Summary Currency native trial" at bounding box center [860, 154] width 1342 height 22
click at [768, 155] on div "OCC Expense Summary Currency native trial" at bounding box center [860, 154] width 1342 height 22
drag, startPoint x: 625, startPoint y: 158, endPoint x: 583, endPoint y: 176, distance: 45.7
click at [623, 158] on div "OCC Expense Summary Currency native trial" at bounding box center [860, 154] width 1342 height 22
click at [72, 474] on aside "Translational [DATE] (Open) Trial dashboard Analytics Financial close Journal e…" at bounding box center [75, 412] width 152 height 740
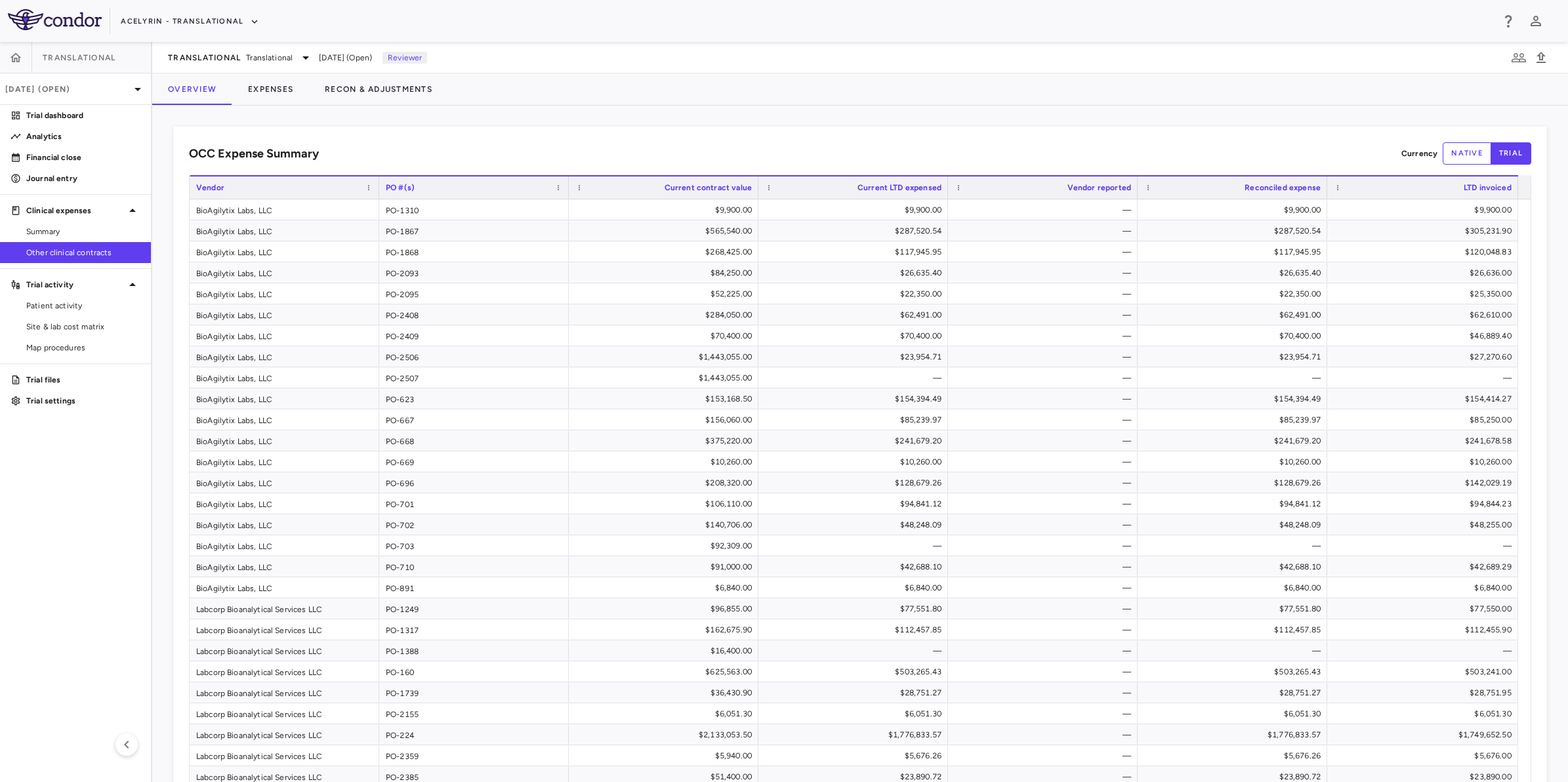
click at [47, 502] on aside "Translational [DATE] (Open) Trial dashboard Analytics Financial close Journal e…" at bounding box center [75, 412] width 152 height 740
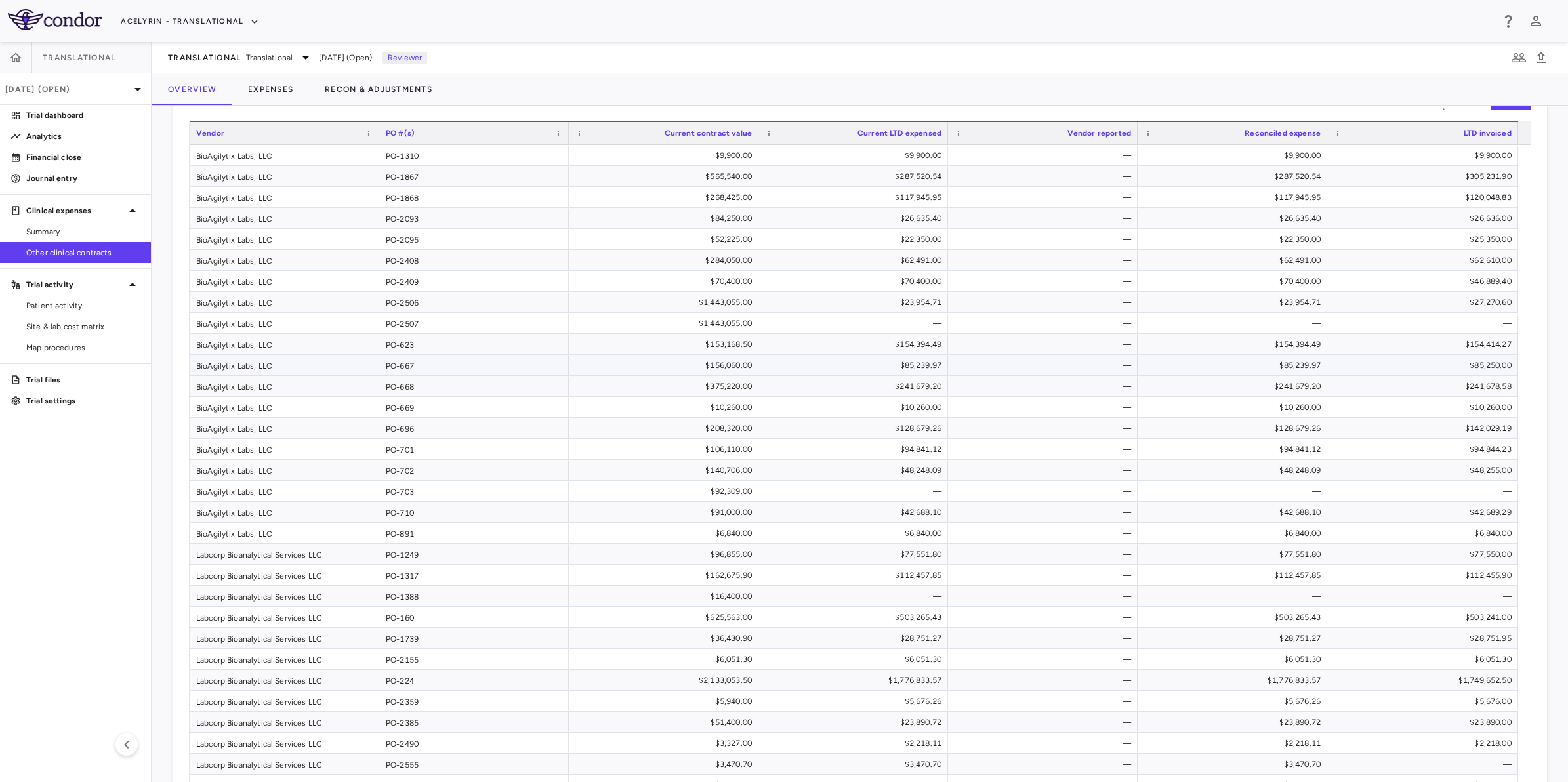
scroll to position [82, 0]
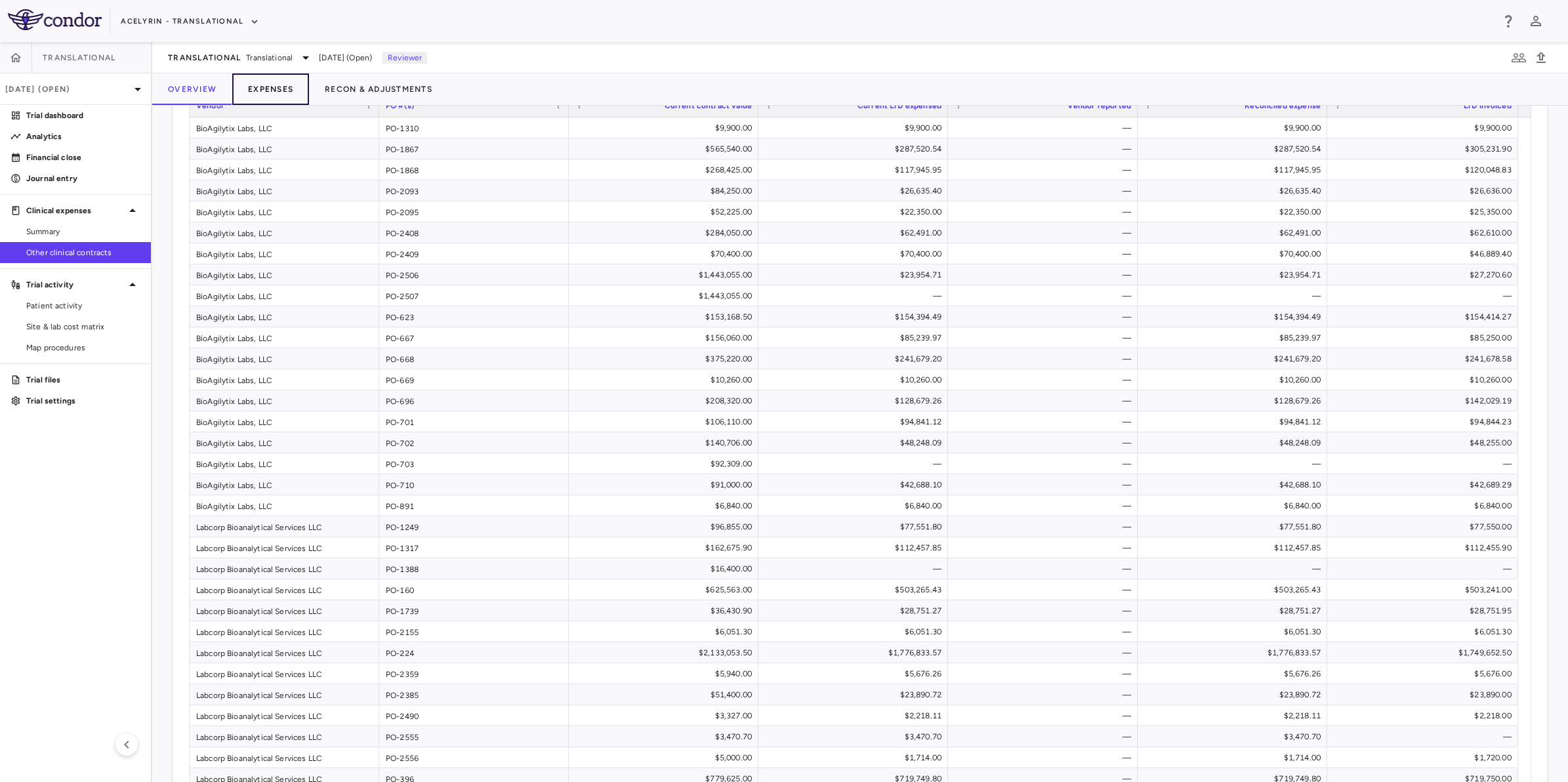
click at [271, 82] on button "Expenses" at bounding box center [271, 89] width 76 height 31
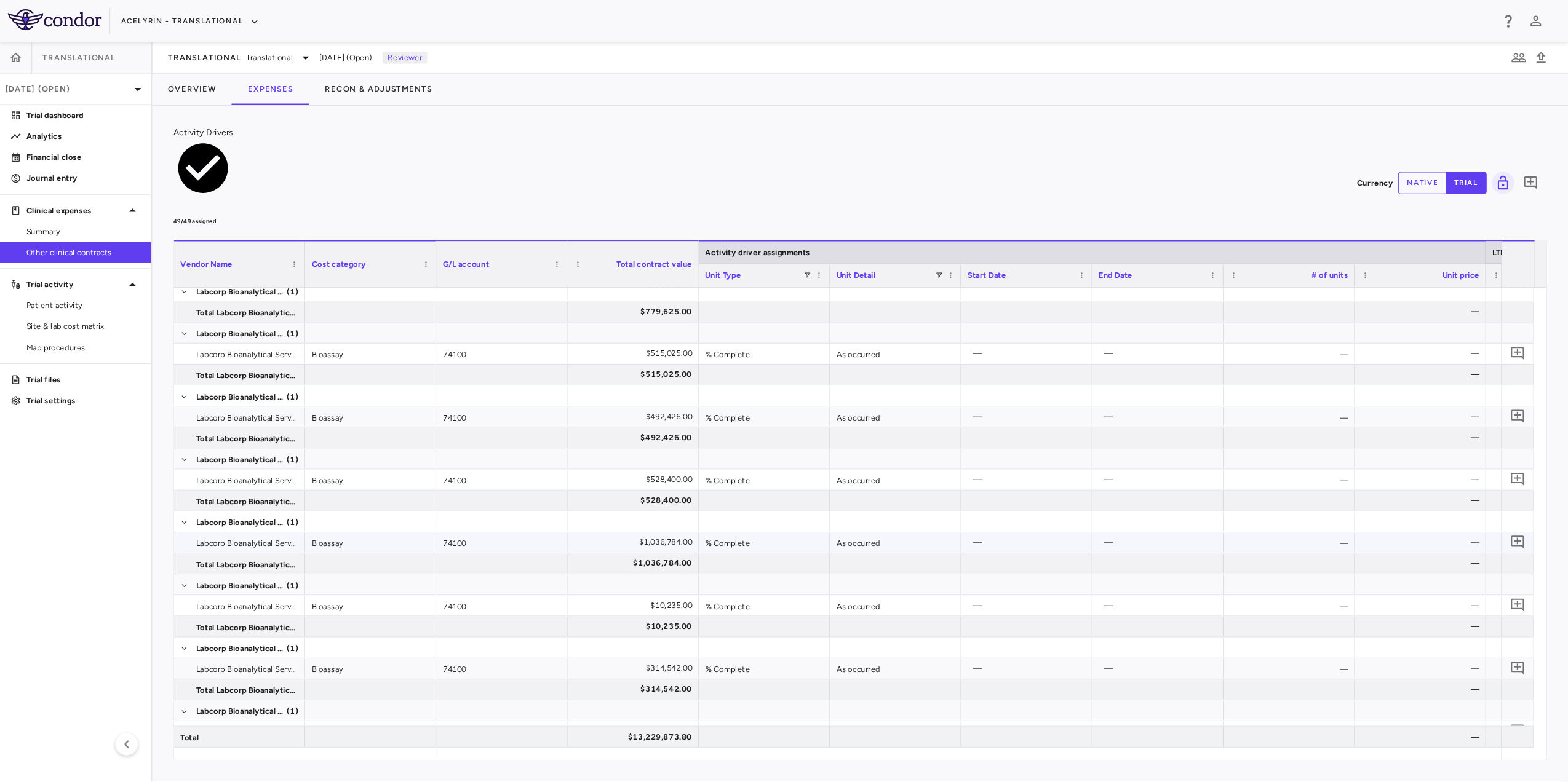
scroll to position [2052, 0]
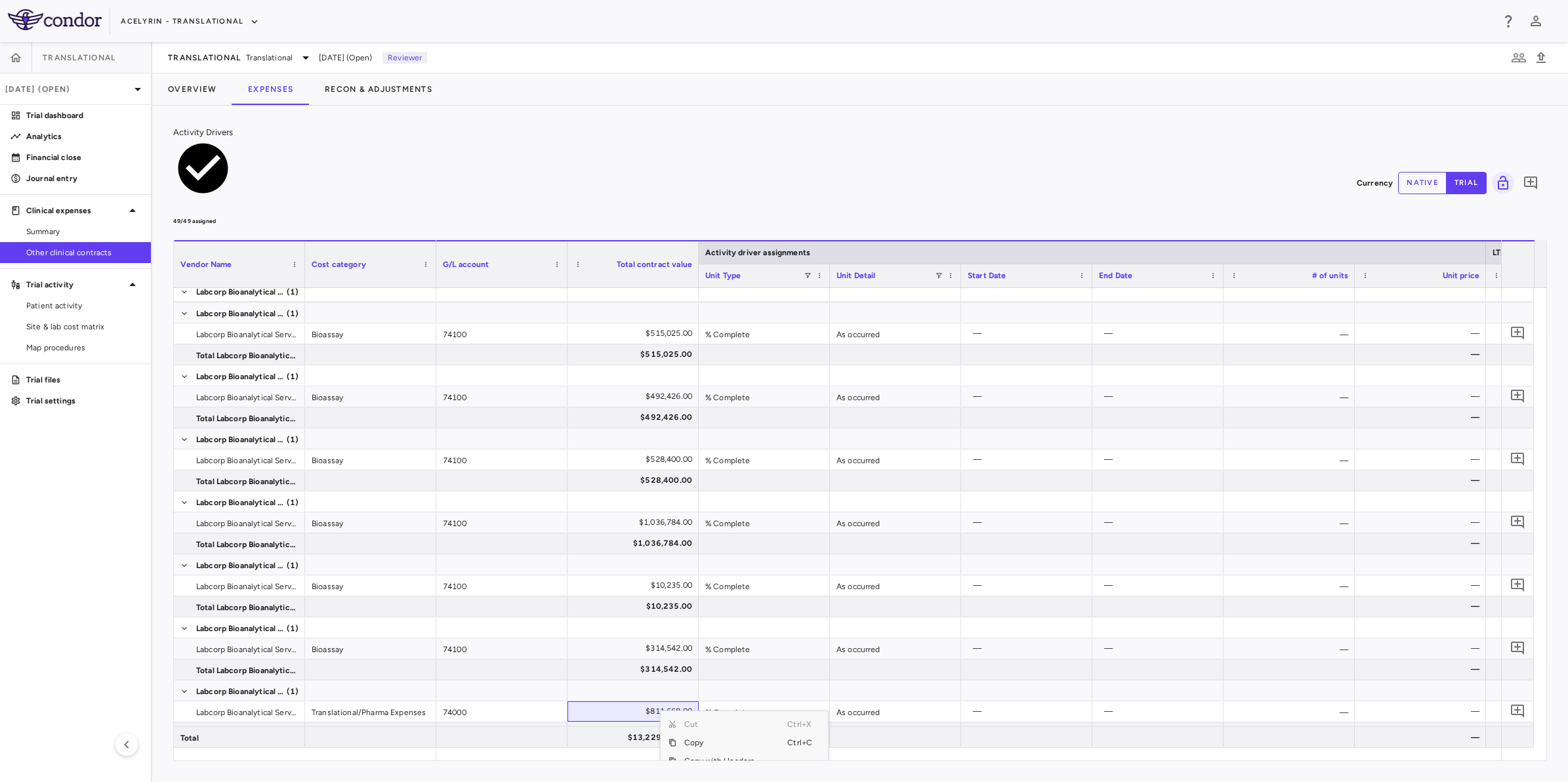
click at [683, 123] on div "Activity Drivers 49/49 assigned Currency native trial 0 Vendor Name Drag here t…" at bounding box center [859, 444] width 1415 height 676
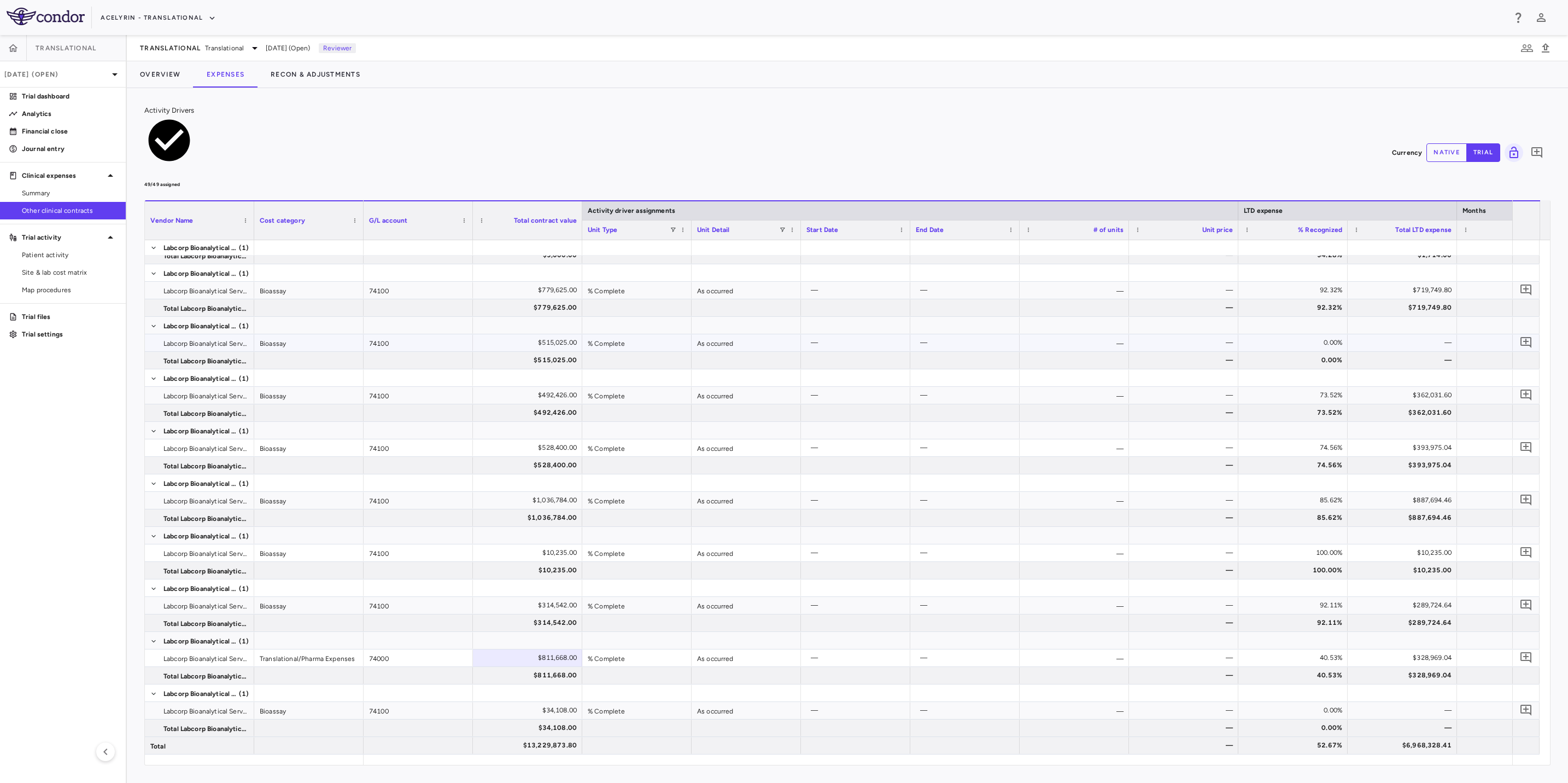
scroll to position [1697, 0]
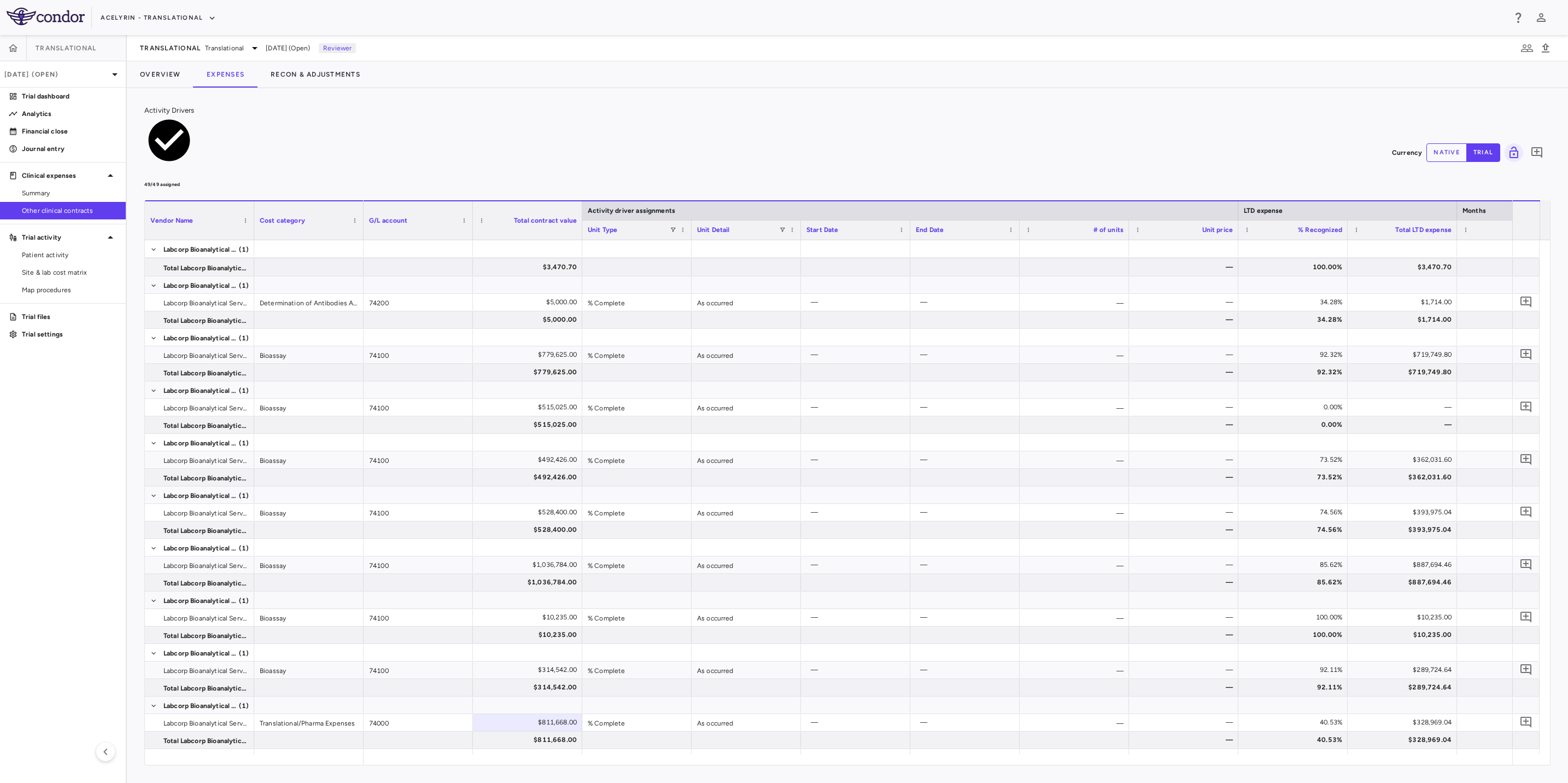
click at [41, 425] on aside "Translational [DATE] (Open) Trial dashboard Analytics Financial close Journal e…" at bounding box center [63, 409] width 127 height 748
drag, startPoint x: 701, startPoint y: 22, endPoint x: 717, endPoint y: 21, distance: 16.0
click at [703, 22] on div "Acelyrin - Translational" at bounding box center [802, 18] width 1404 height 18
click at [546, 35] on div "Translational Translational Jul 2025 (Open) Reviewer" at bounding box center [847, 48] width 1441 height 26
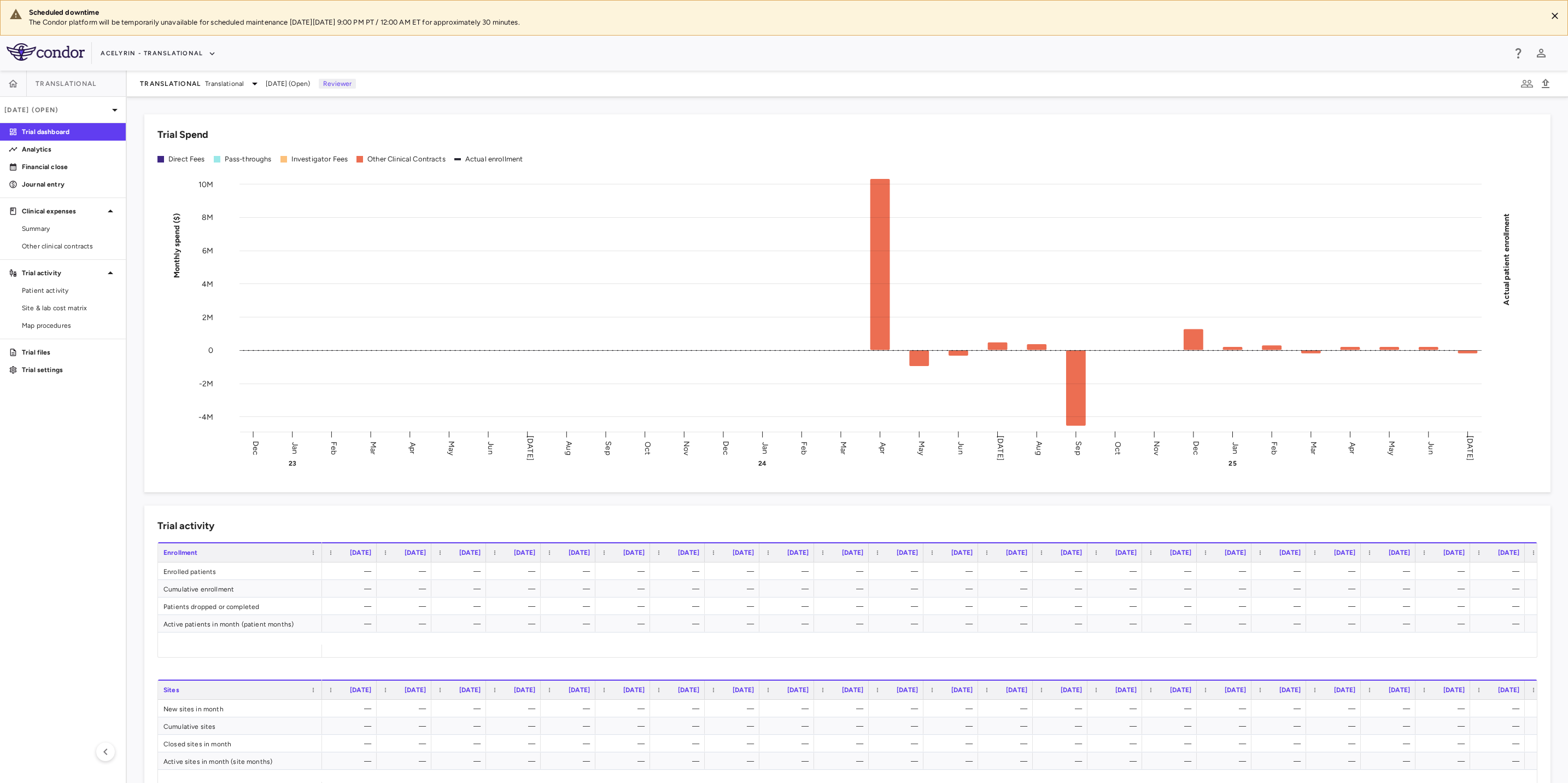
click at [626, 57] on div "Acelyrin - Translational" at bounding box center [802, 54] width 1404 height 18
drag, startPoint x: 28, startPoint y: 465, endPoint x: 78, endPoint y: 417, distance: 69.3
click at [28, 460] on aside "Translational [DATE] (Open) Trial dashboard Analytics Financial close Journal e…" at bounding box center [63, 427] width 127 height 712
click at [455, 57] on div "Acelyrin - Translational" at bounding box center [802, 54] width 1404 height 18
drag, startPoint x: 636, startPoint y: 47, endPoint x: 493, endPoint y: 54, distance: 143.2
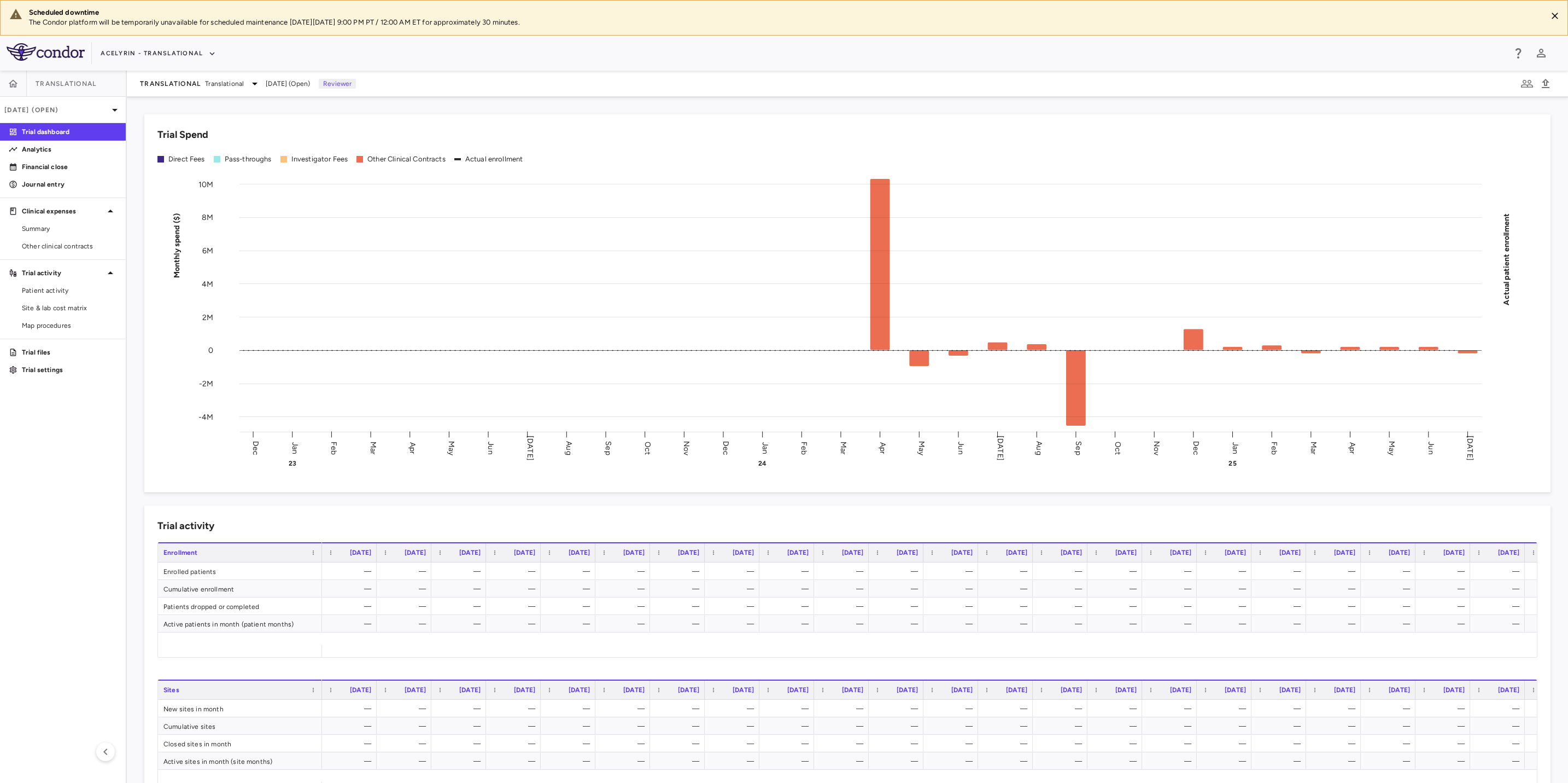
click at [627, 48] on div "Acelyrin - Translational" at bounding box center [802, 54] width 1404 height 18
drag, startPoint x: 493, startPoint y: 54, endPoint x: 297, endPoint y: 190, distance: 238.6
click at [493, 54] on div "Acelyrin - Translational" at bounding box center [802, 54] width 1404 height 18
click at [30, 436] on aside "Translational [DATE] (Open) Trial dashboard Analytics Financial close Journal e…" at bounding box center [63, 427] width 127 height 712
click at [743, 50] on div "Acelyrin - Translational" at bounding box center [802, 54] width 1404 height 18
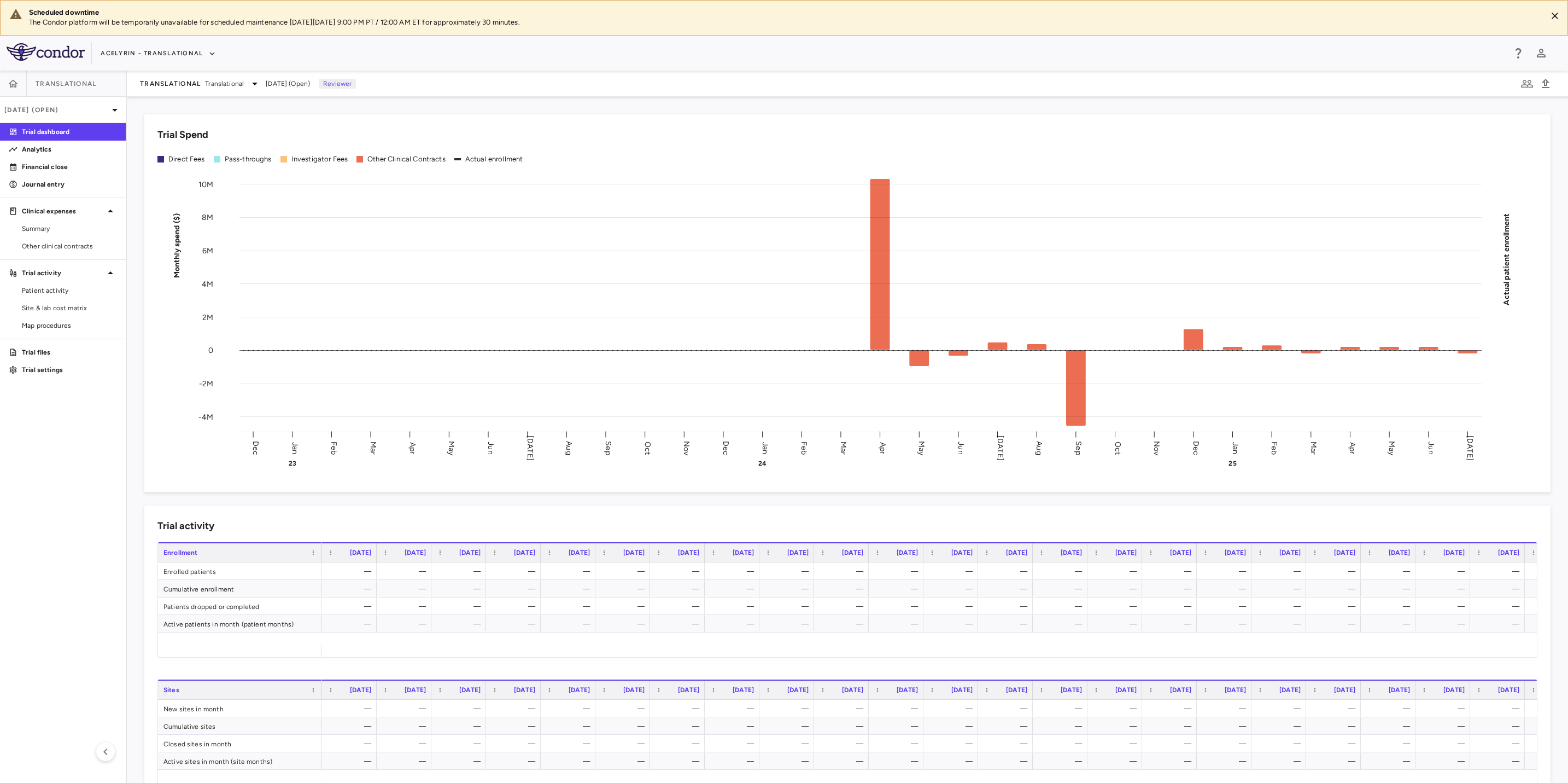
drag, startPoint x: 831, startPoint y: 59, endPoint x: 647, endPoint y: 66, distance: 184.1
click at [817, 57] on div "Acelyrin - Translational" at bounding box center [802, 54] width 1404 height 18
click at [641, 66] on div "Acelyrin - Translational" at bounding box center [784, 53] width 1568 height 35
click at [47, 446] on aside "Translational [DATE] (Open) Trial dashboard Analytics Financial close Journal e…" at bounding box center [63, 427] width 127 height 712
drag, startPoint x: 556, startPoint y: 67, endPoint x: 679, endPoint y: 53, distance: 123.8
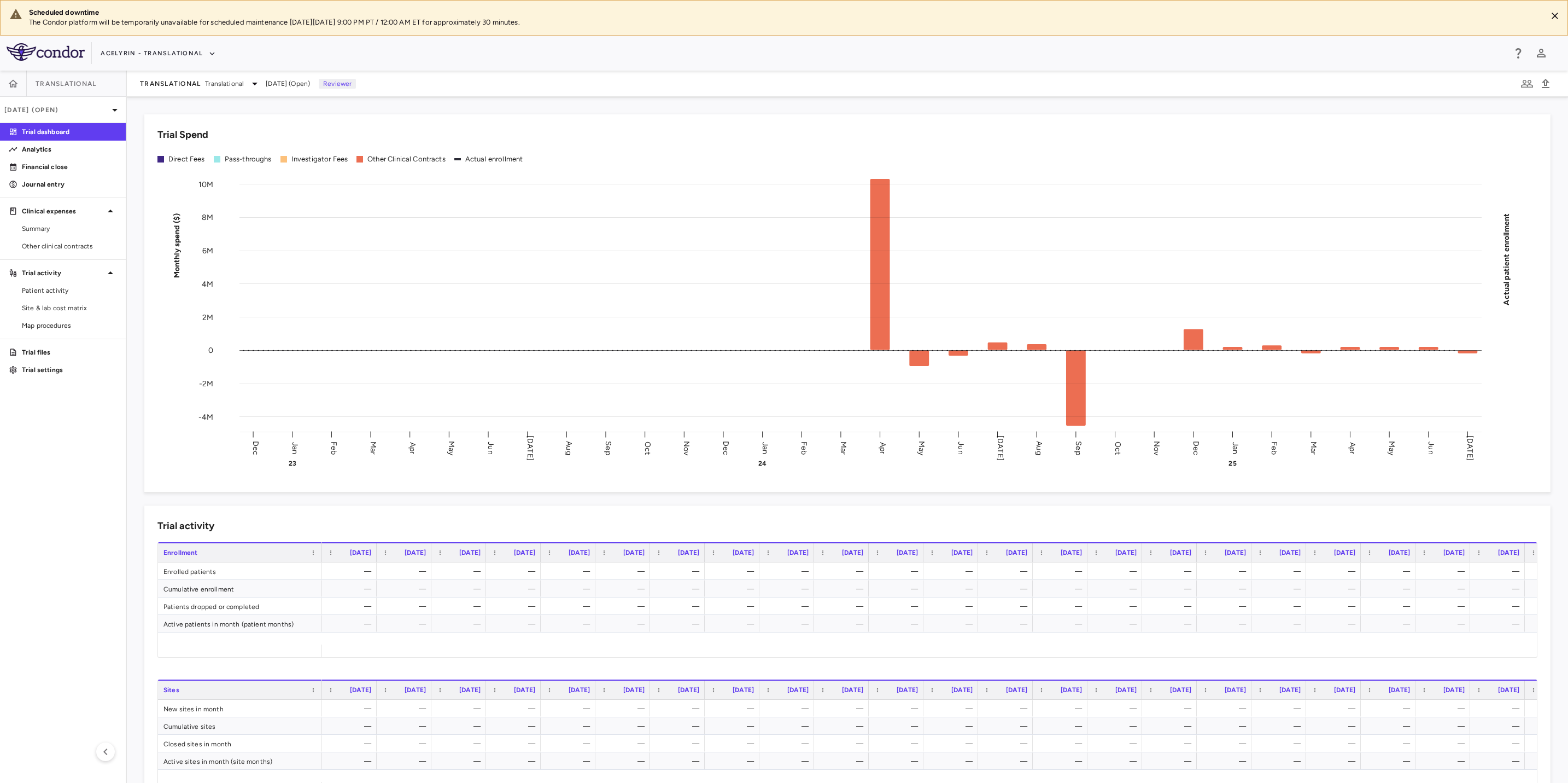
click at [561, 66] on div "Acelyrin - Translational" at bounding box center [784, 53] width 1568 height 35
click at [679, 50] on div "Acelyrin - Translational" at bounding box center [802, 54] width 1404 height 18
click at [502, 45] on div "Acelyrin - Translational" at bounding box center [802, 54] width 1404 height 18
click at [41, 151] on p "Analytics" at bounding box center [69, 149] width 95 height 10
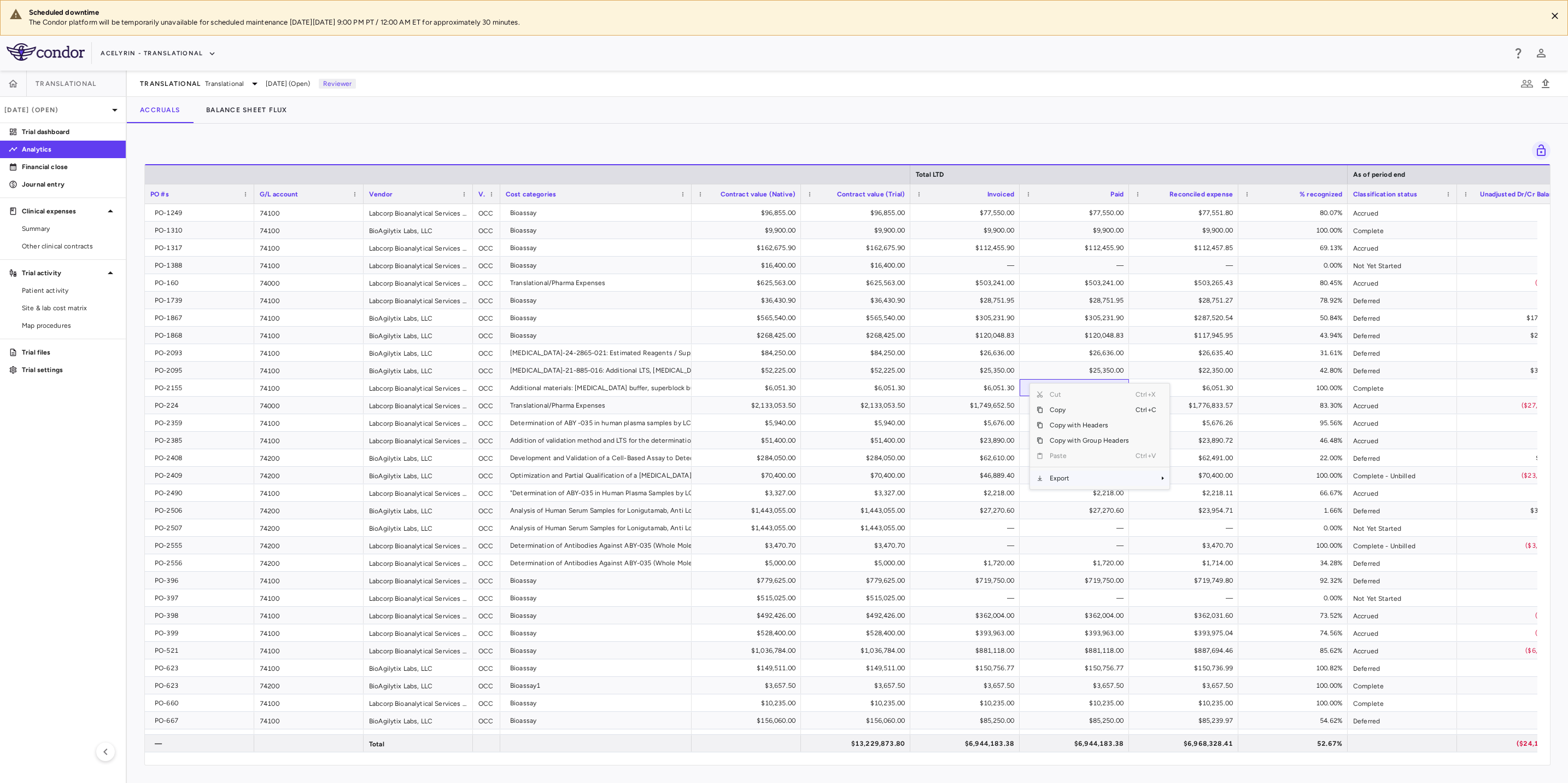
click at [1073, 478] on span "Export" at bounding box center [1089, 478] width 93 height 16
click at [1207, 496] on span "Excel Export" at bounding box center [1206, 497] width 52 height 16
click at [631, 337] on div "Bioassay" at bounding box center [598, 335] width 176 height 18
click at [697, 527] on span "Export" at bounding box center [710, 528] width 93 height 16
click at [824, 547] on span "Excel Export" at bounding box center [827, 547] width 52 height 16
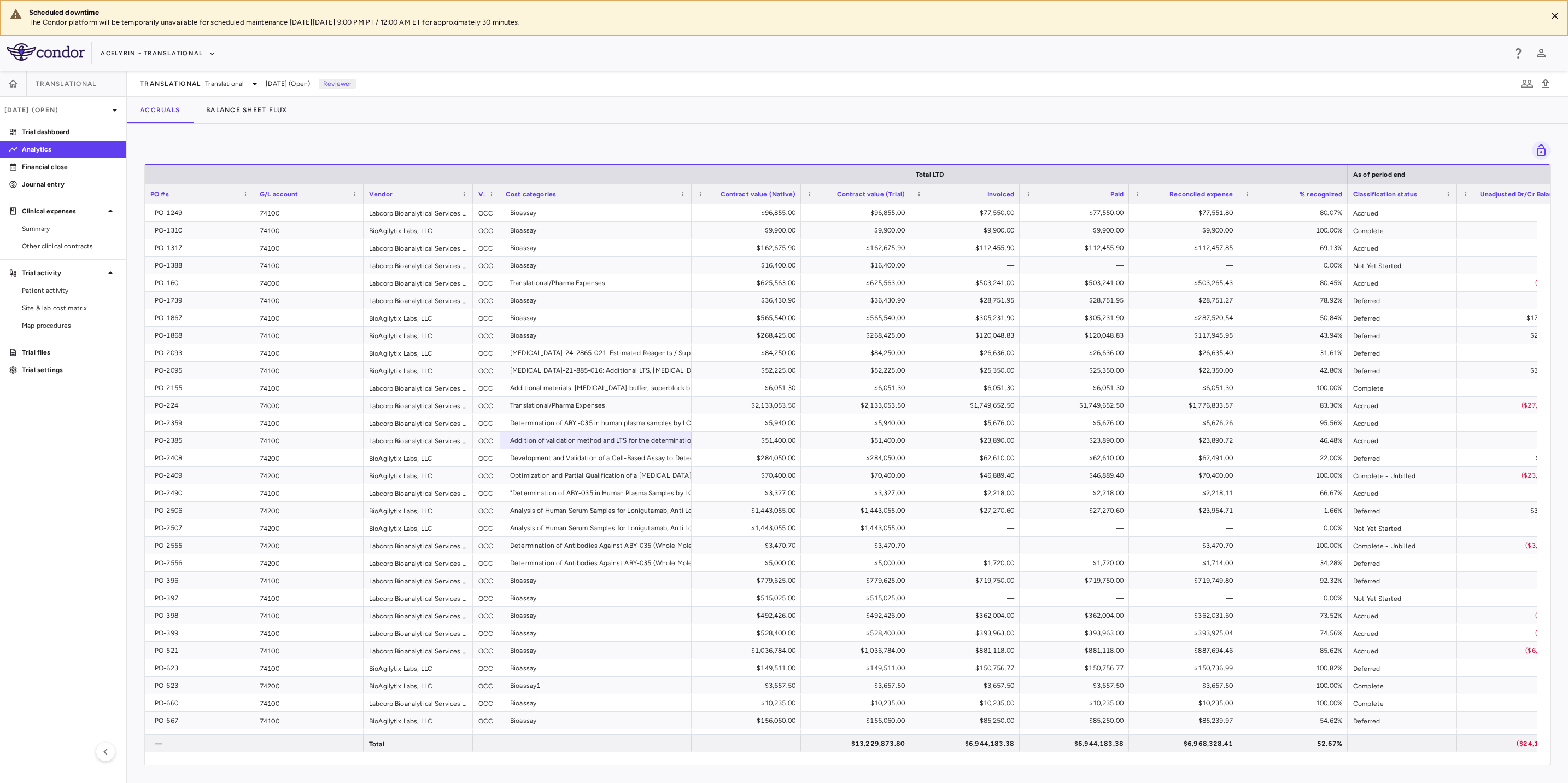
click at [835, 133] on div "Drag here to set row groups Drag here to set column labels Total LTD As of peri…" at bounding box center [847, 453] width 1441 height 659
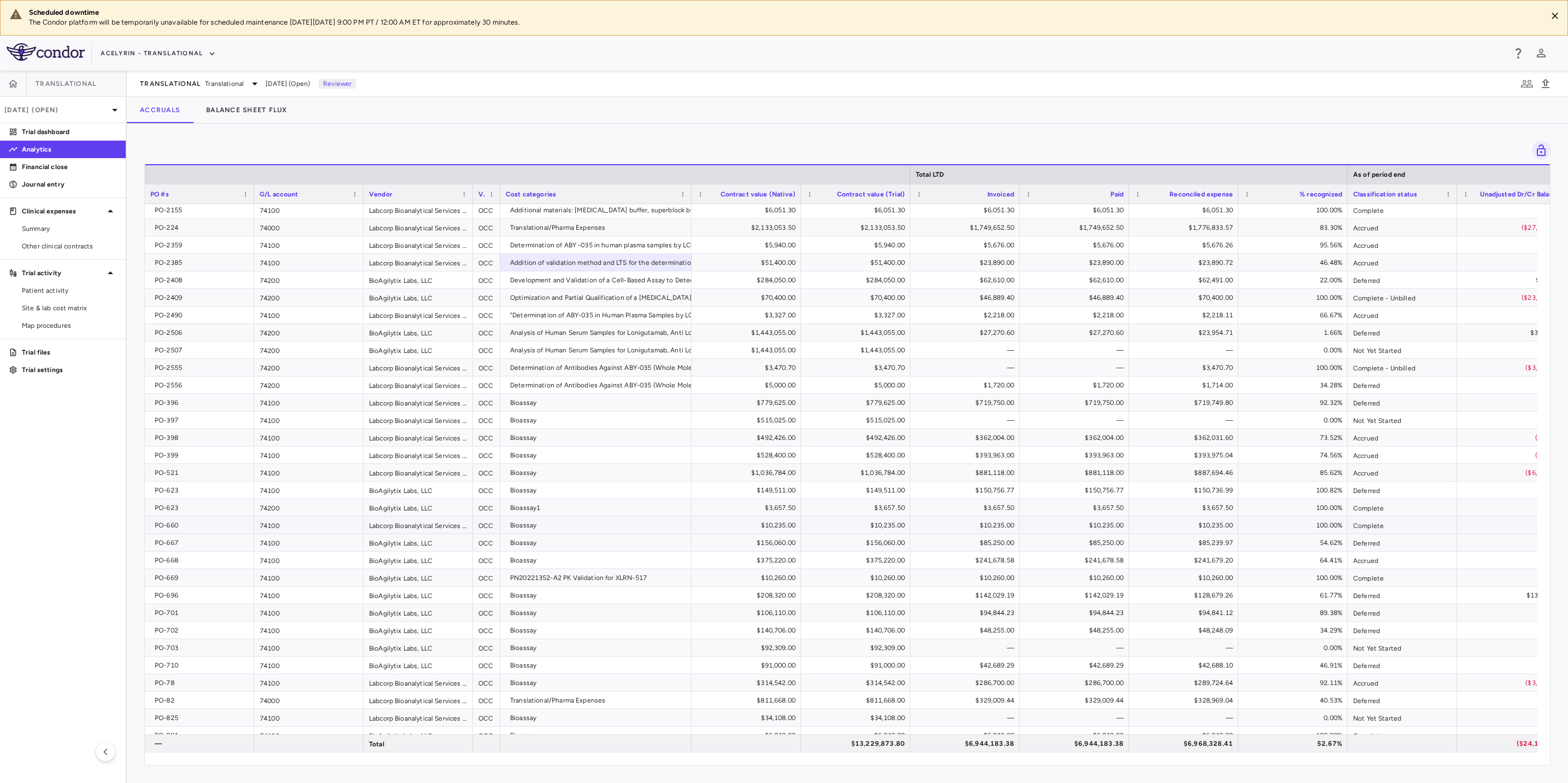
scroll to position [187, 0]
